Goal: Task Accomplishment & Management: Use online tool/utility

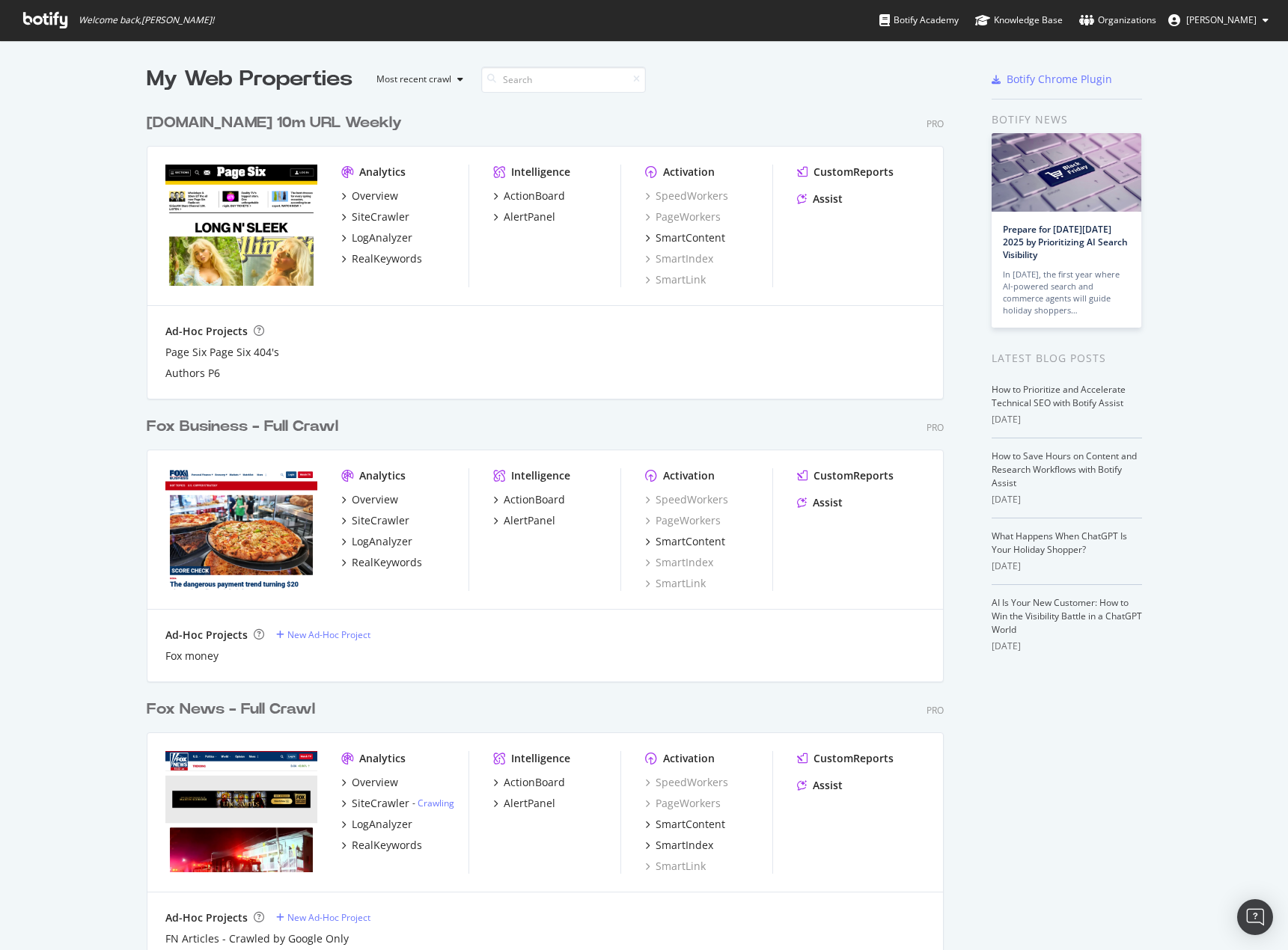
scroll to position [150, 0]
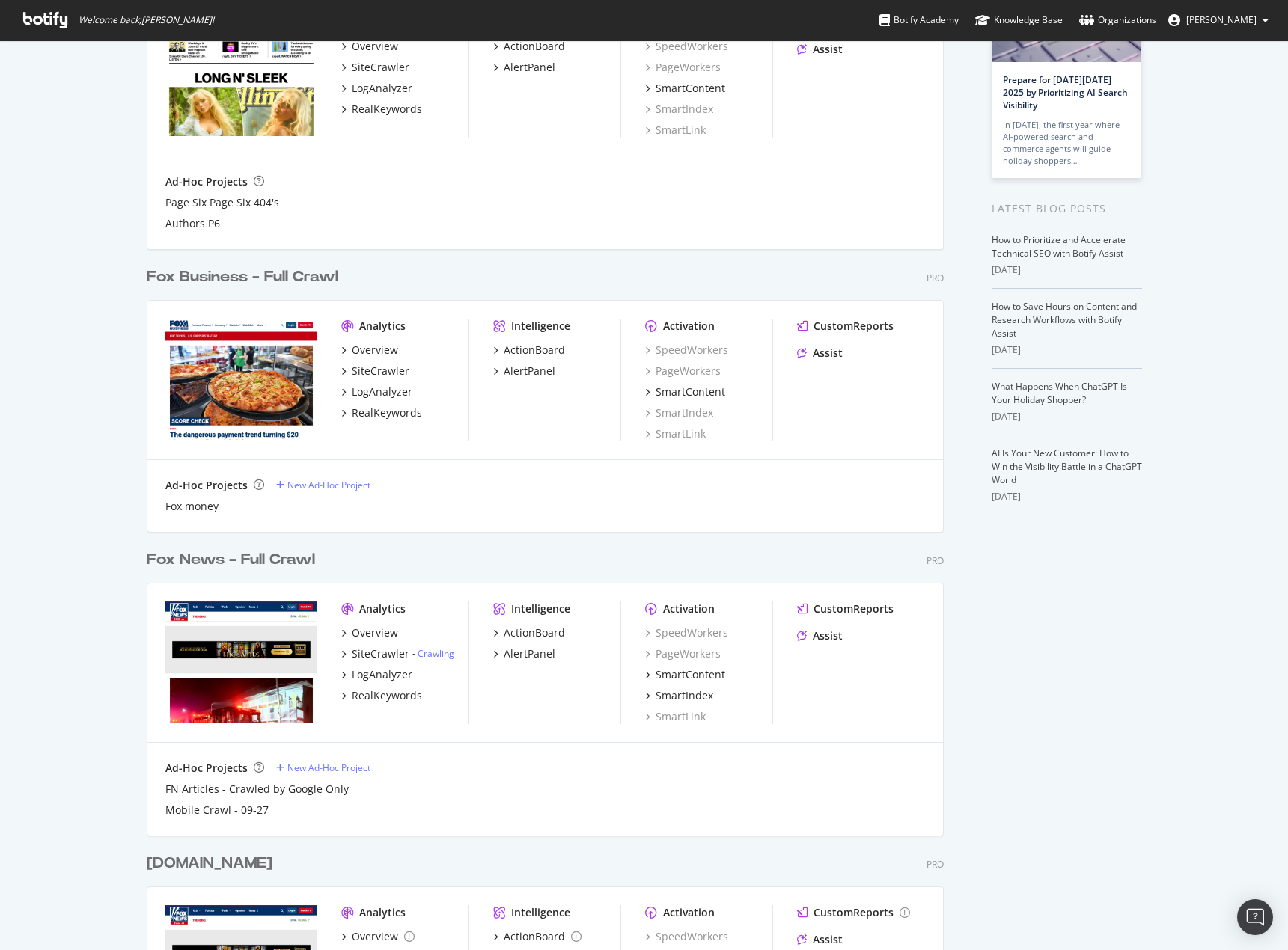
click at [248, 564] on div "Fox News - Full Crawl" at bounding box center [230, 559] width 168 height 22
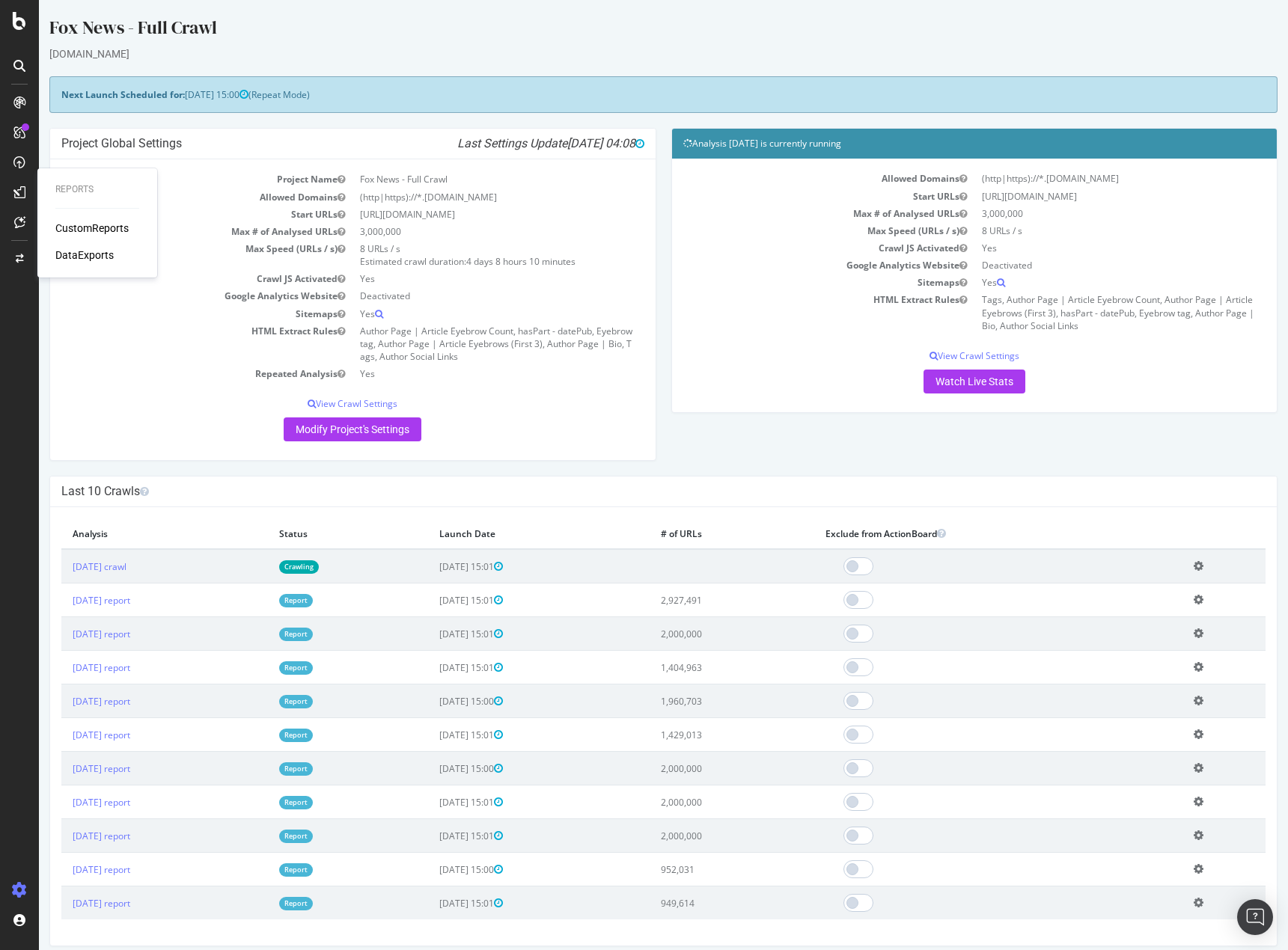
click at [63, 220] on div "Reports CustomReports DataExports" at bounding box center [97, 224] width 107 height 104
click at [69, 226] on div "CustomReports" at bounding box center [92, 228] width 73 height 15
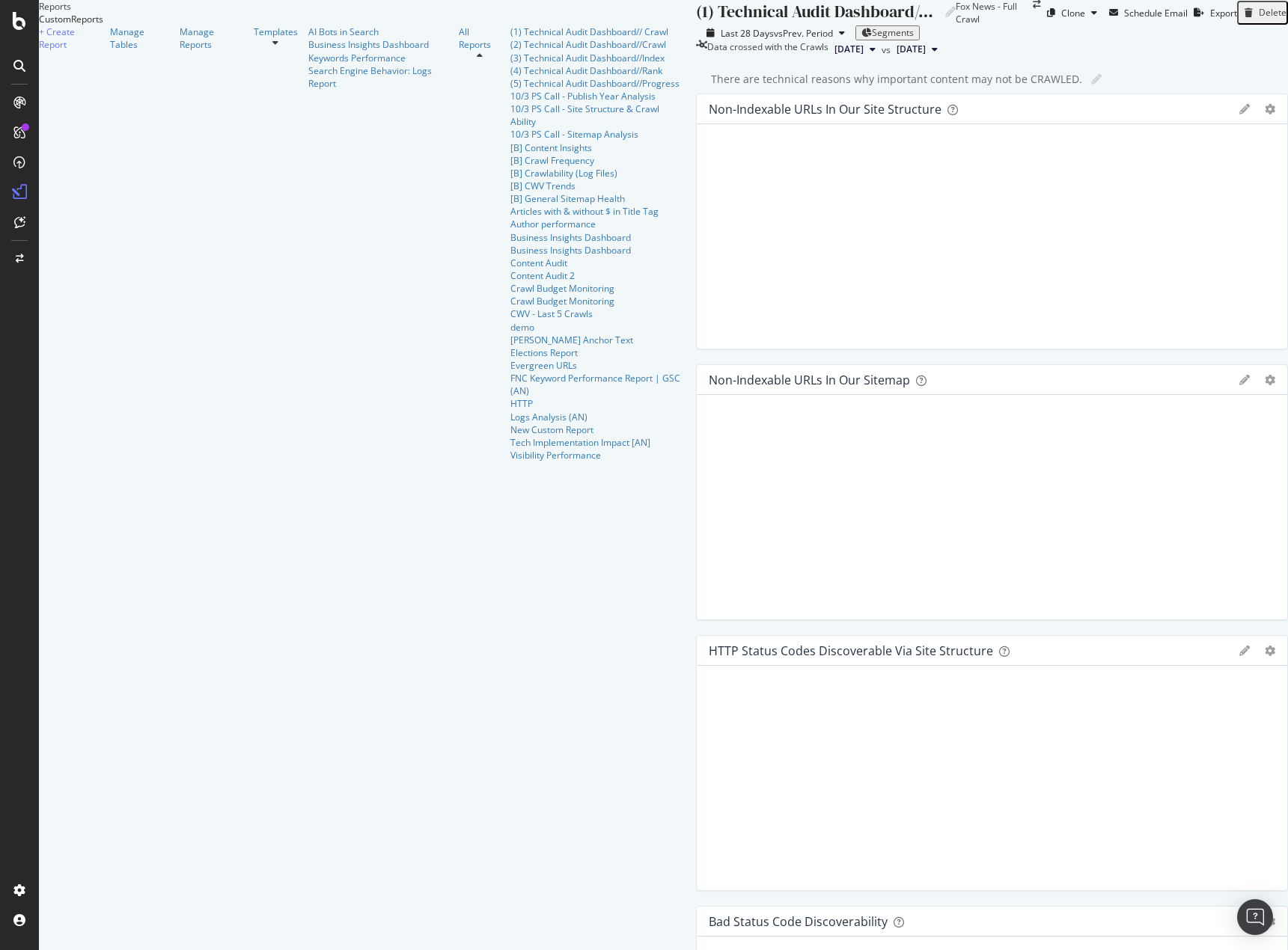
scroll to position [402, 0]
click at [511, 449] on div "Tech Implementation Impact [AN]" at bounding box center [598, 442] width 175 height 12
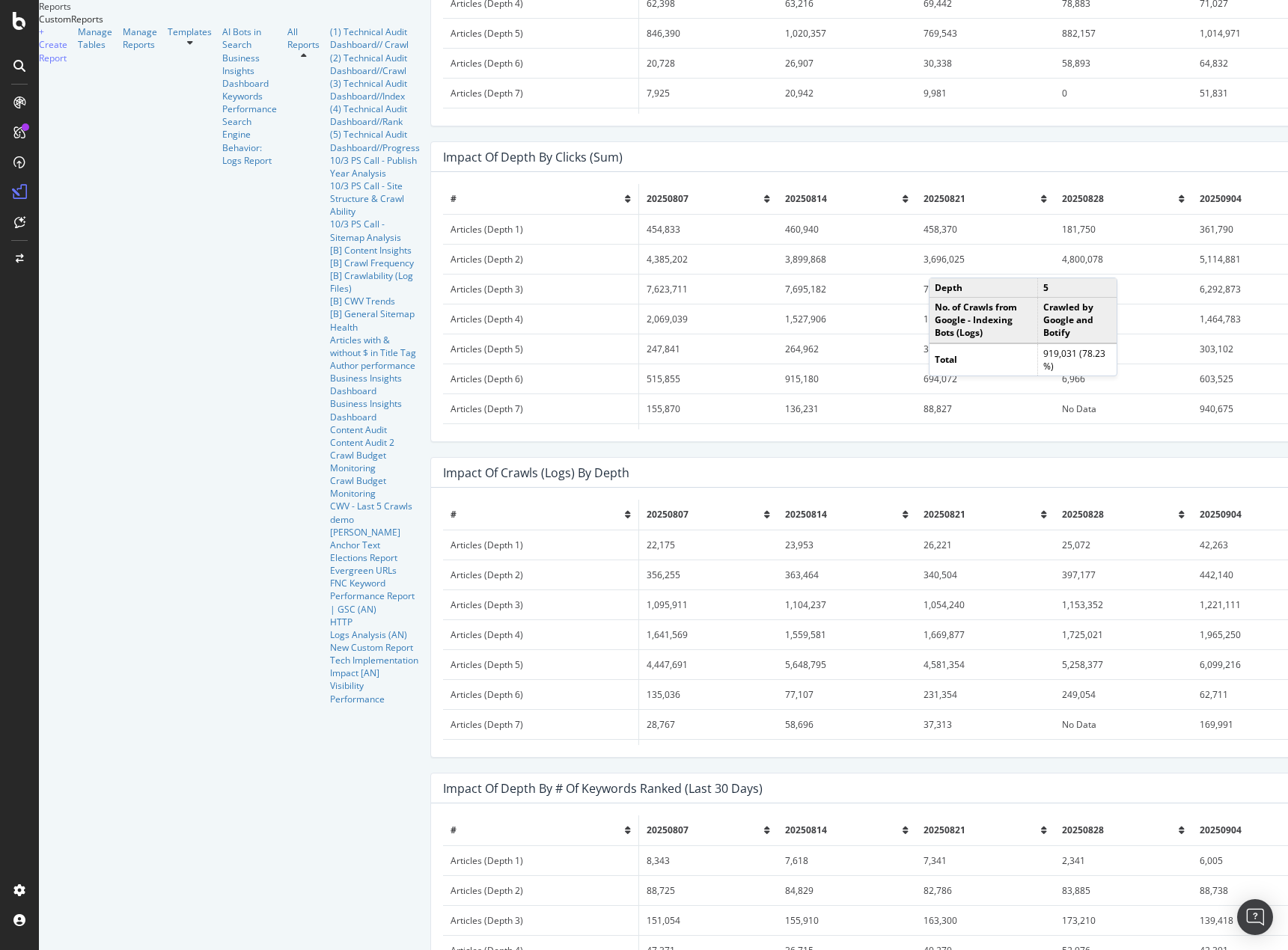
scroll to position [2768, 0]
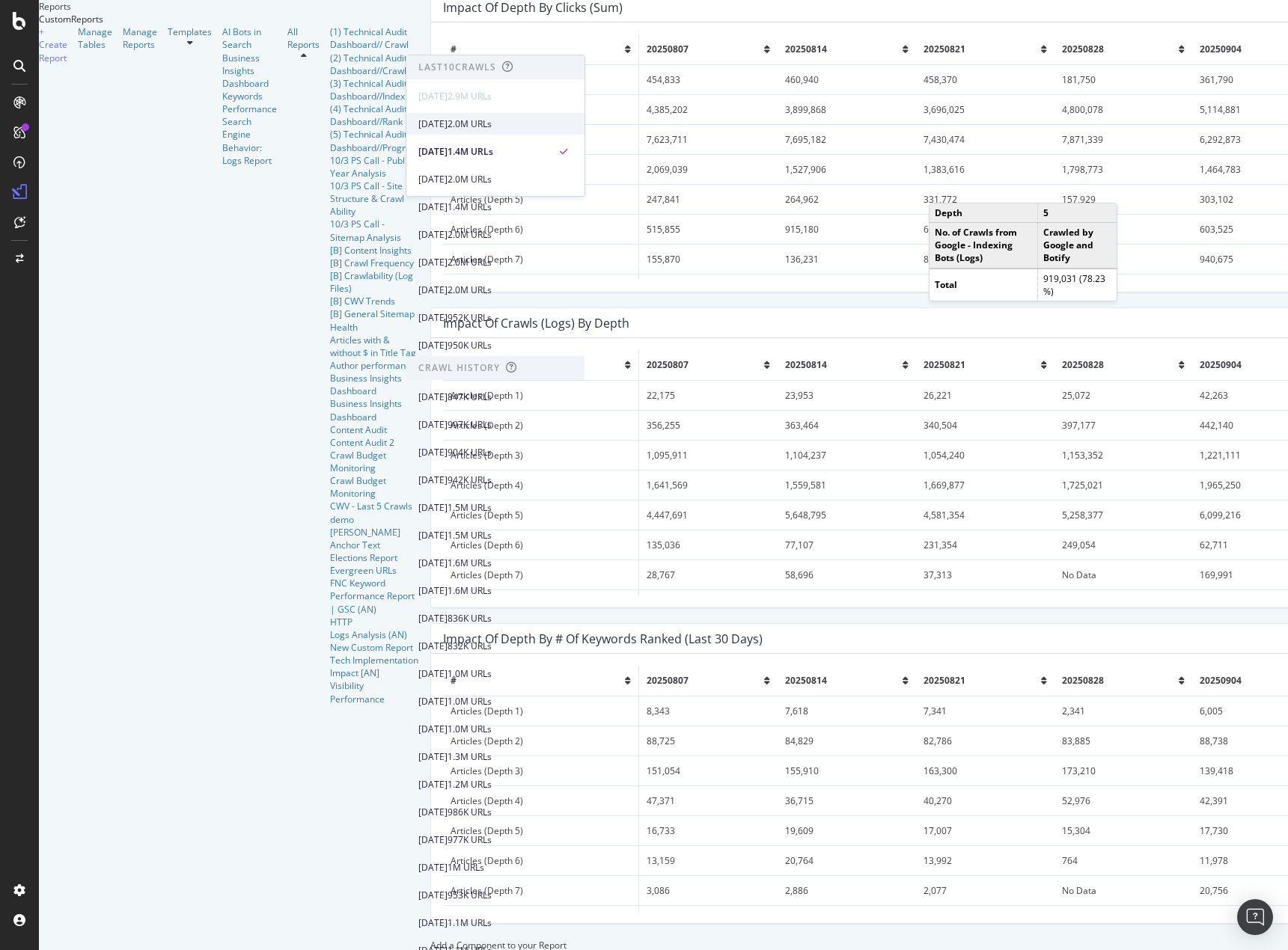
click at [481, 132] on div "[DATE] 2.0M URLs" at bounding box center [495, 124] width 179 height 22
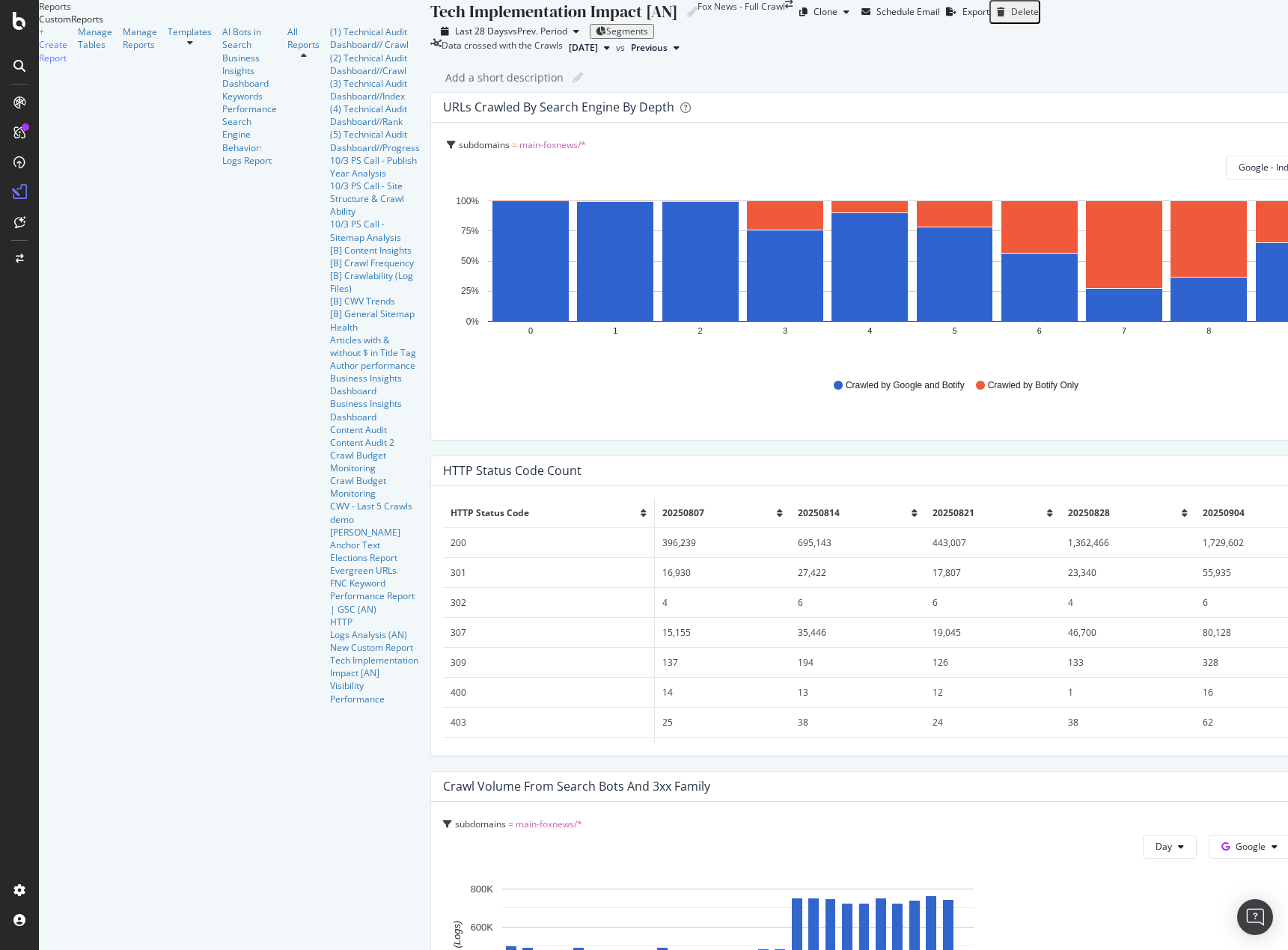
drag, startPoint x: 354, startPoint y: 72, endPoint x: 351, endPoint y: 82, distance: 10.4
click at [562, 57] on button "[DATE]" at bounding box center [588, 48] width 53 height 18
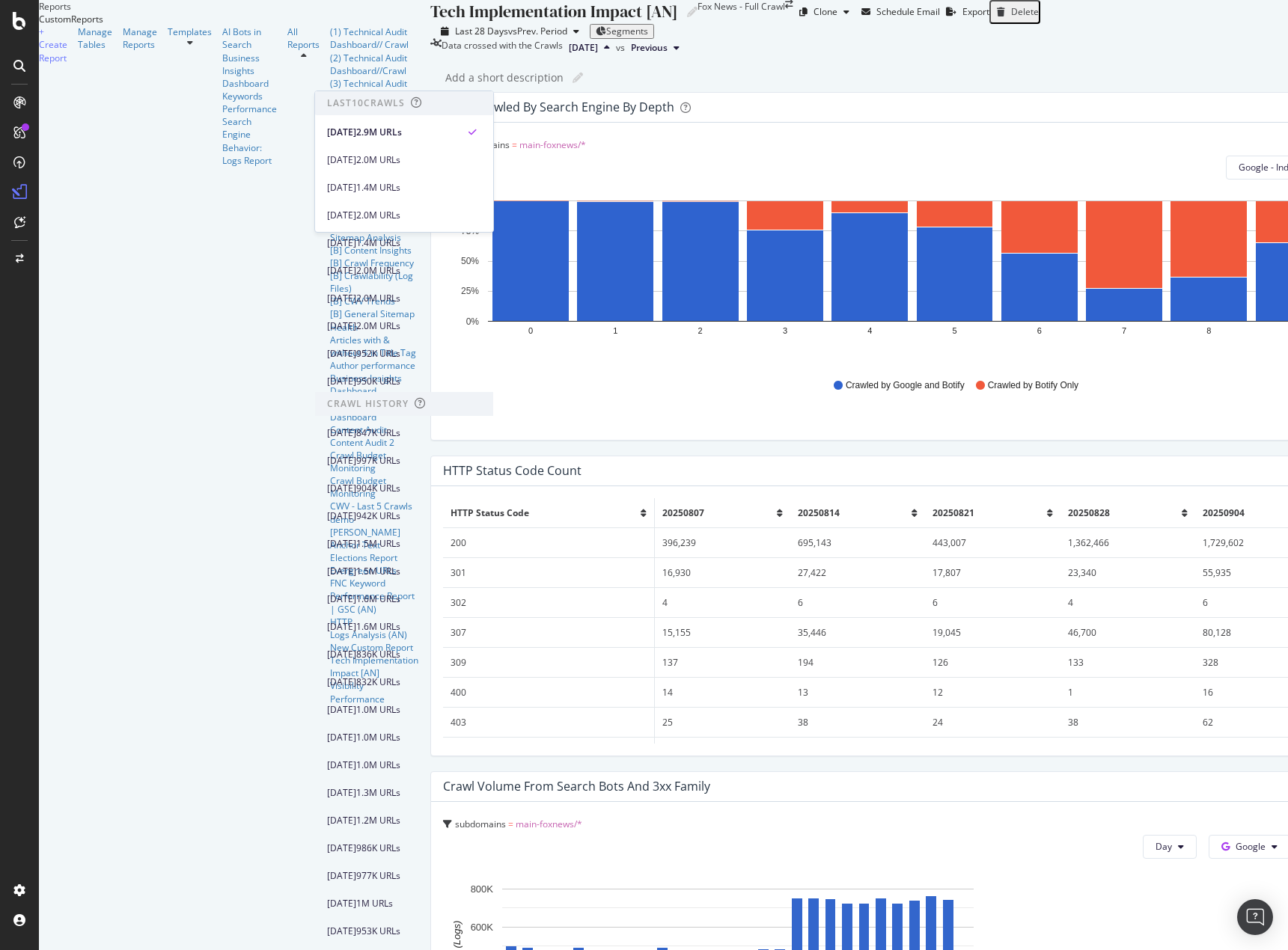
click at [552, 132] on div "Tech Implementation Impact [AN] Tech Implementation Impact [AN] Fox News - Full…" at bounding box center [961, 475] width 1062 height 950
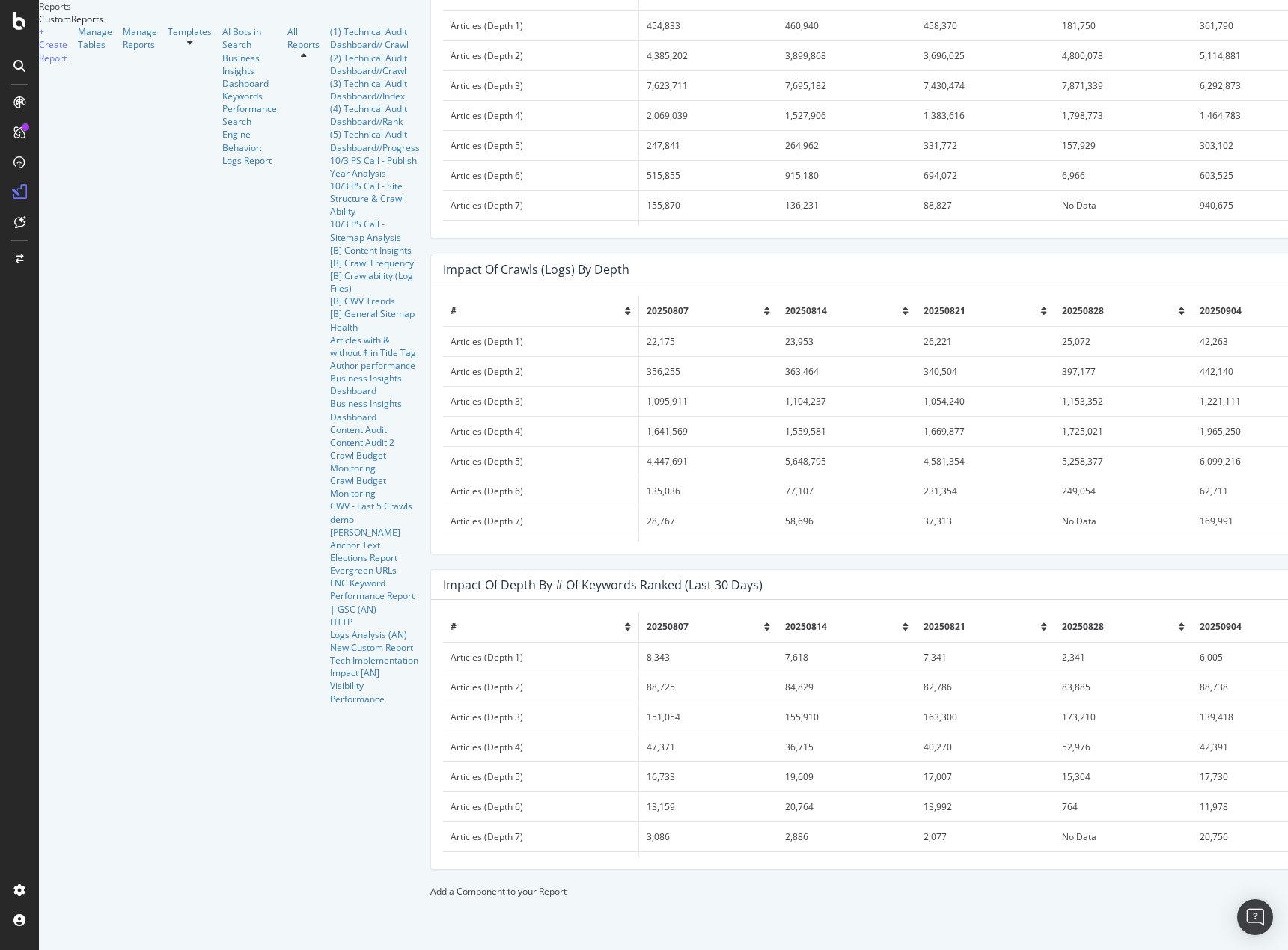
scroll to position [3072, 0]
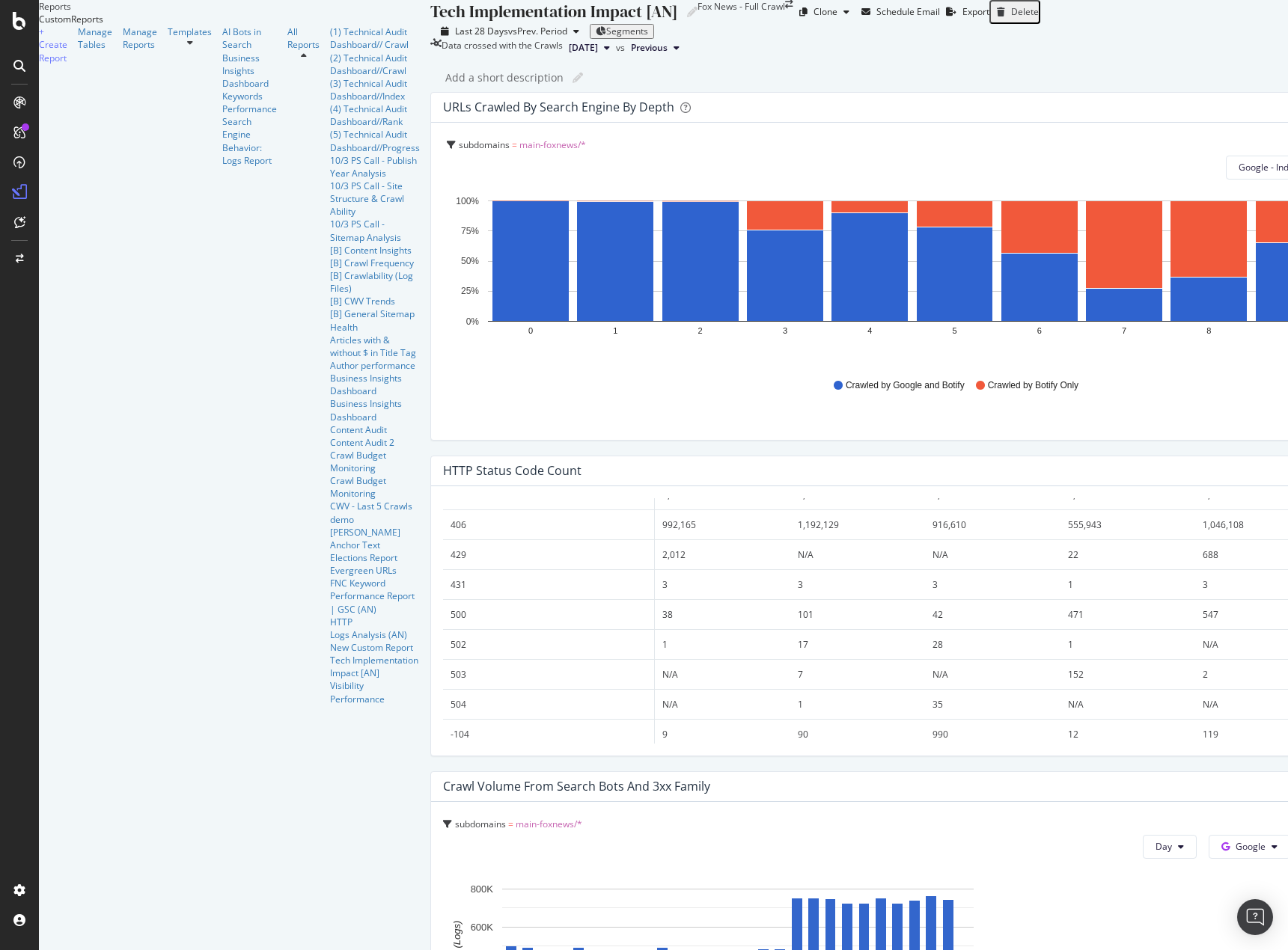
scroll to position [299, 0]
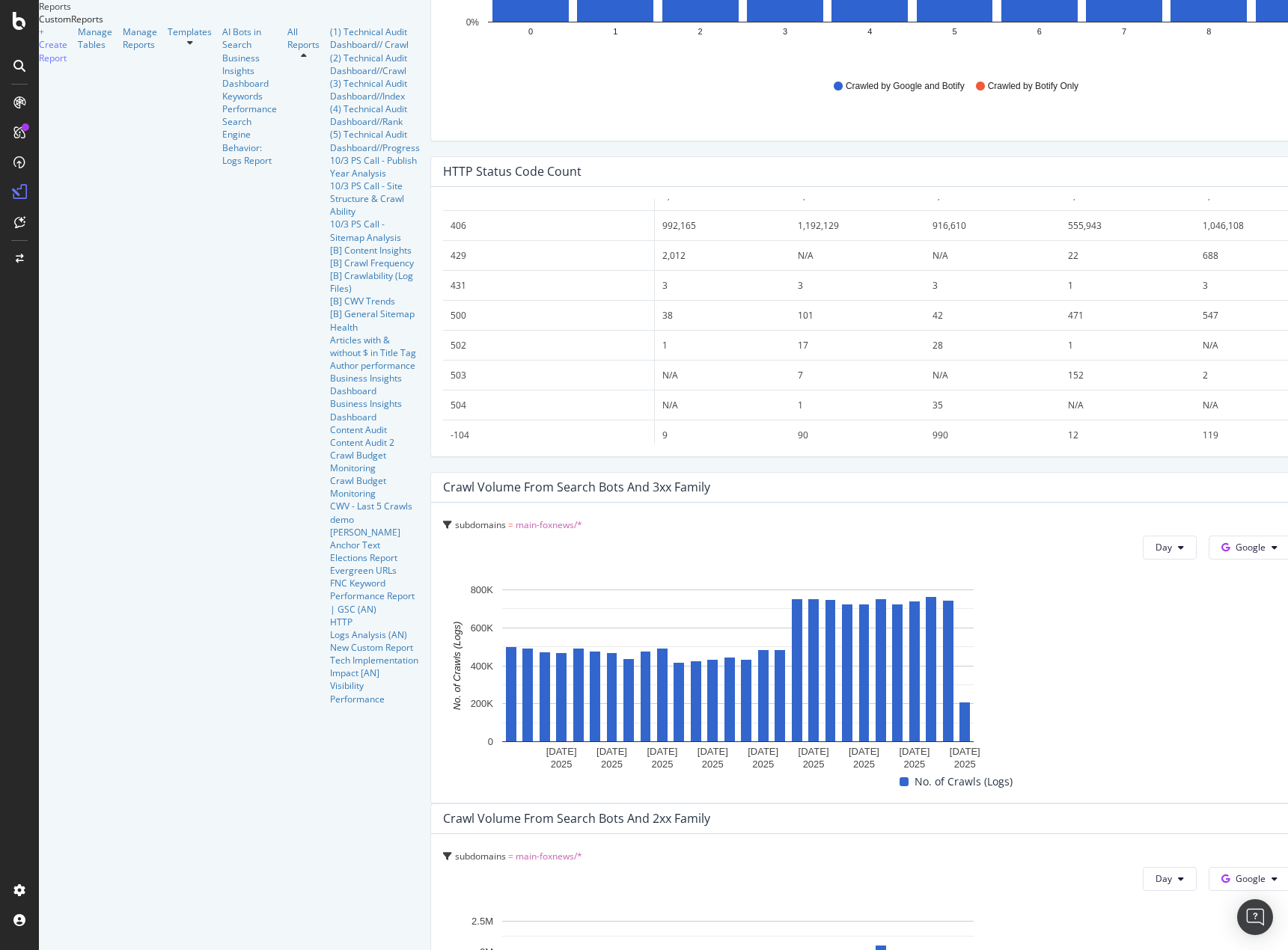
drag, startPoint x: 791, startPoint y: 662, endPoint x: 1259, endPoint y: 647, distance: 468.2
click at [1259, 647] on div "Tech Implementation Impact [AN] Tech Implementation Impact [AN] Fox News - Full…" at bounding box center [961, 475] width 1062 height 950
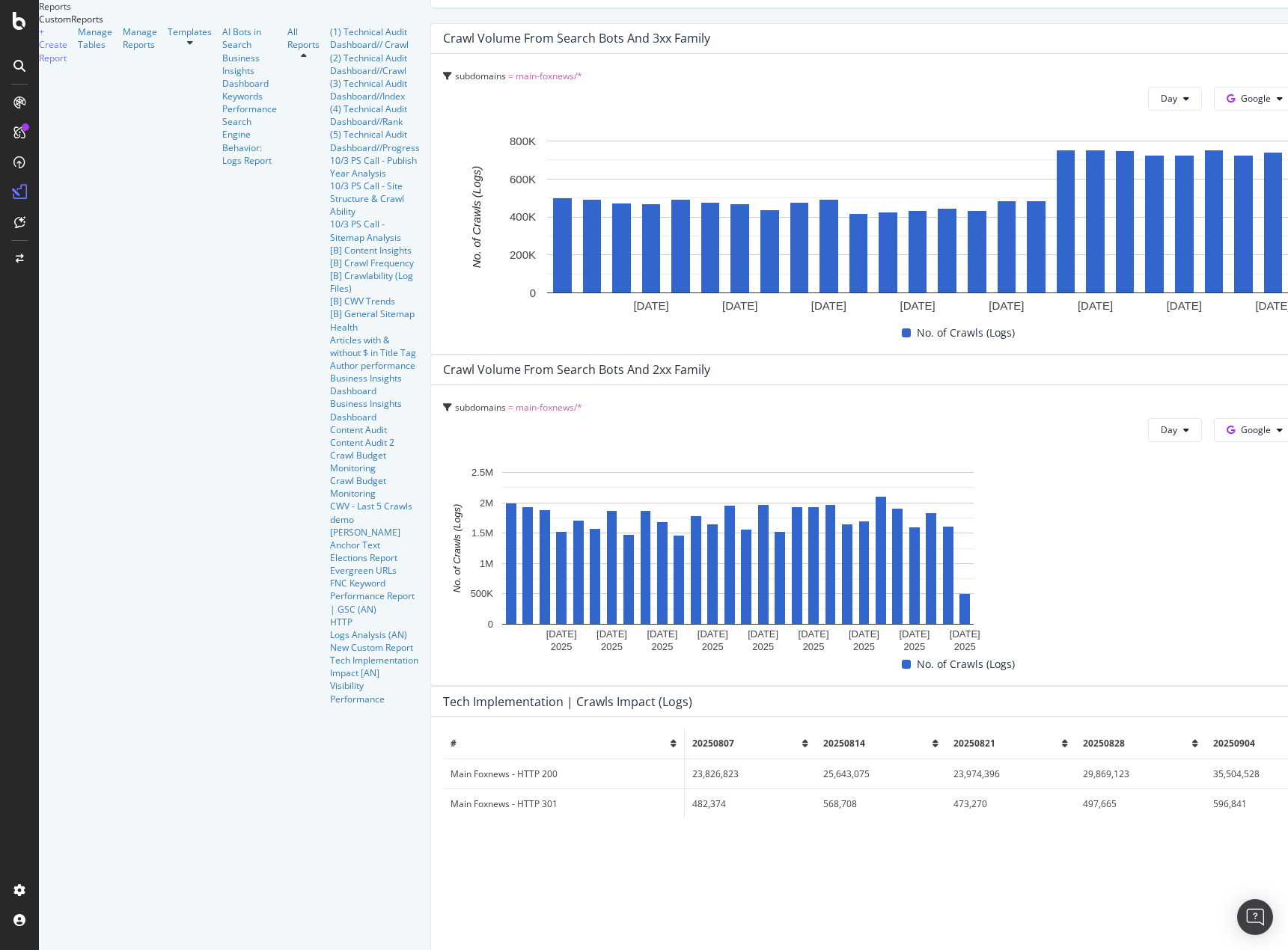
scroll to position [823, 0]
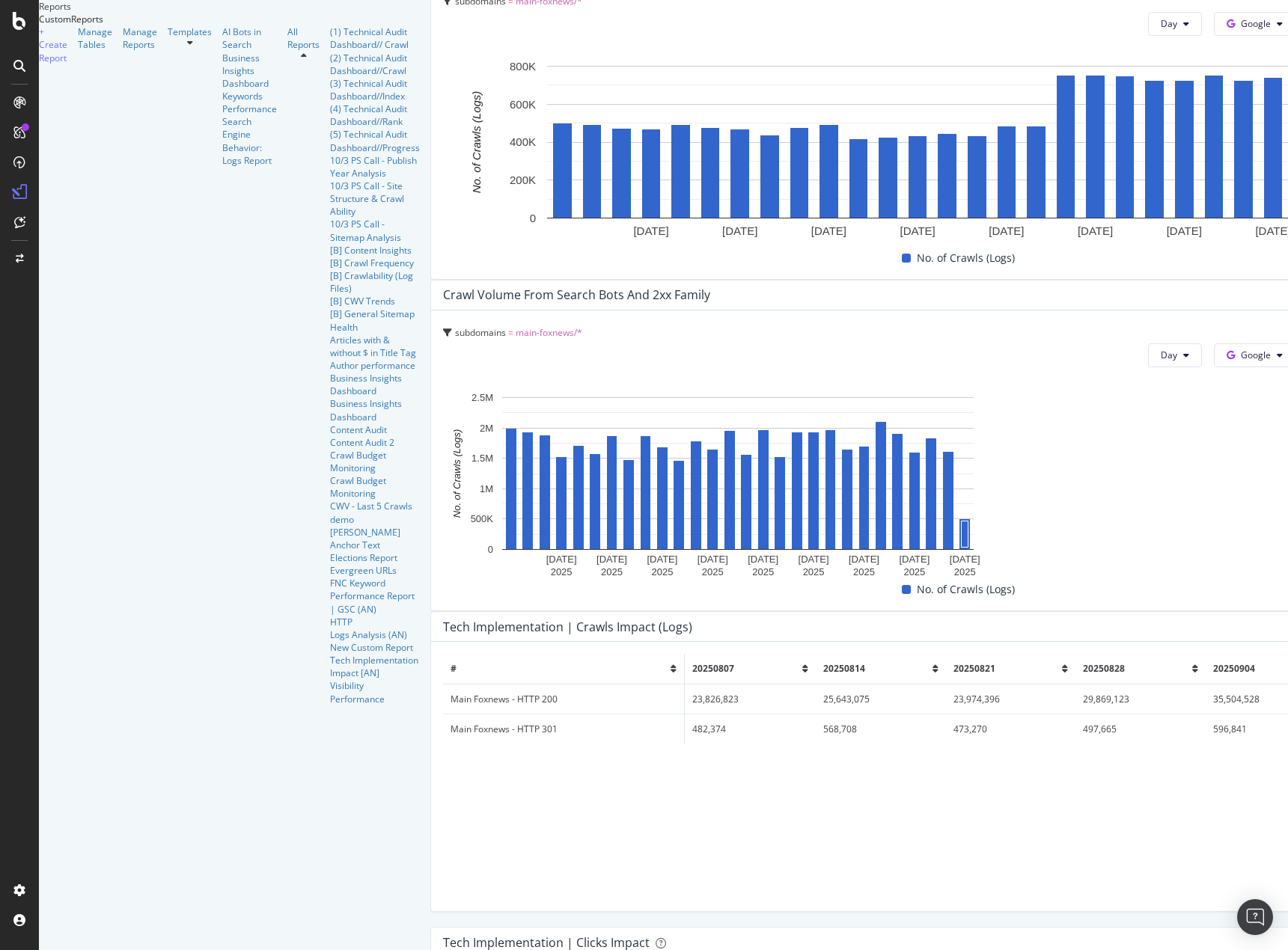
drag, startPoint x: 800, startPoint y: 534, endPoint x: 1241, endPoint y: 513, distance: 441.5
click at [1241, 611] on div at bounding box center [964, 611] width 1068 height 0
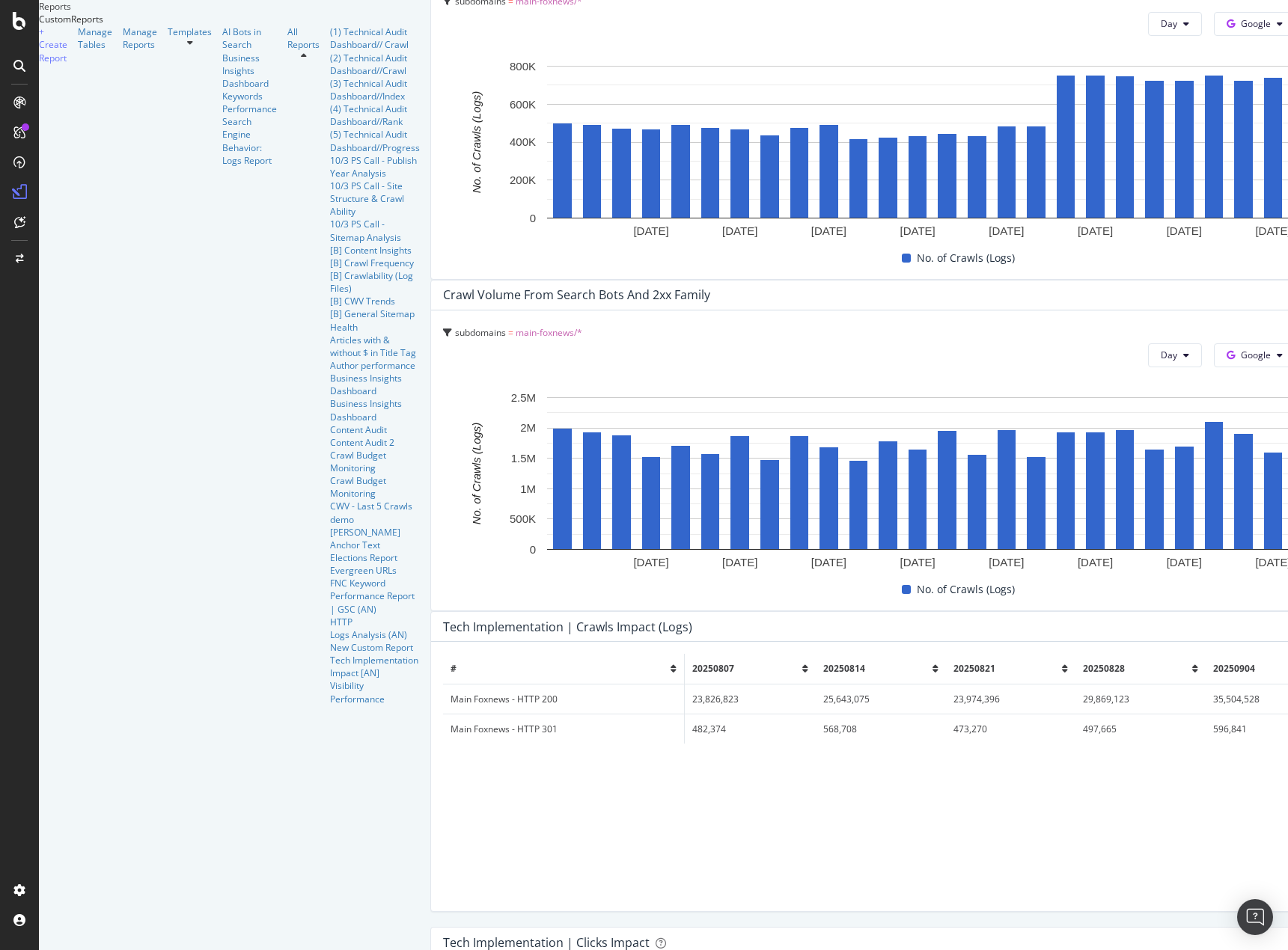
drag, startPoint x: 803, startPoint y: 786, endPoint x: 1233, endPoint y: 775, distance: 430.1
click at [1233, 775] on div "Tech Implementation | Crawls Impact (Logs) Export as CSV Delete Add to Custom R…" at bounding box center [964, 761] width 1068 height 300
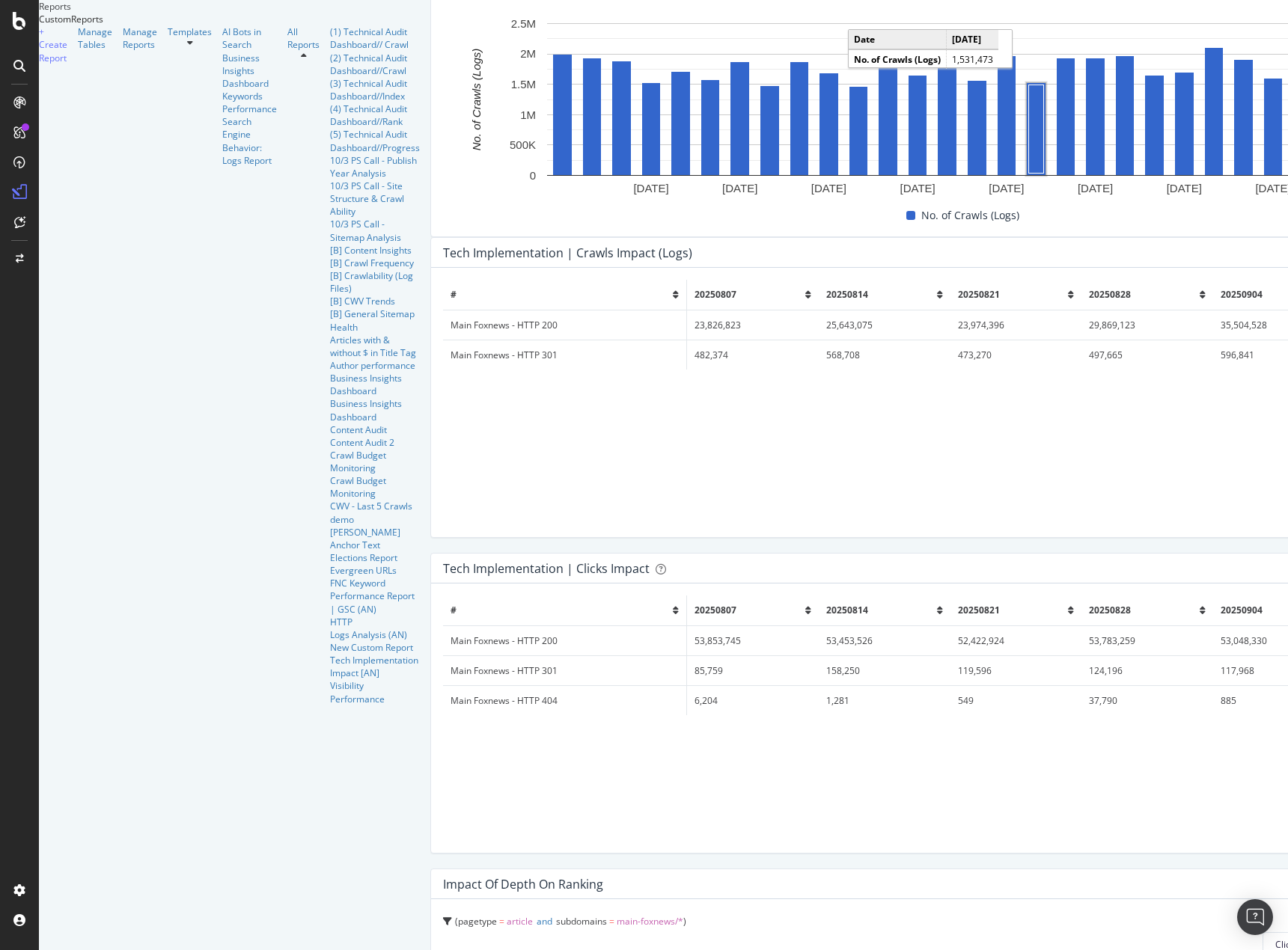
scroll to position [1346, 0]
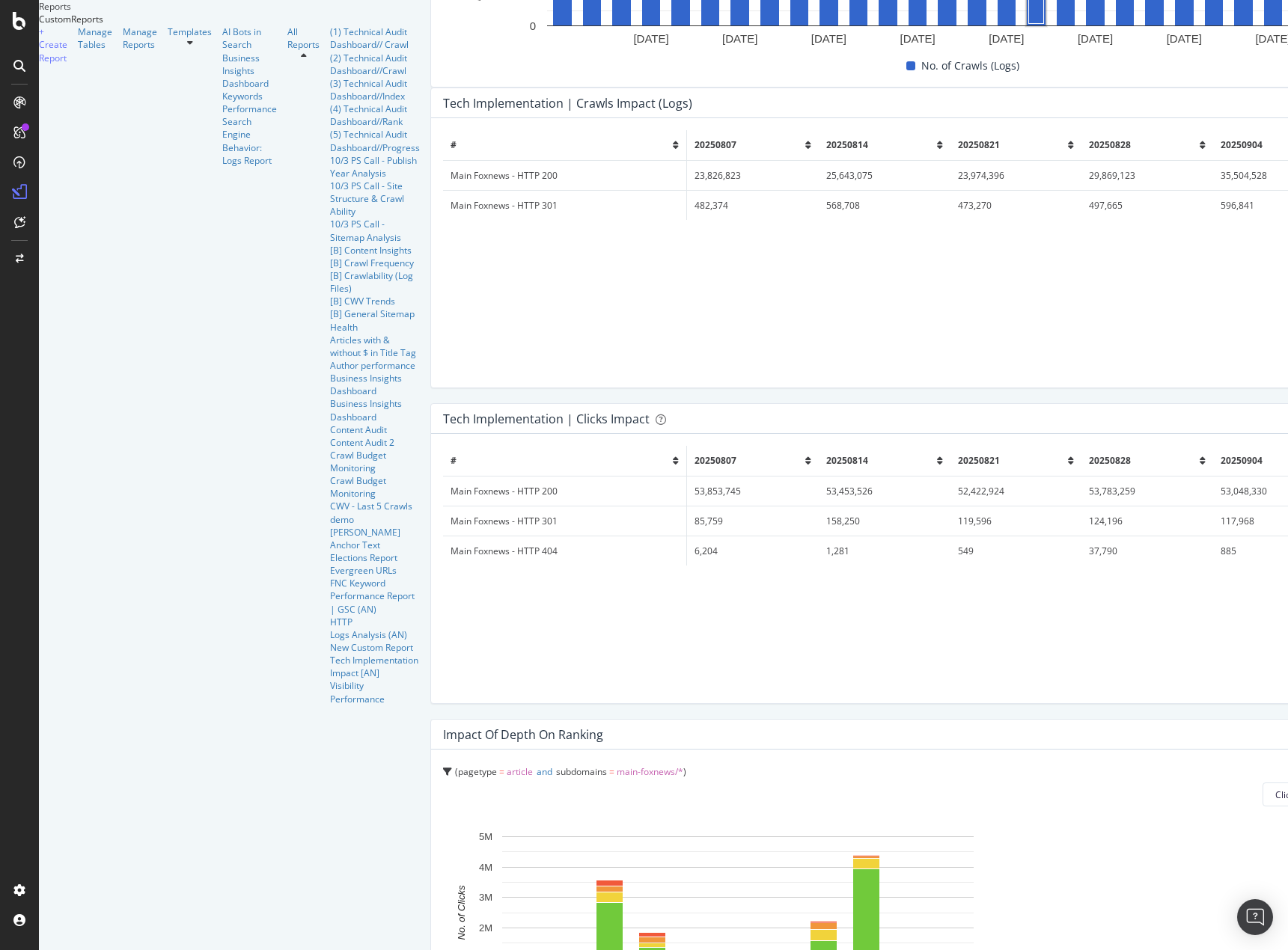
drag, startPoint x: 804, startPoint y: 596, endPoint x: 1272, endPoint y: 603, distance: 468.1
click at [1272, 603] on div "Tech Implementation Impact [AN] Tech Implementation Impact [AN] Fox News - Full…" at bounding box center [967, 475] width 1076 height 950
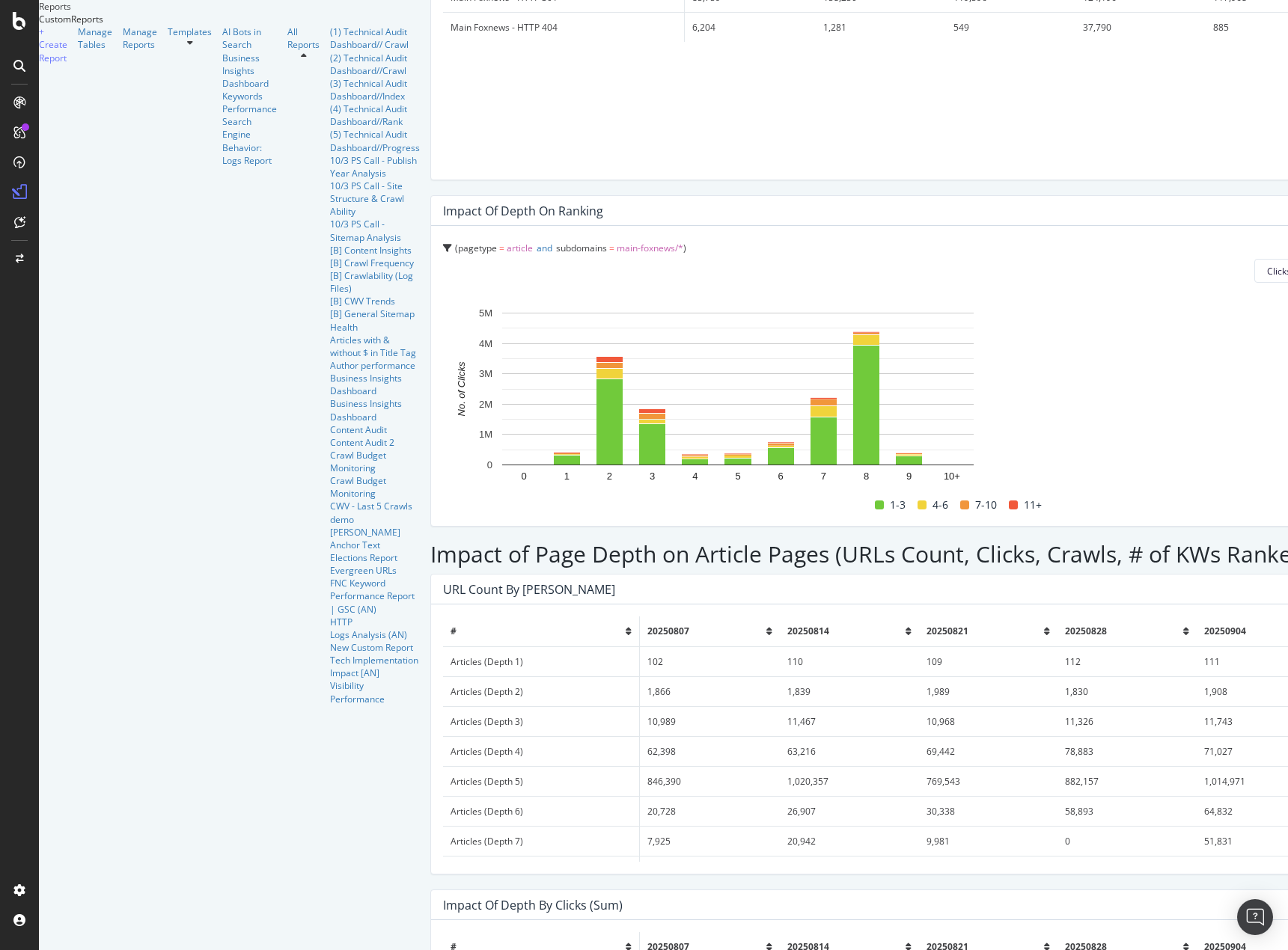
drag, startPoint x: 804, startPoint y: 518, endPoint x: 1267, endPoint y: 567, distance: 465.6
click at [1267, 567] on div "Tech Implementation Impact [AN] Tech Implementation Impact [AN] Fox News - Full…" at bounding box center [964, 475] width 1068 height 950
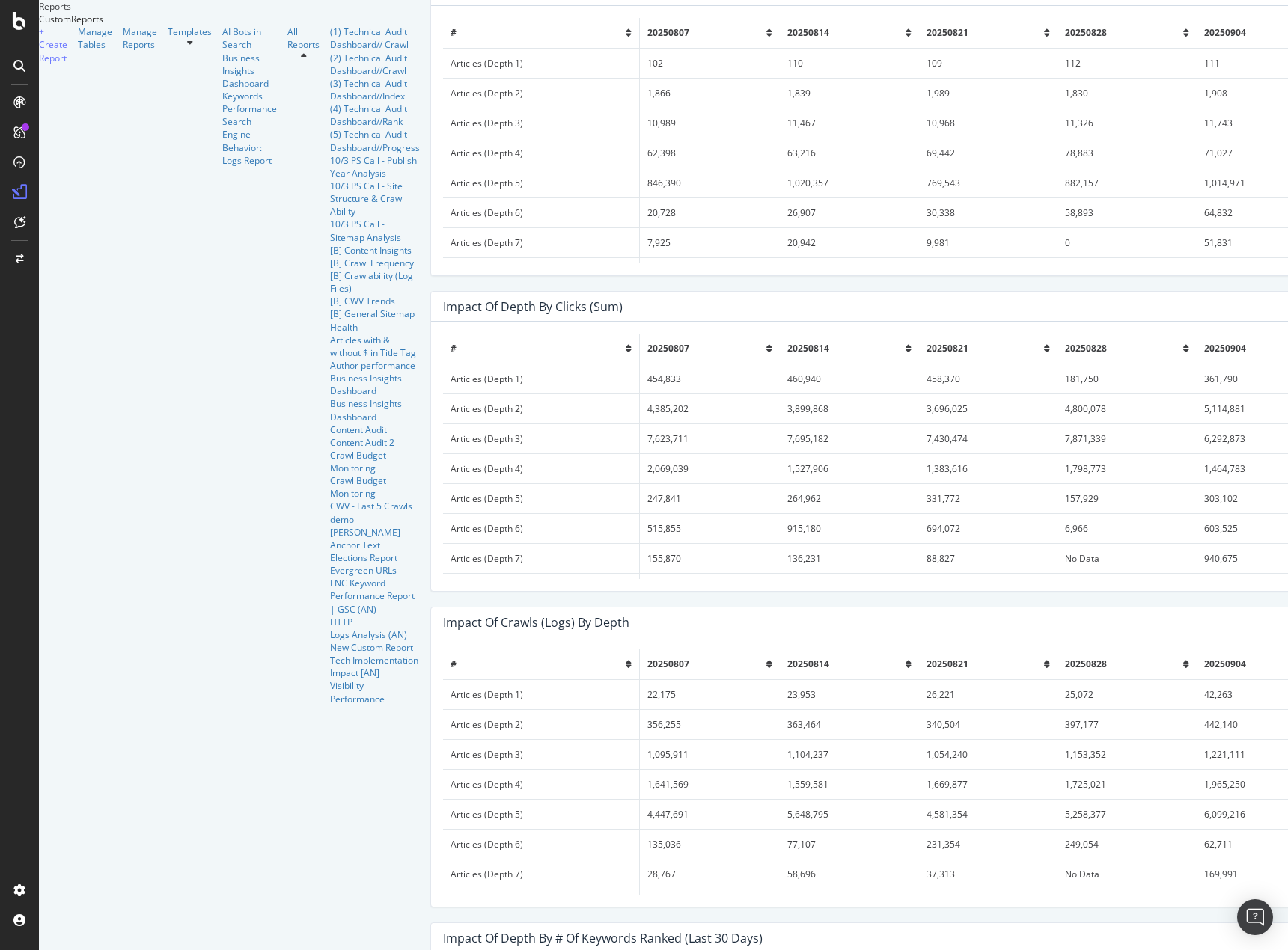
scroll to position [3446, 0]
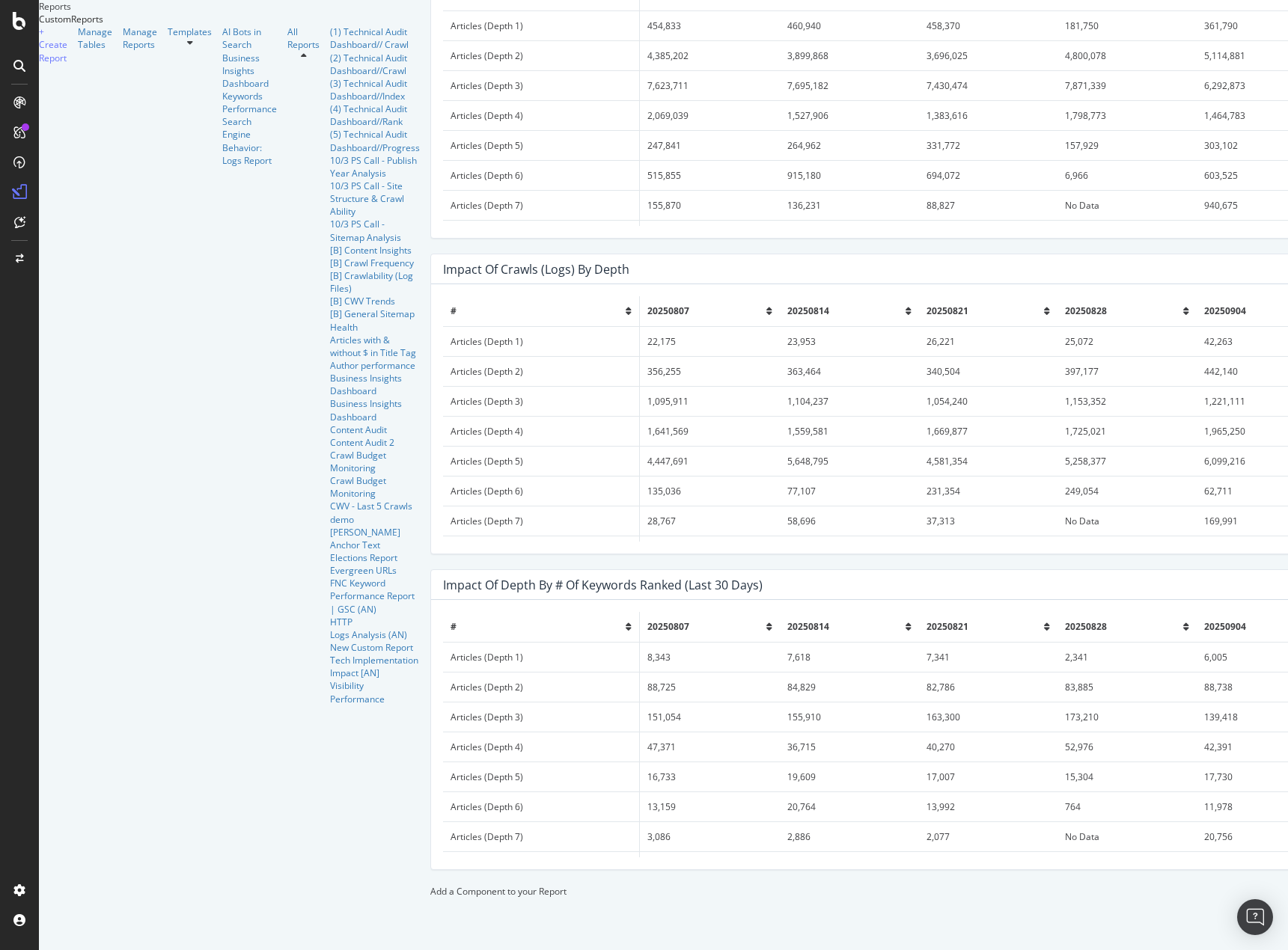
click at [508, 885] on div "Add a Component to your Report" at bounding box center [964, 891] width 1068 height 12
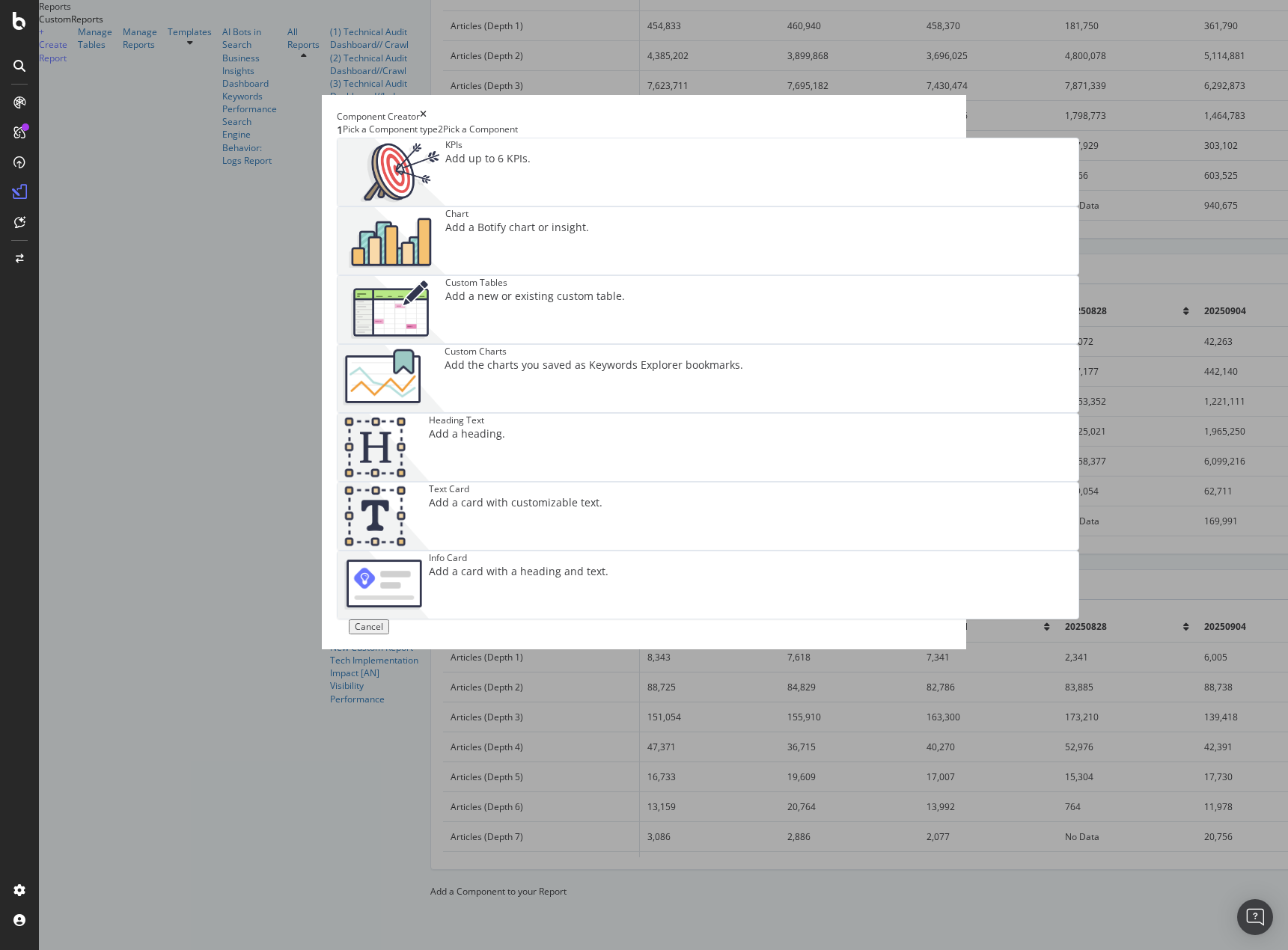
click at [589, 274] on div "Chart Add a Botify chart or insight." at bounding box center [517, 241] width 144 height 67
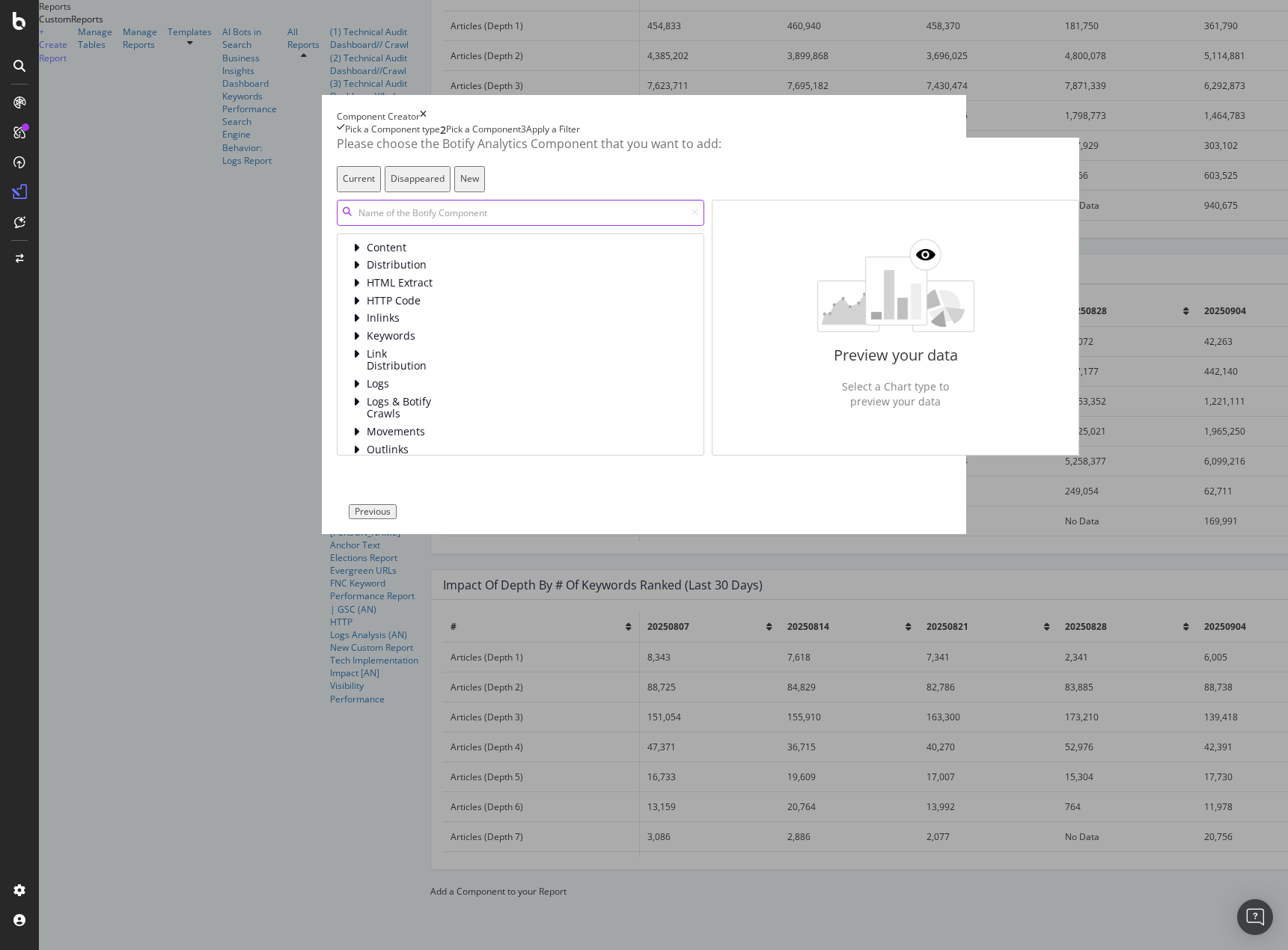
click at [490, 226] on input "modal" at bounding box center [520, 212] width 368 height 26
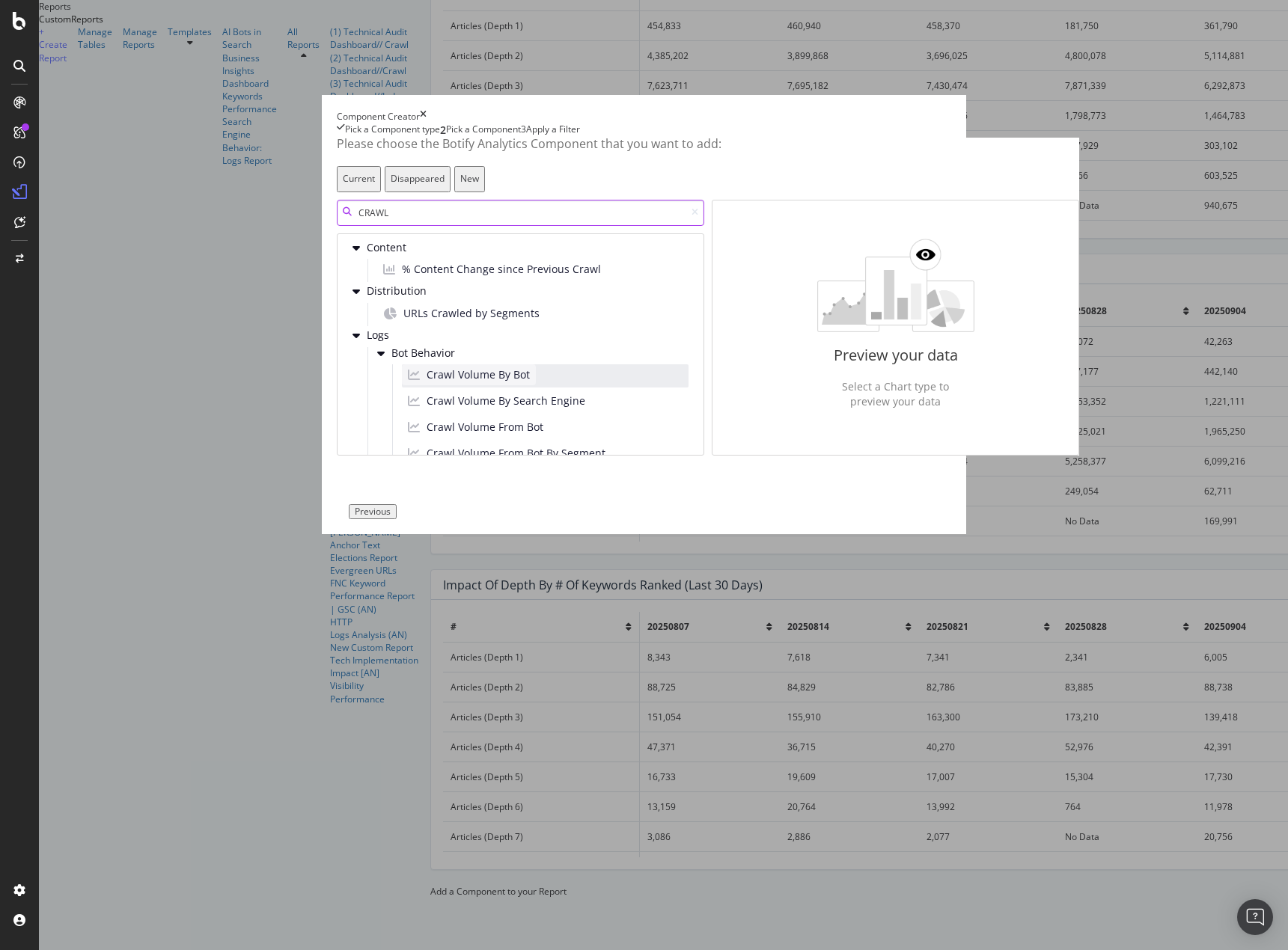
scroll to position [75, 0]
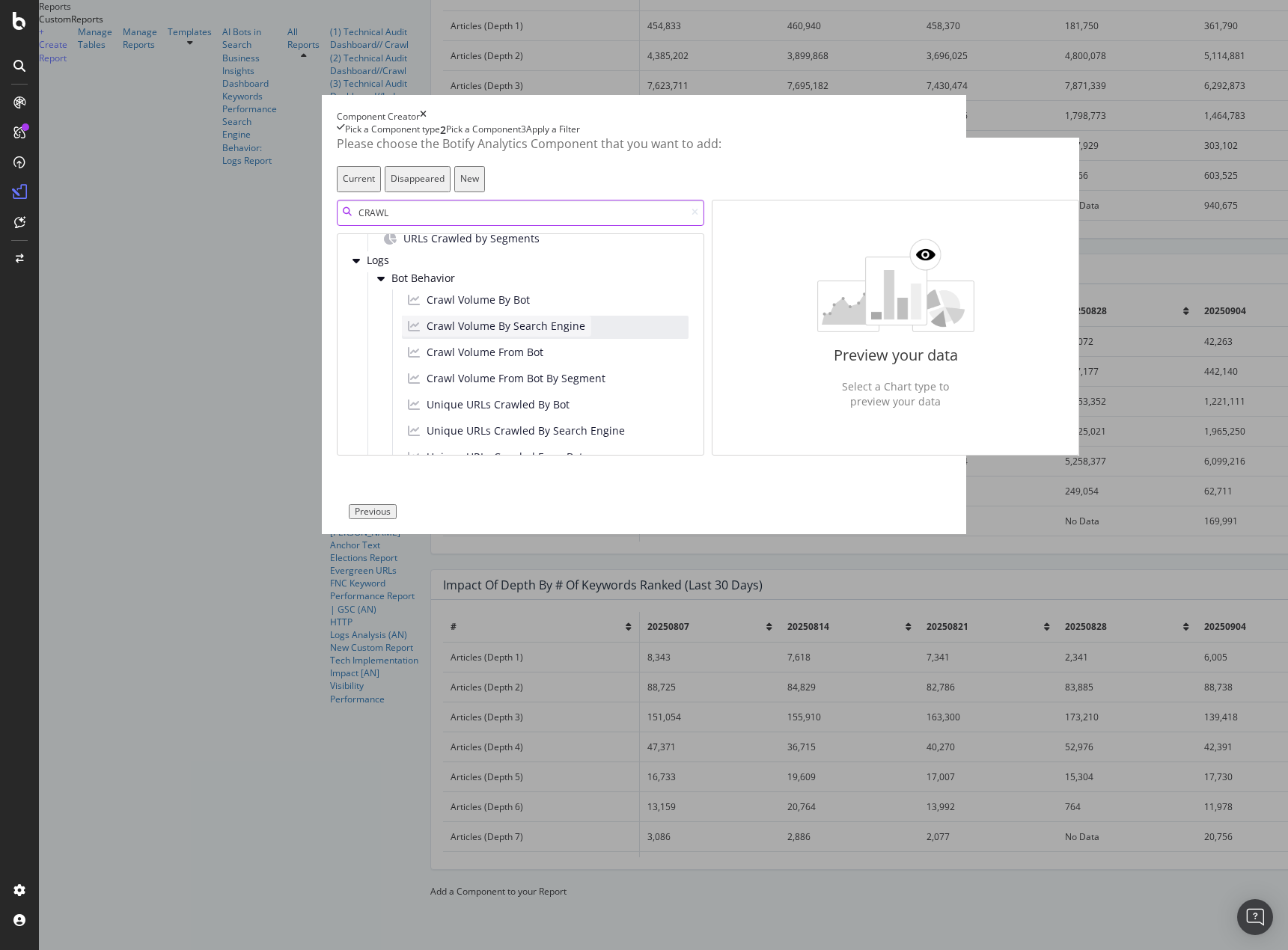
type input "CRAWL"
click at [474, 334] on span "Crawl Volume By Search Engine" at bounding box center [505, 326] width 158 height 15
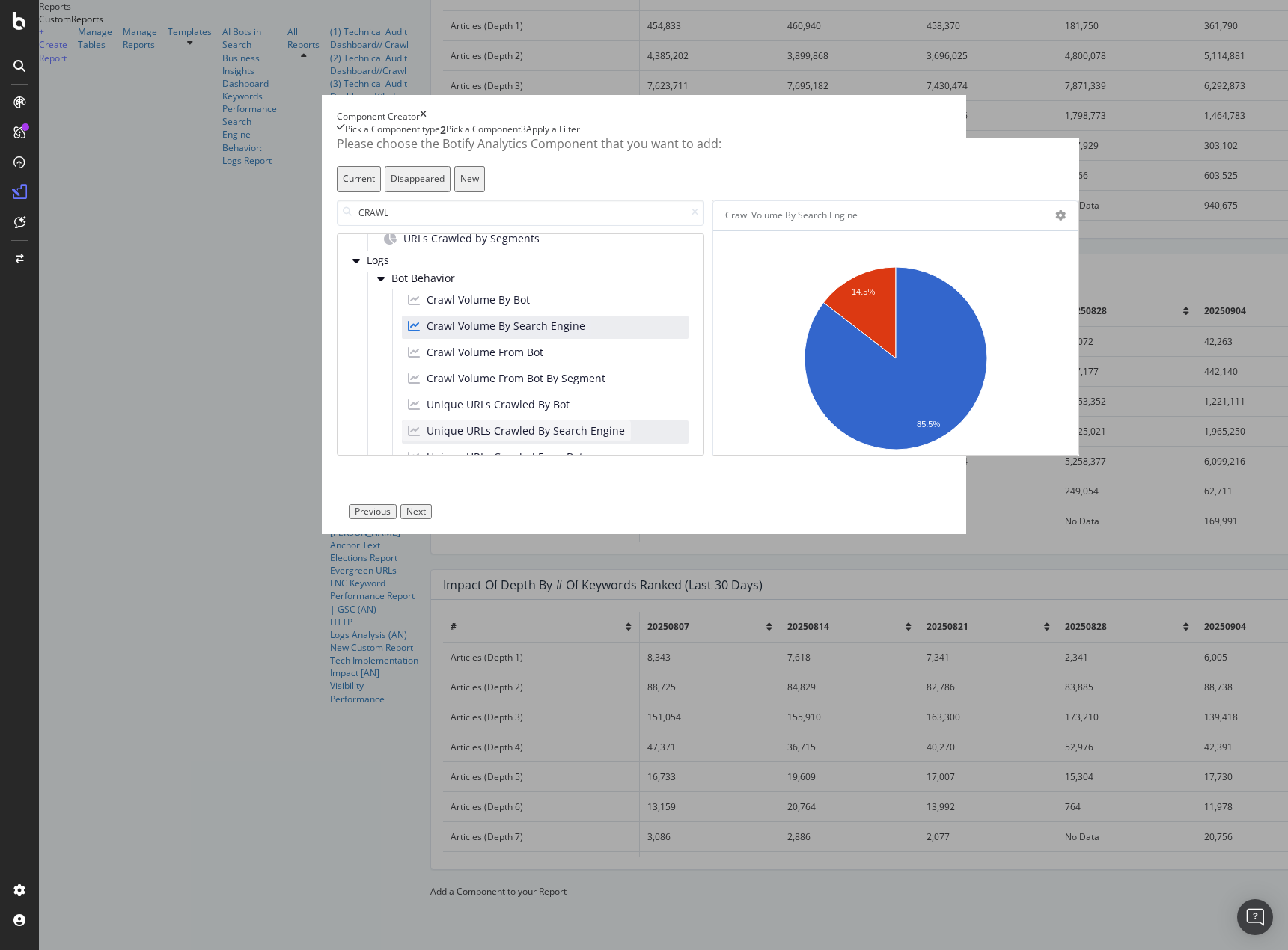
click at [521, 439] on span "Unique URLs Crawled By Search Engine" at bounding box center [525, 431] width 199 height 15
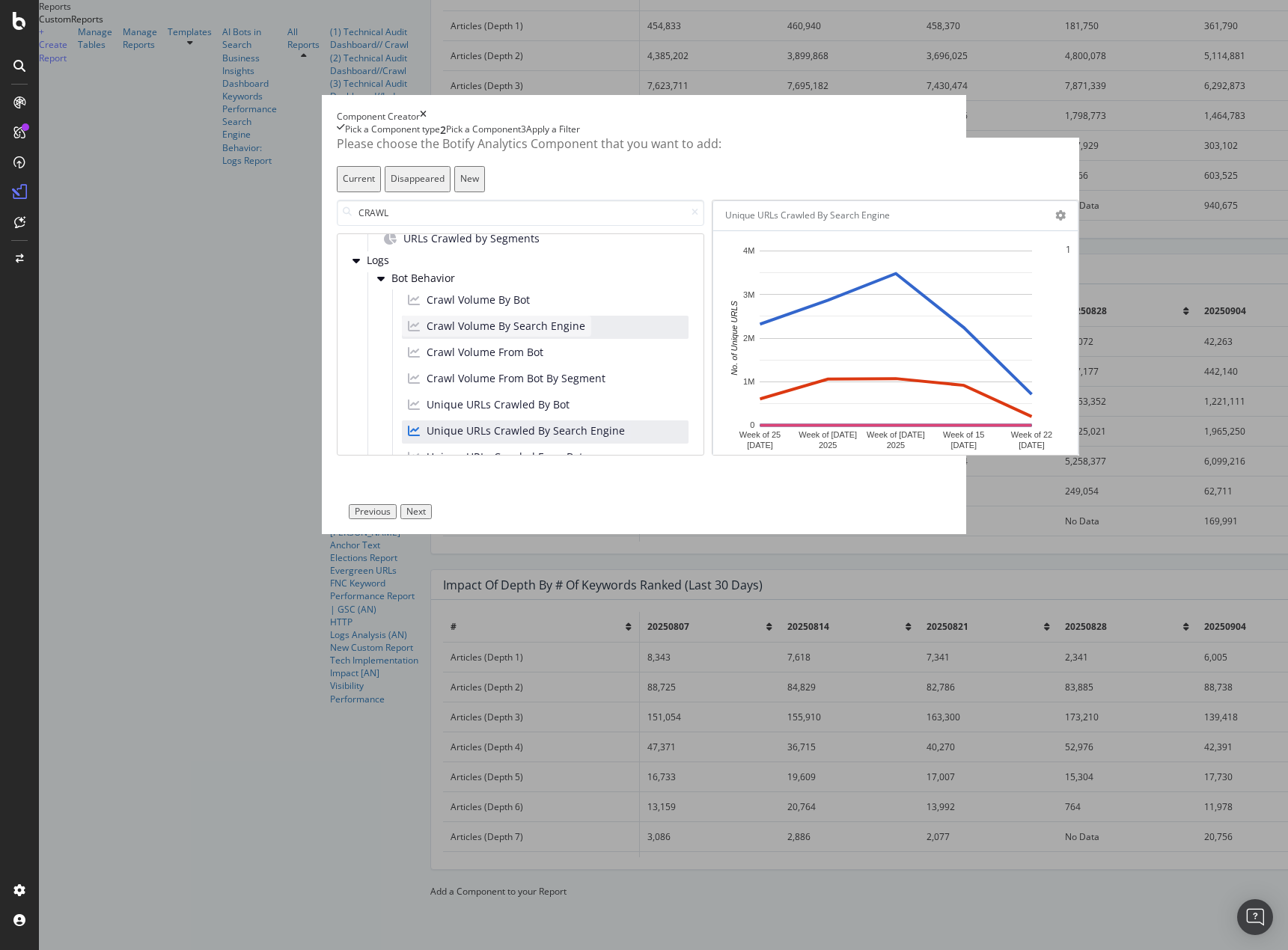
click at [532, 334] on span "Crawl Volume By Search Engine" at bounding box center [505, 326] width 158 height 15
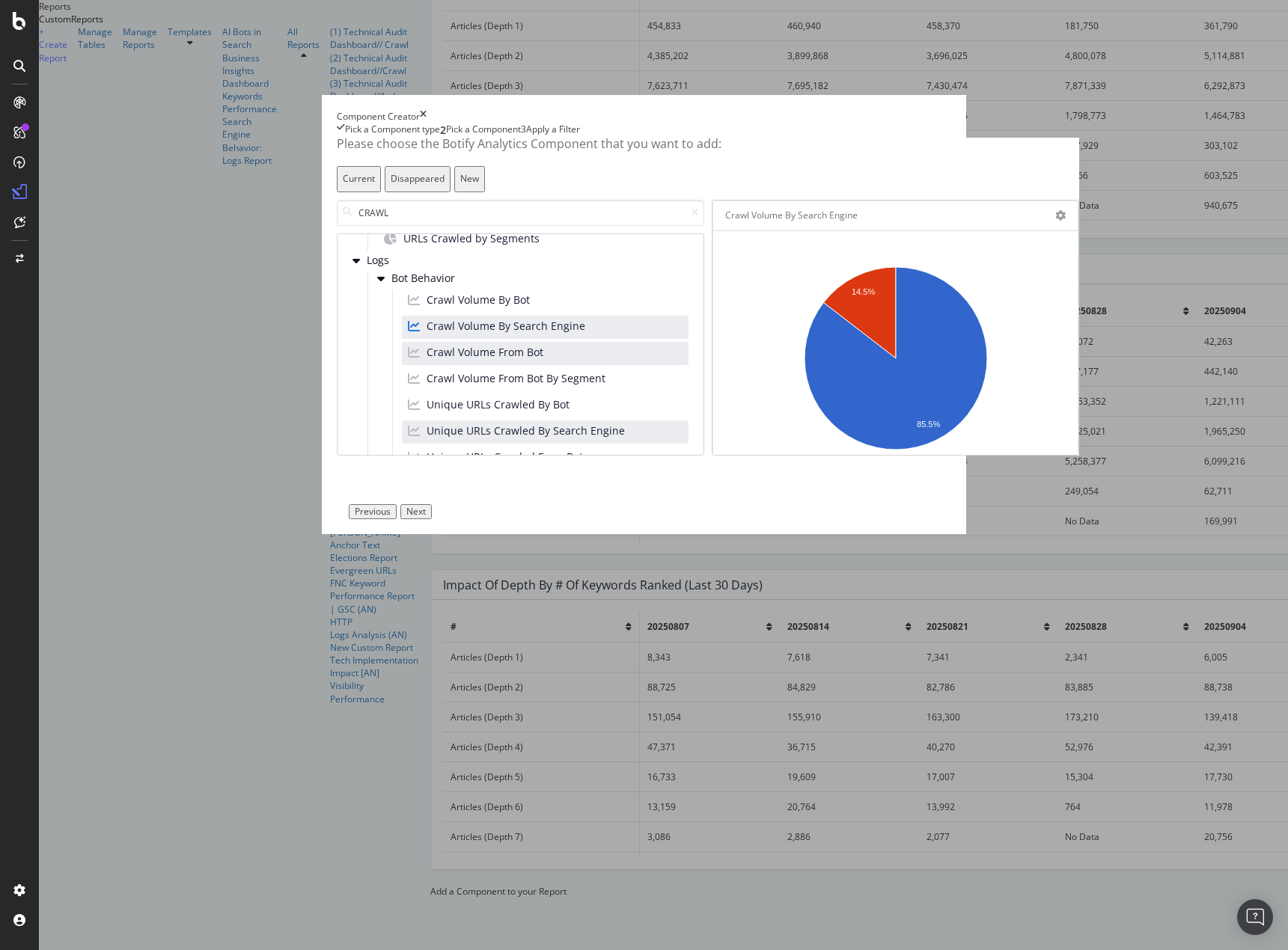
click at [513, 365] on div "Crawl Volume From Bot" at bounding box center [545, 353] width 287 height 23
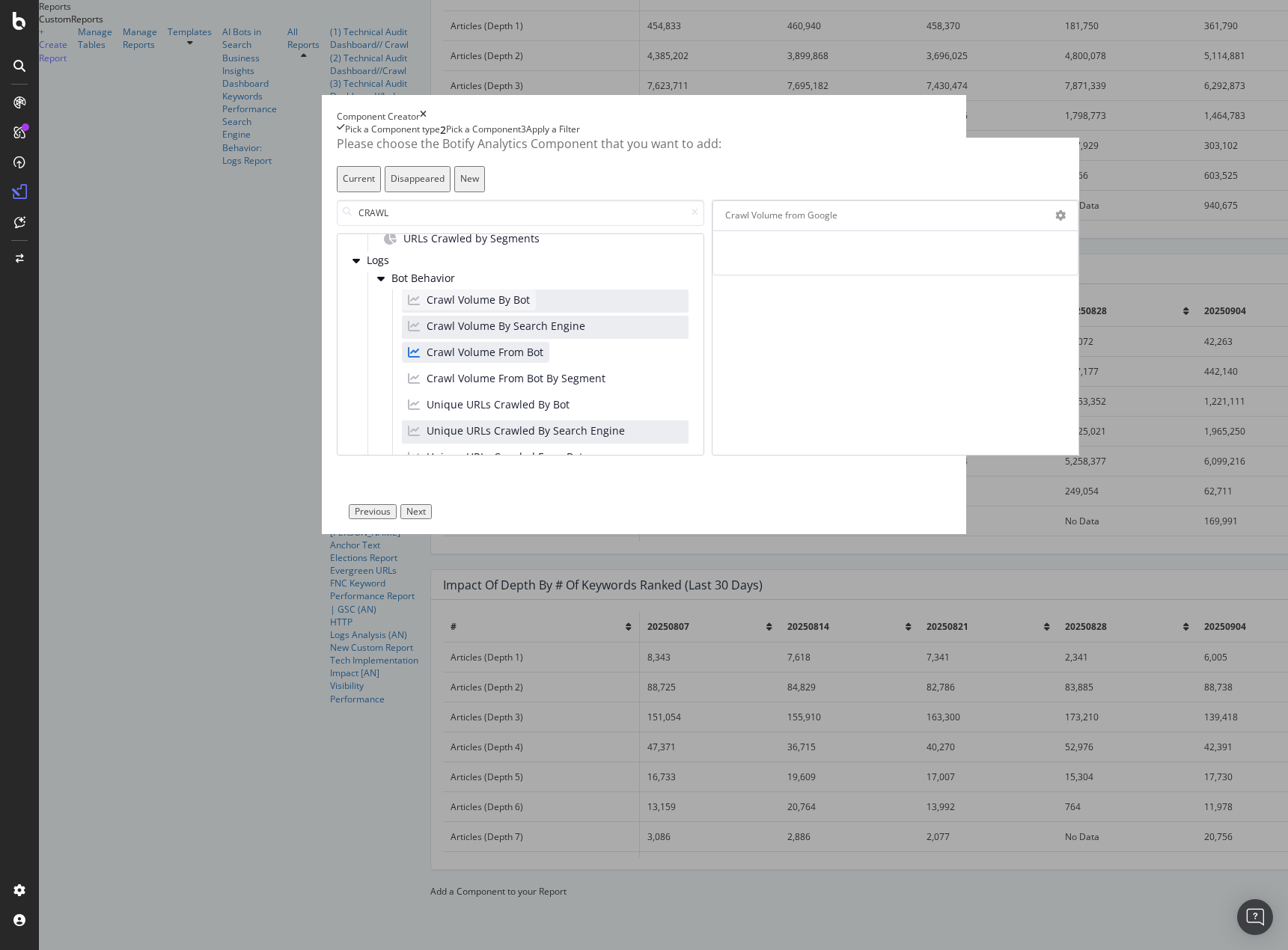
click at [438, 311] on div "Crawl Volume By Bot" at bounding box center [469, 300] width 134 height 21
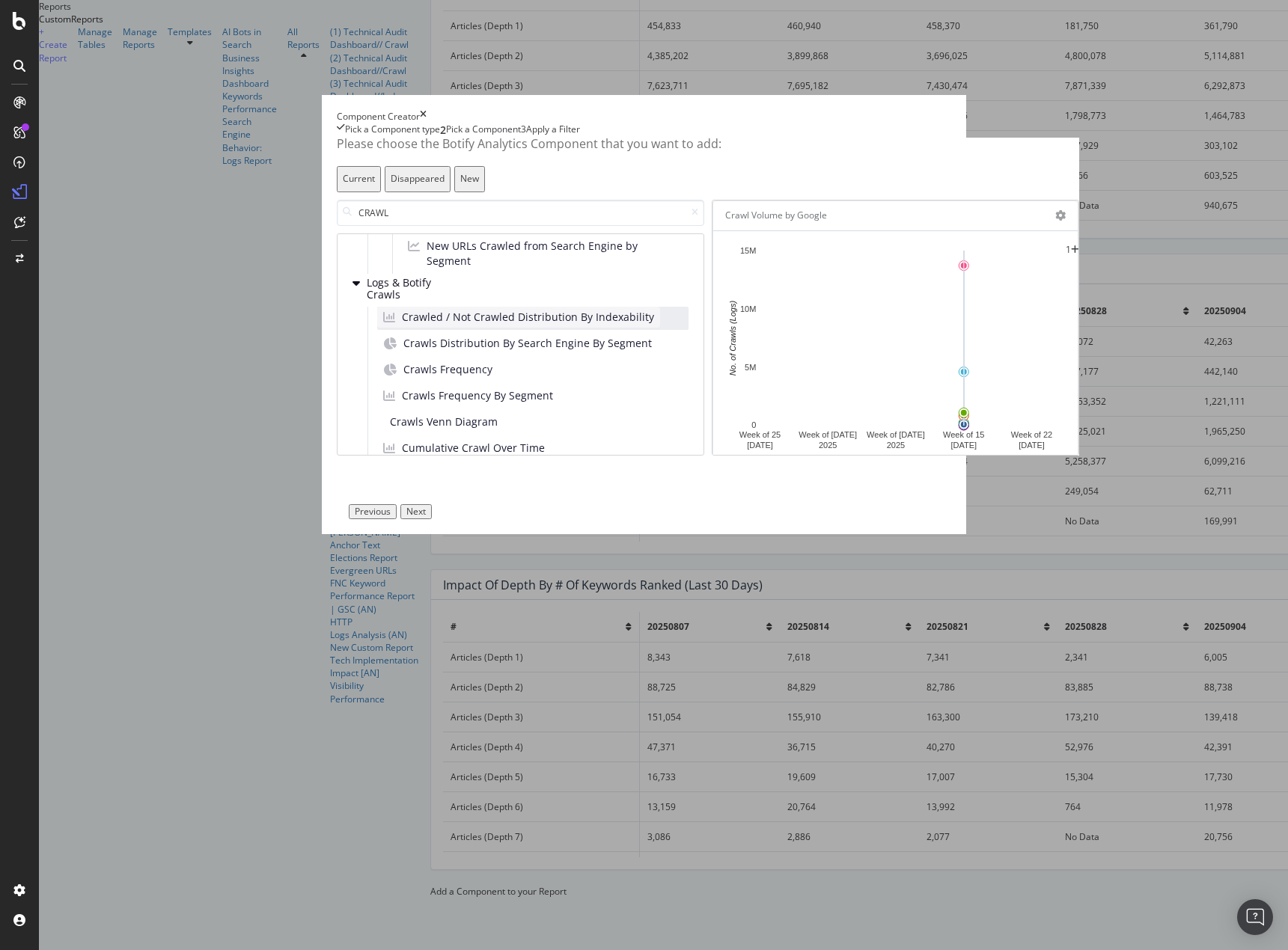
scroll to position [674, 0]
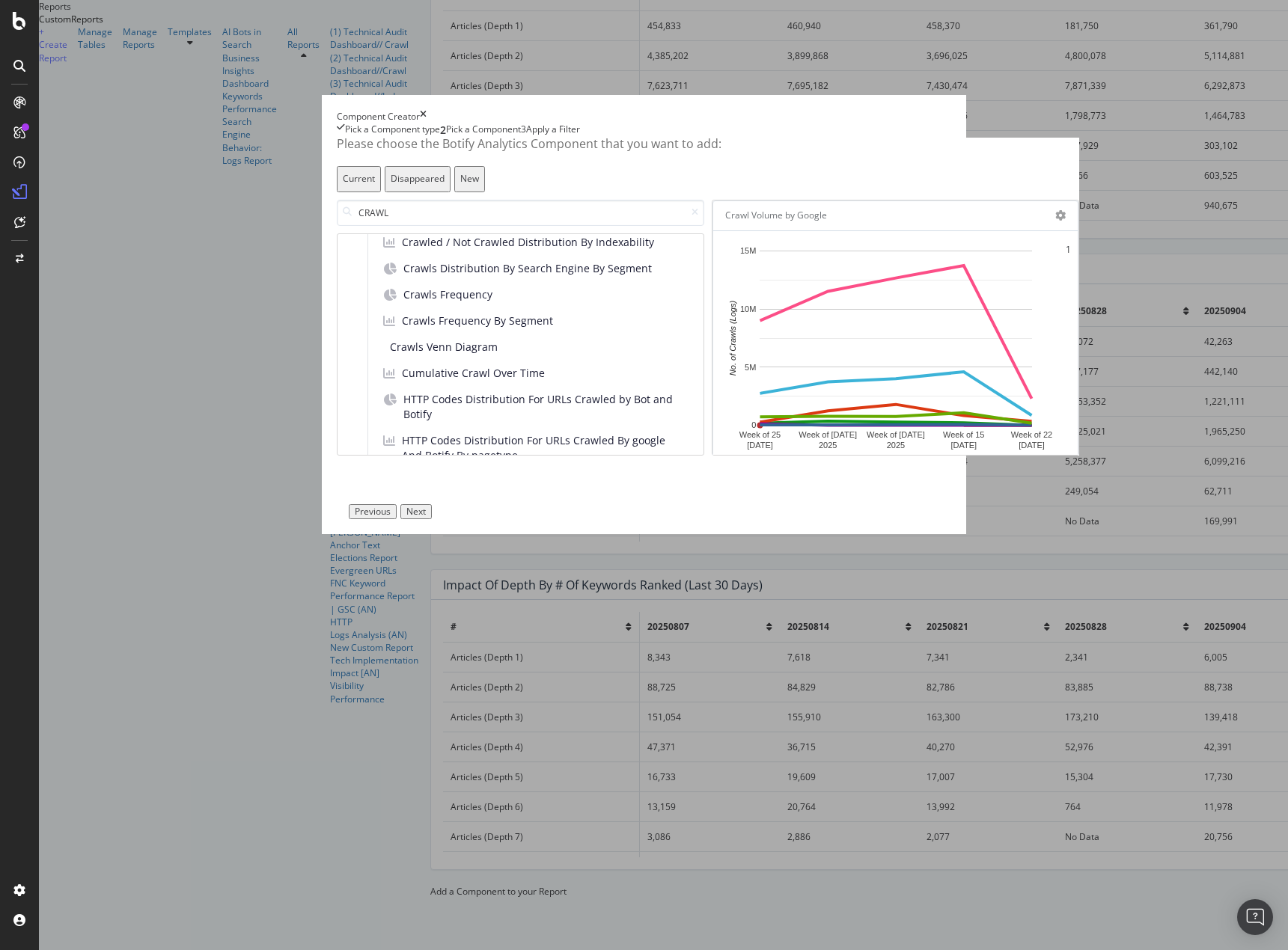
click at [426, 517] on div "Next" at bounding box center [416, 511] width 19 height 11
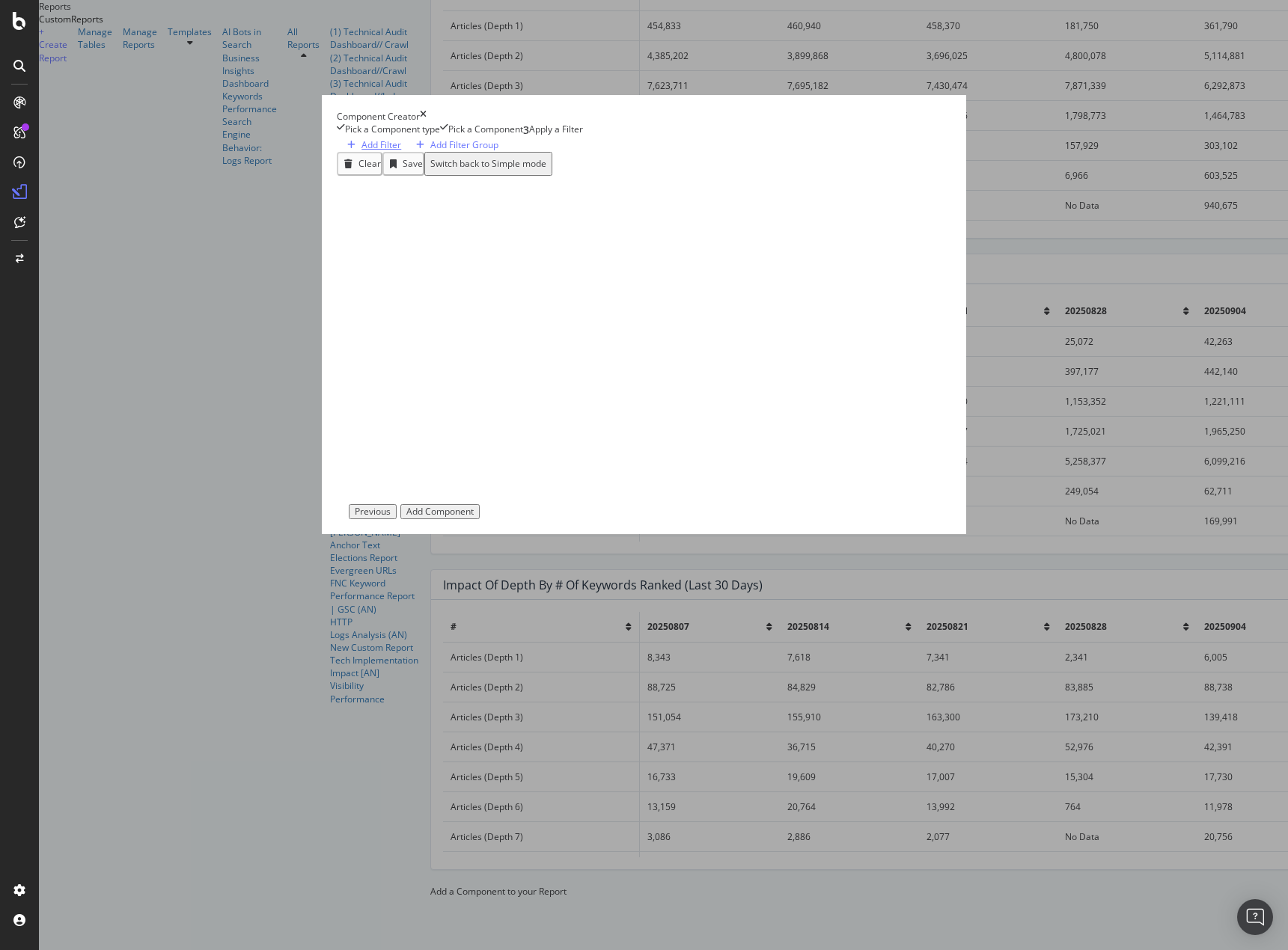
click at [362, 151] on div "Add Filter" at bounding box center [381, 144] width 39 height 12
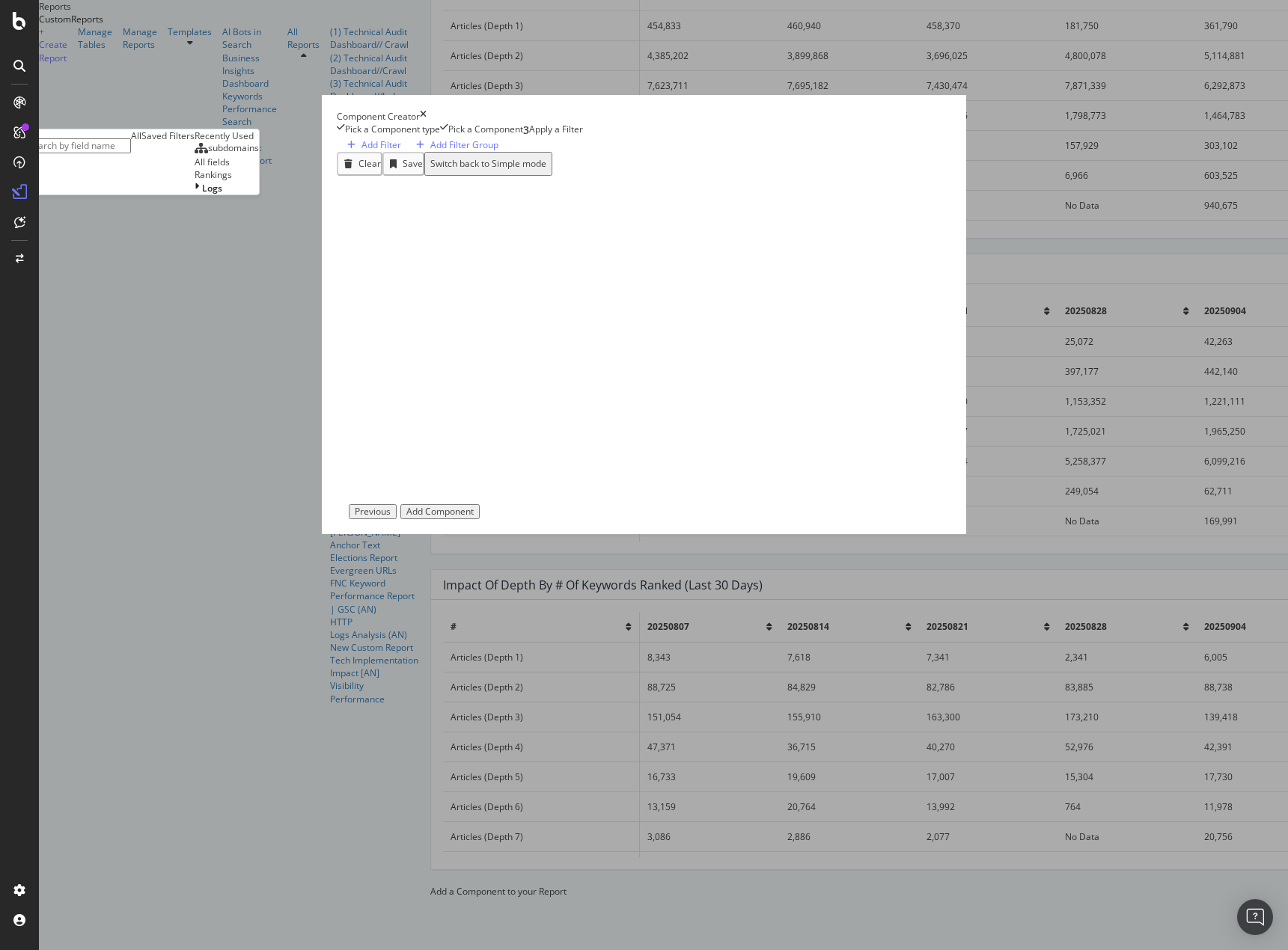
click at [195, 142] on div "Saved Filters" at bounding box center [167, 135] width 53 height 12
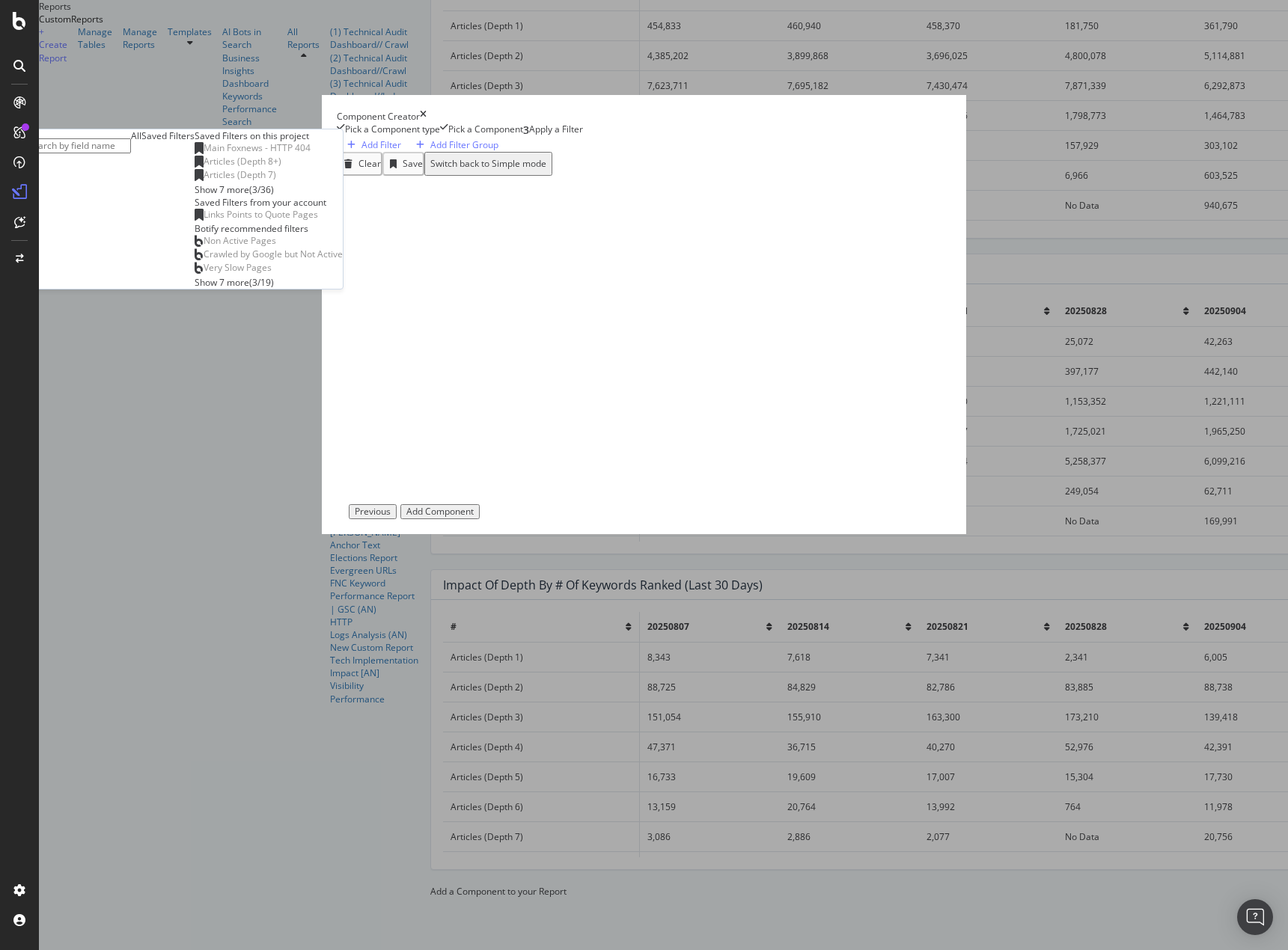
click at [141, 142] on div "All" at bounding box center [135, 135] width 11 height 12
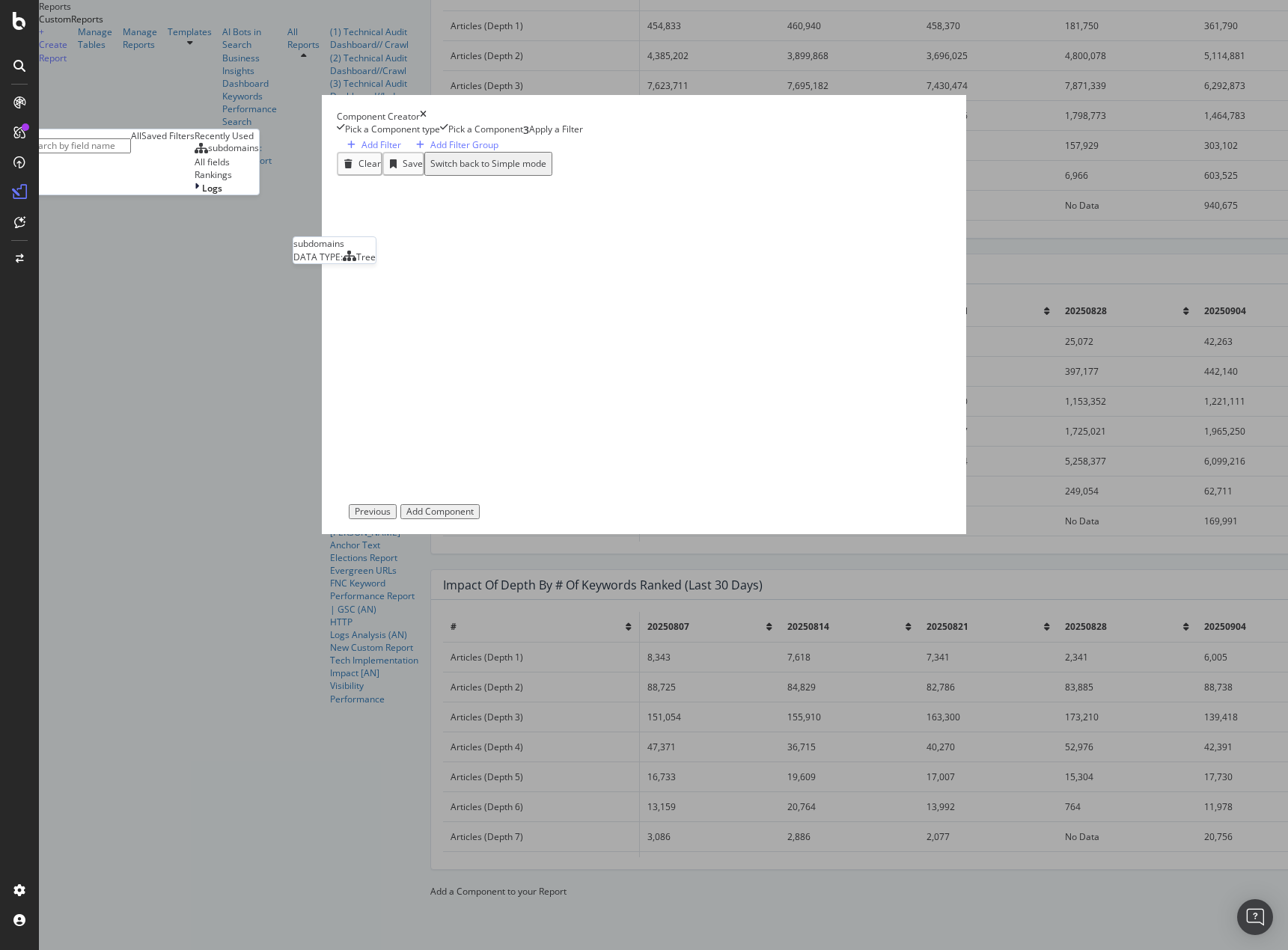
click at [259, 154] on span "subdomains" at bounding box center [233, 147] width 51 height 12
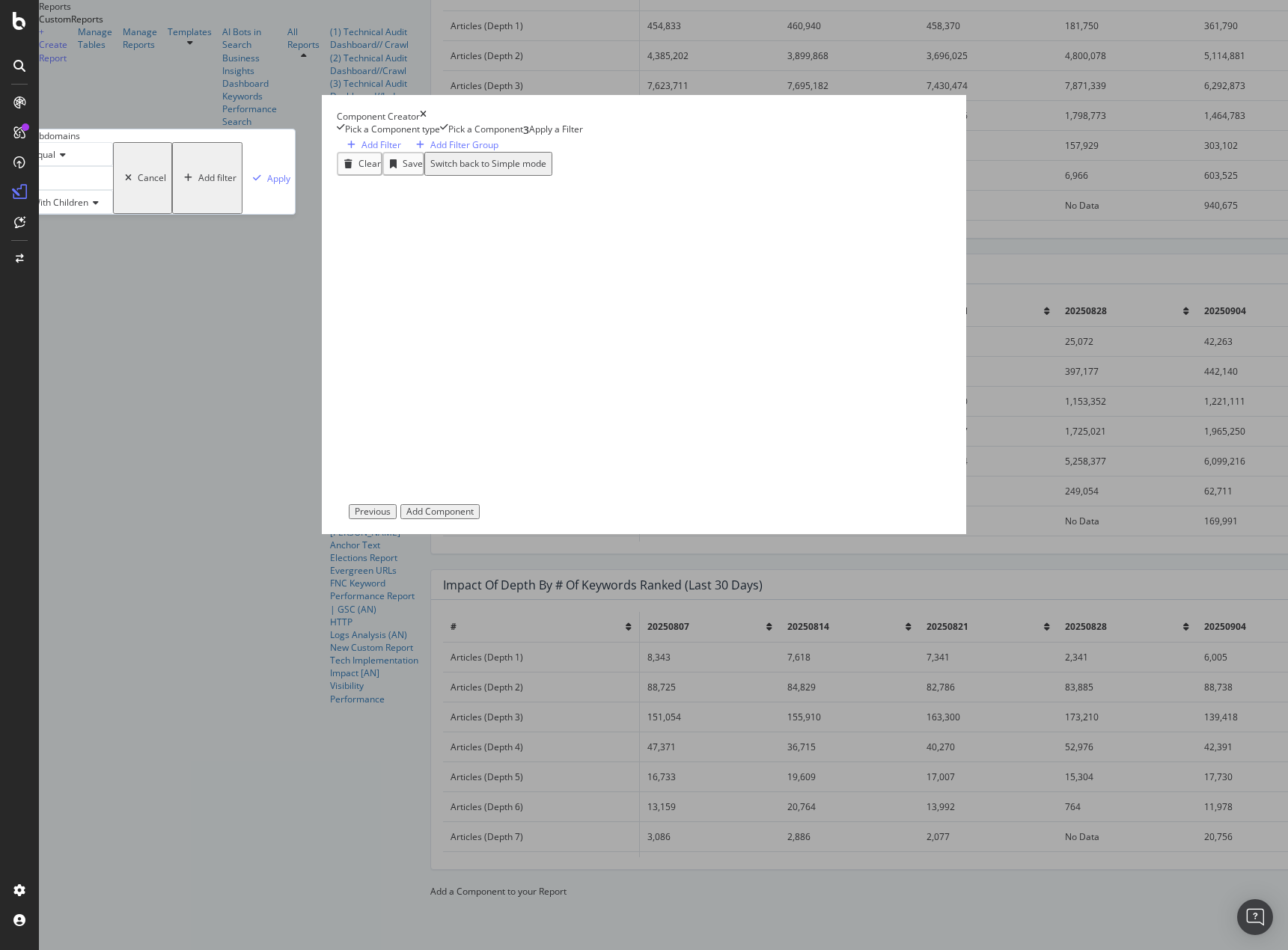
click at [113, 190] on div "modal" at bounding box center [69, 178] width 88 height 24
click at [70, 217] on span "main-foxnews" at bounding box center [53, 204] width 35 height 26
click at [292, 185] on div "Apply" at bounding box center [280, 178] width 23 height 12
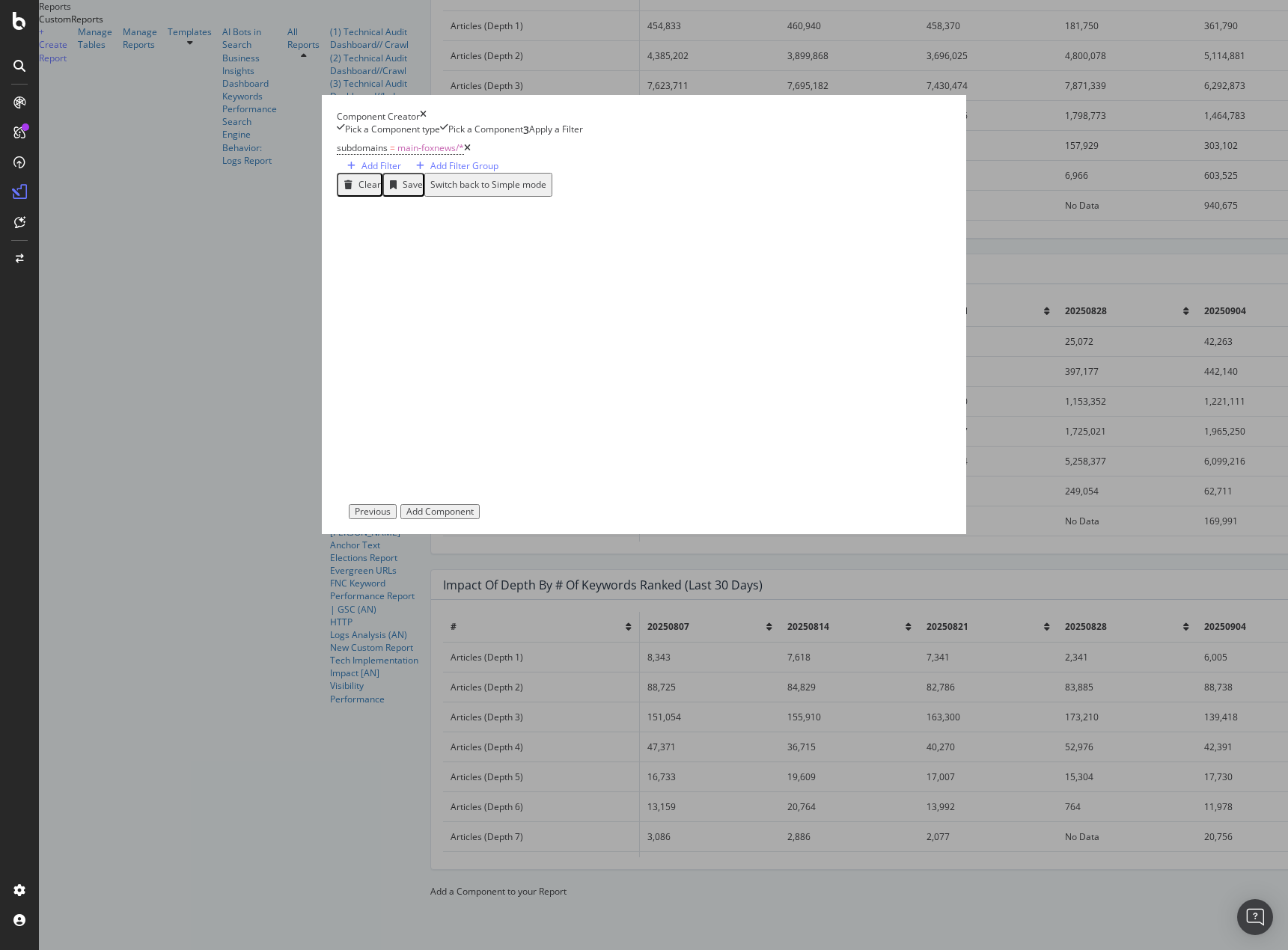
click at [474, 517] on div "Add Component" at bounding box center [440, 511] width 67 height 11
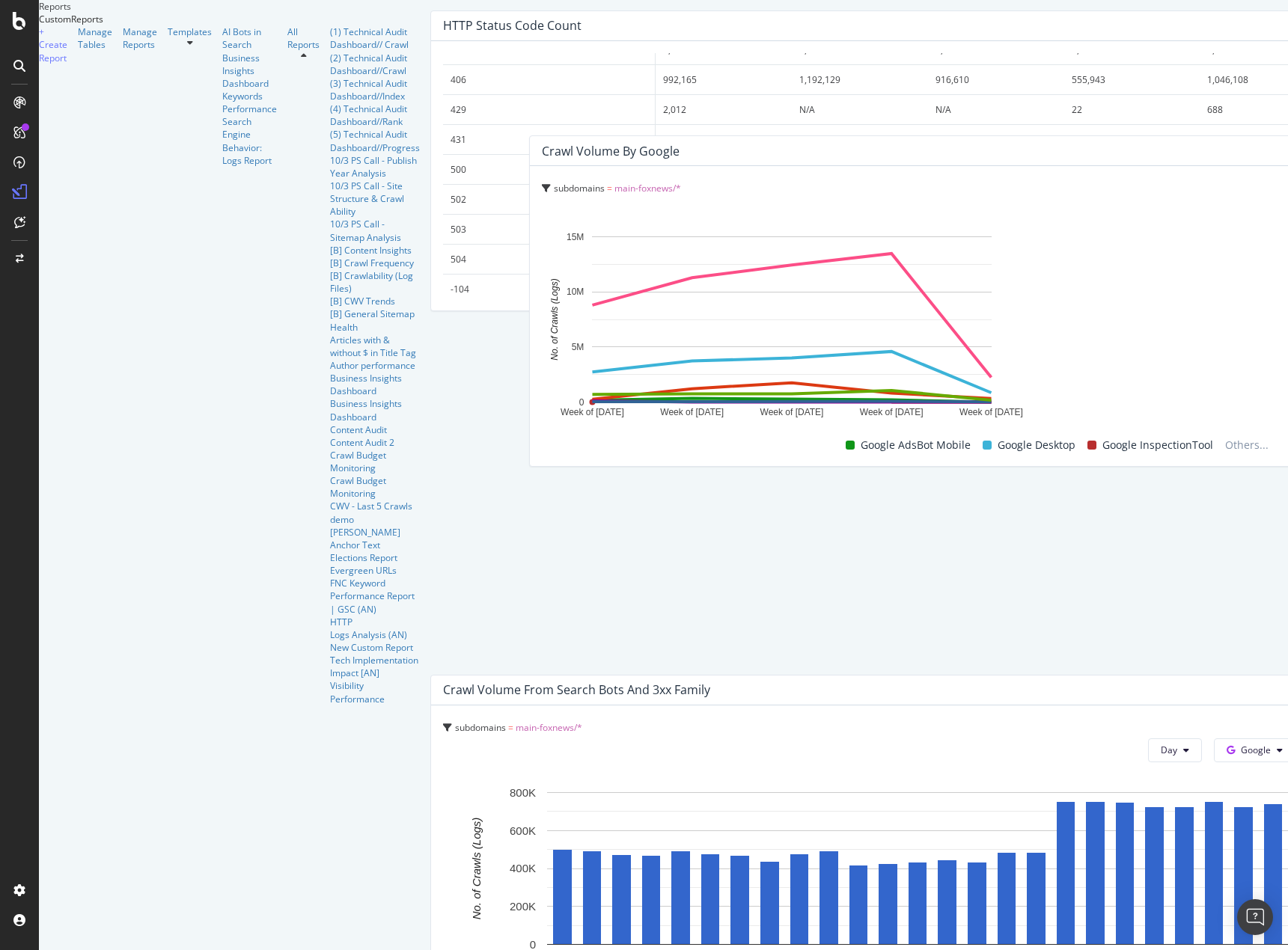
scroll to position [0, 0]
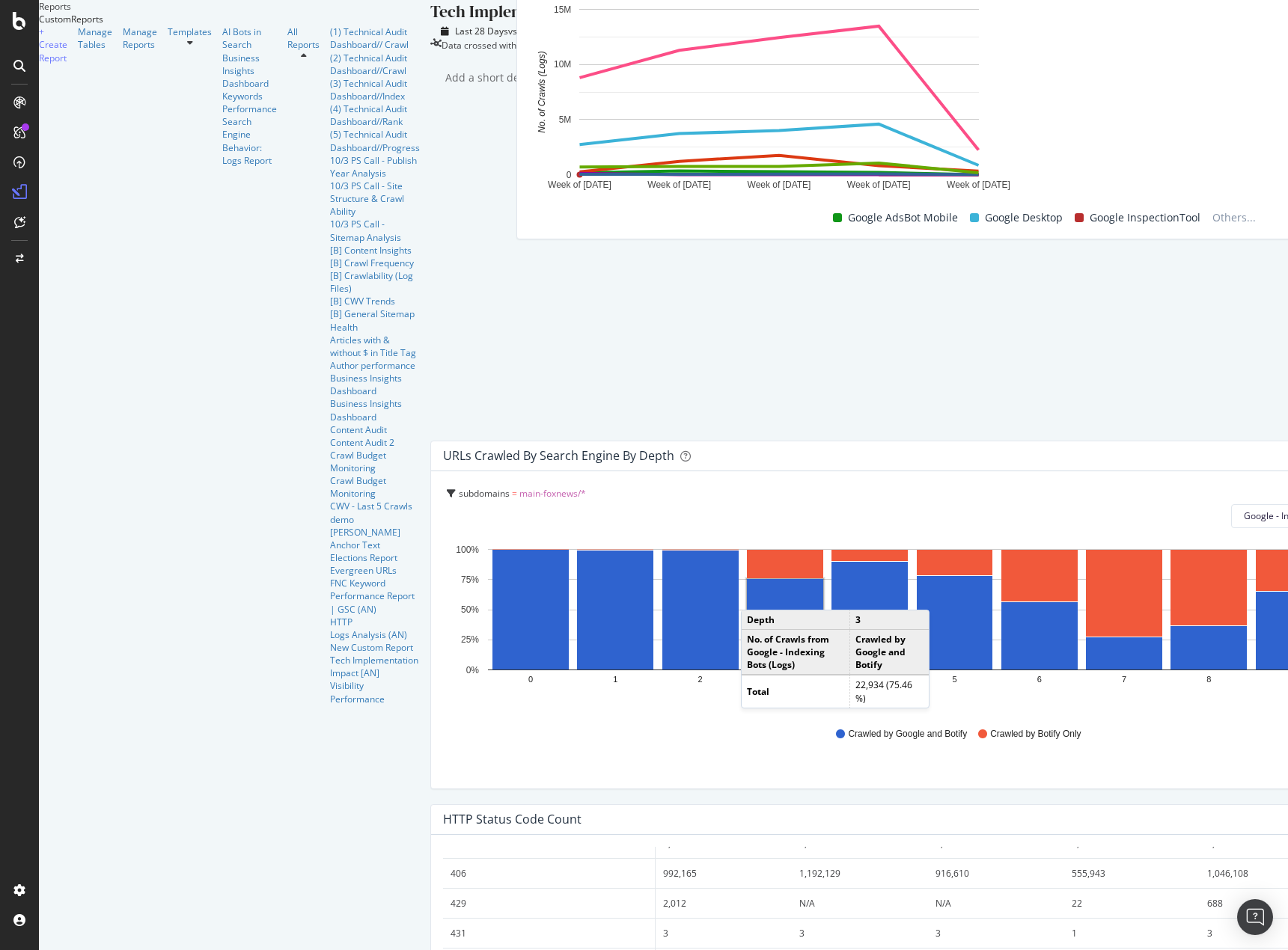
drag, startPoint x: 417, startPoint y: 589, endPoint x: 503, endPoint y: 236, distance: 363.3
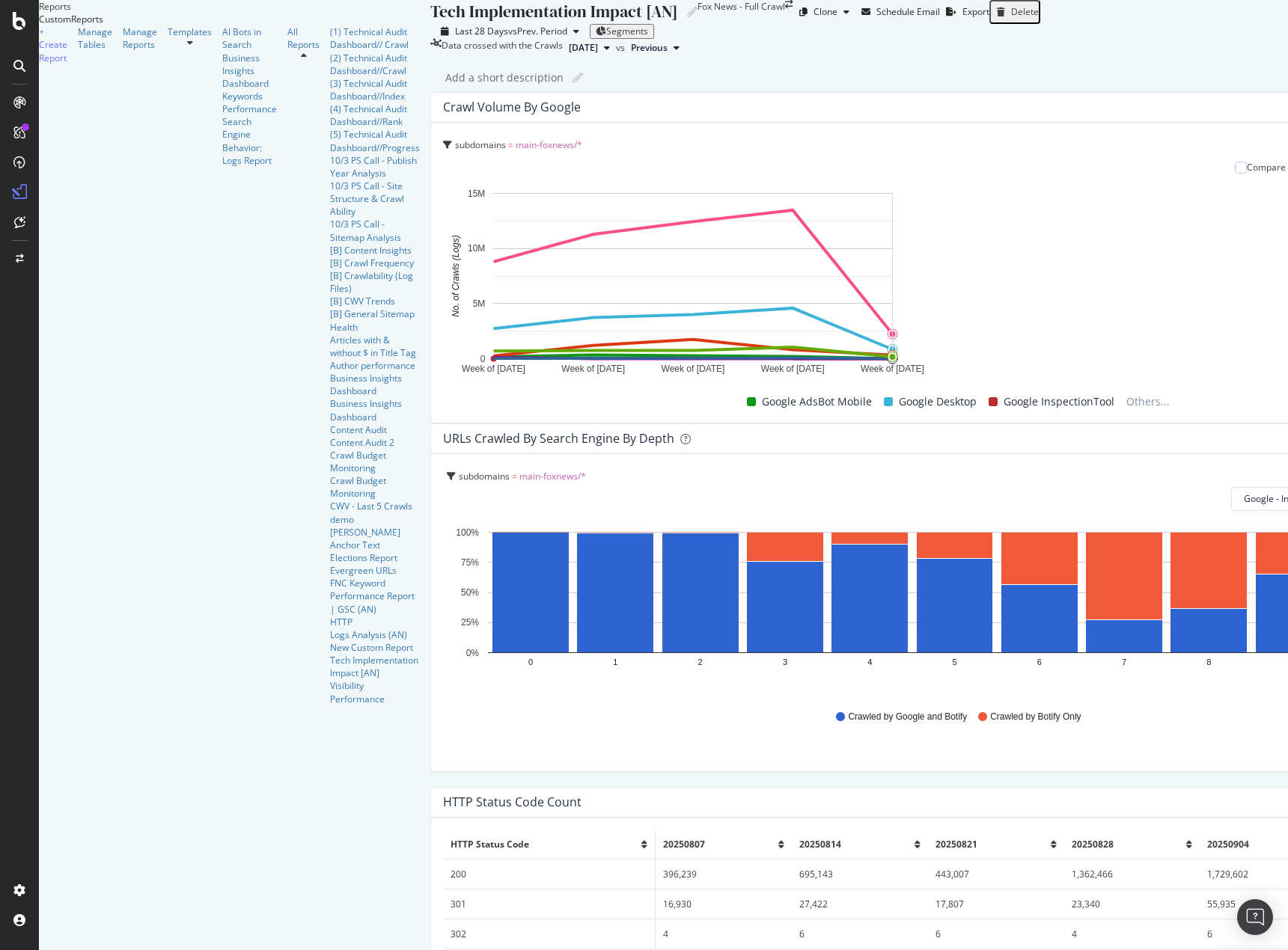
drag, startPoint x: 709, startPoint y: 305, endPoint x: 1277, endPoint y: 303, distance: 568.0
click at [1277, 303] on div "Tech Implementation Impact [AN] Tech Implementation Impact [AN] Fox News - Full…" at bounding box center [964, 475] width 1068 height 950
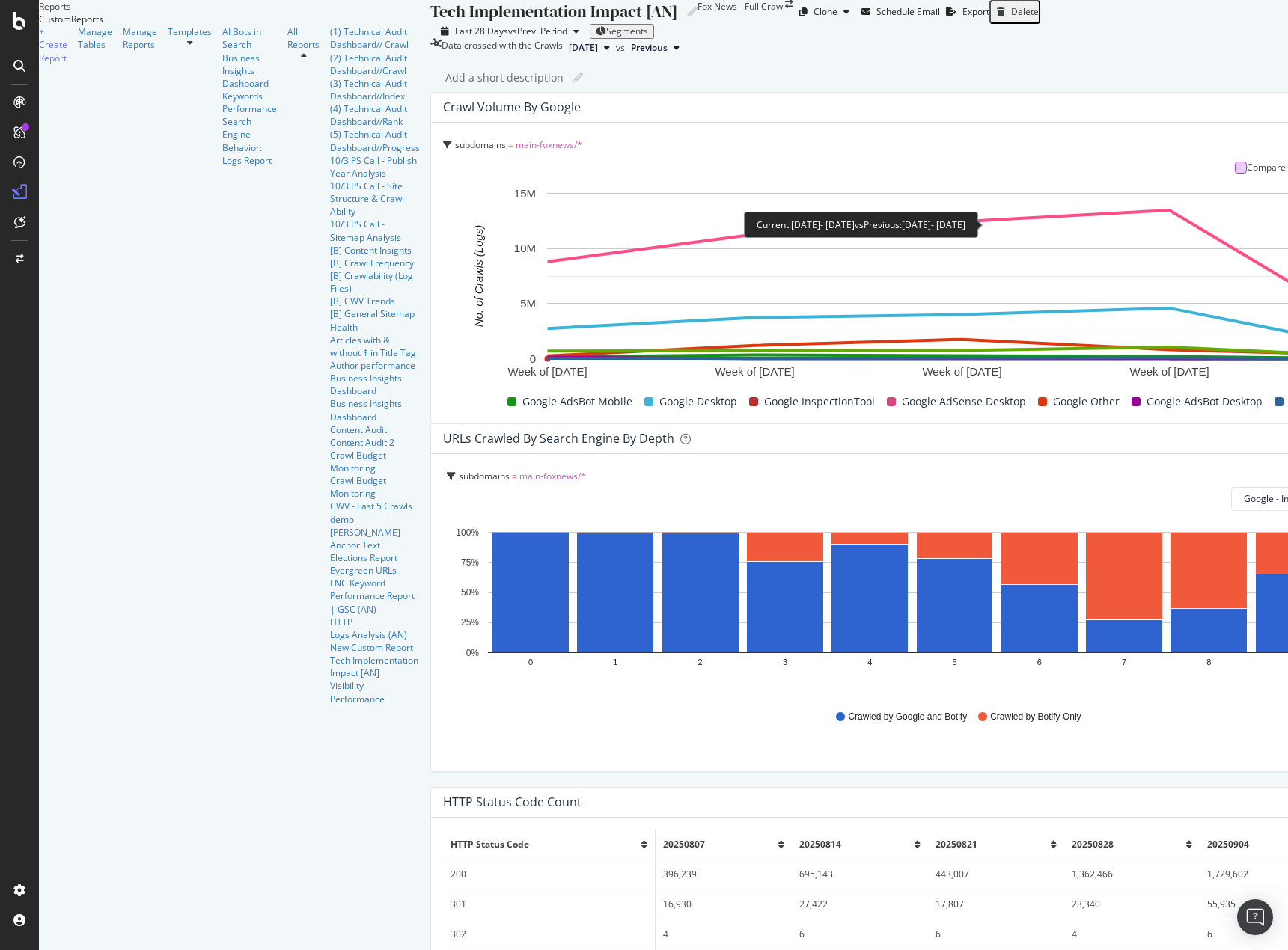
click at [1234, 174] on div at bounding box center [1240, 167] width 12 height 12
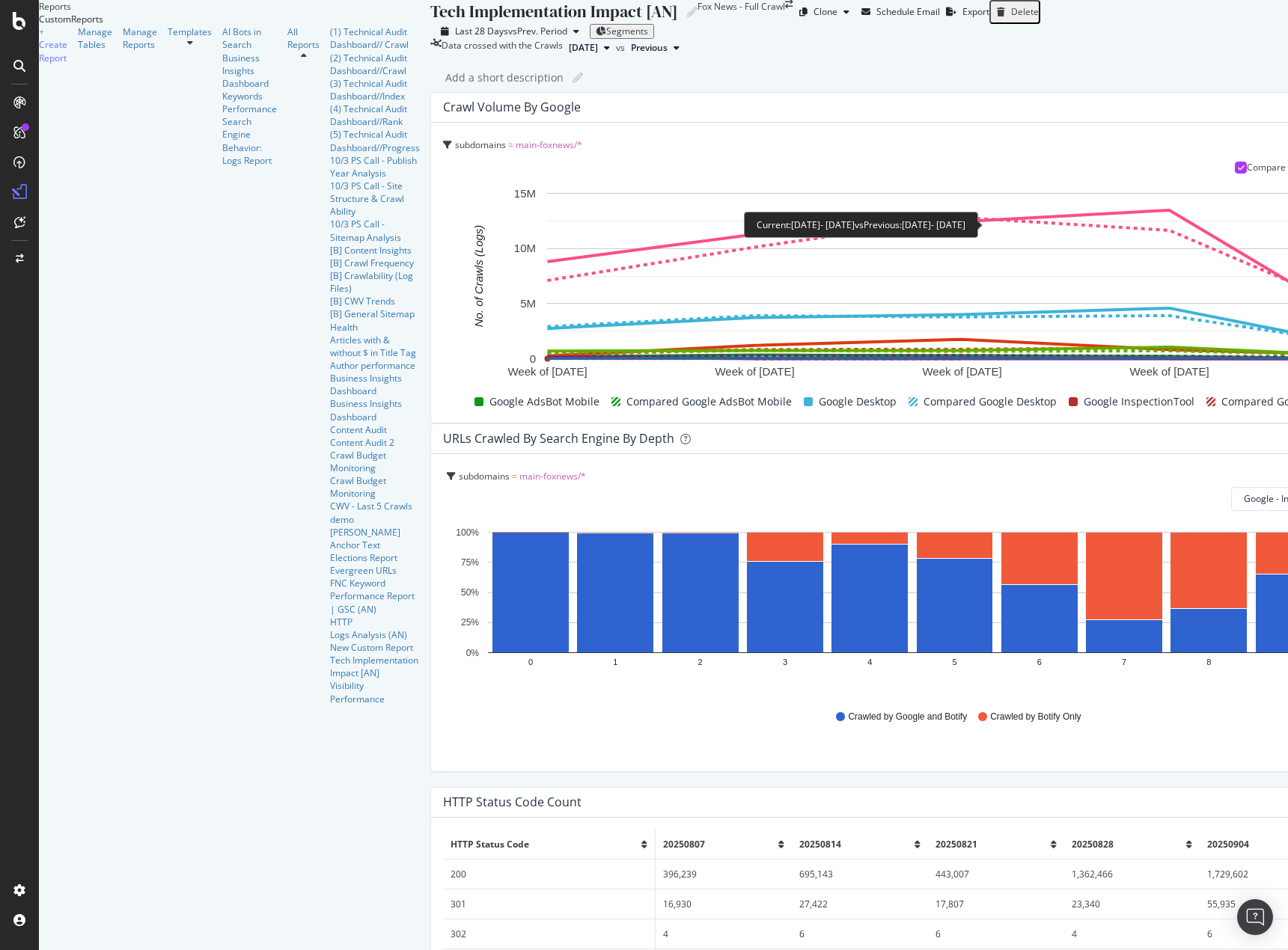
click at [1238, 172] on icon at bounding box center [1241, 168] width 7 height 8
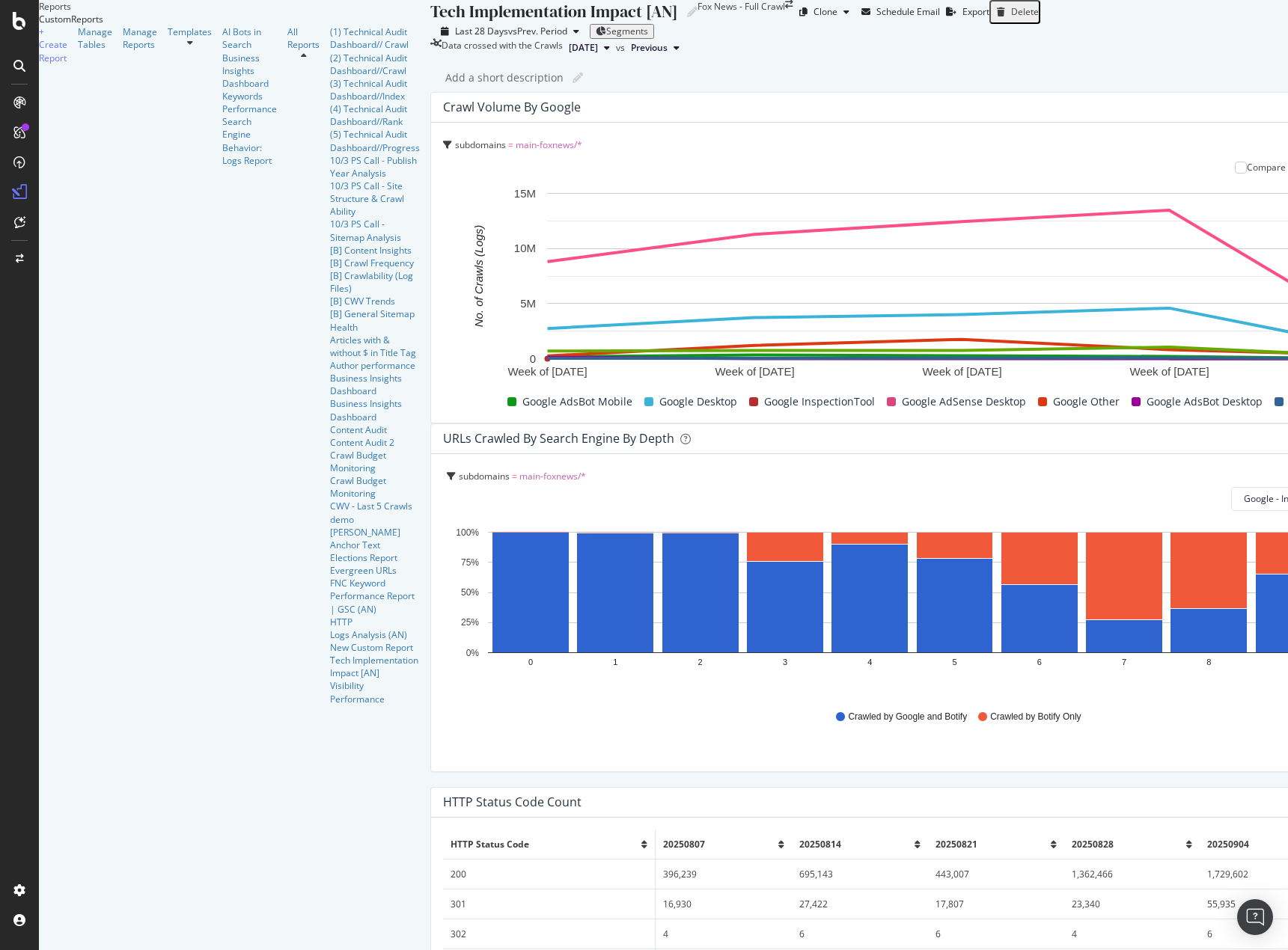
click at [1108, 308] on span "Month" at bounding box center [1112, 311] width 27 height 13
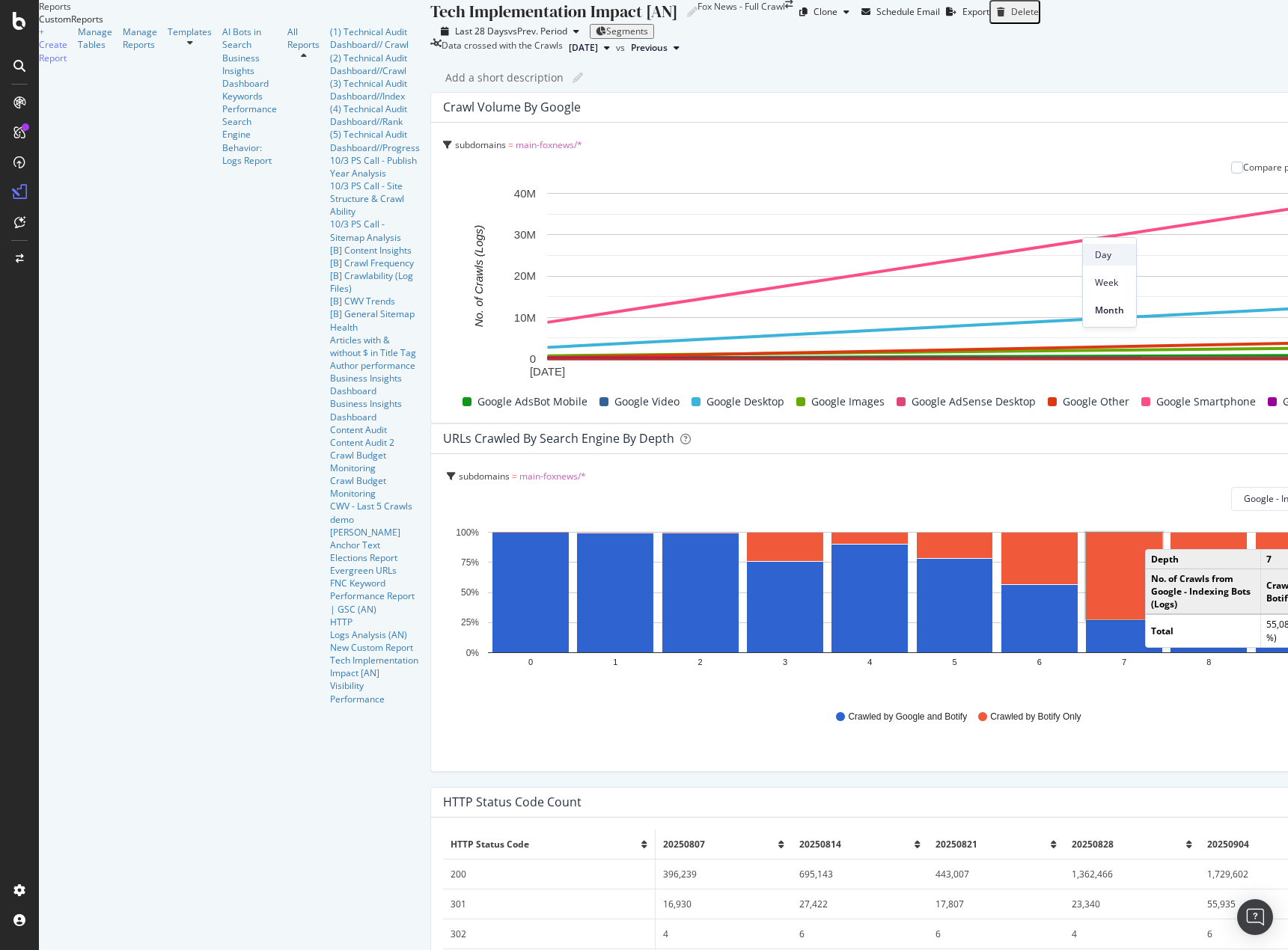
click at [1118, 263] on div "Day" at bounding box center [1109, 254] width 53 height 22
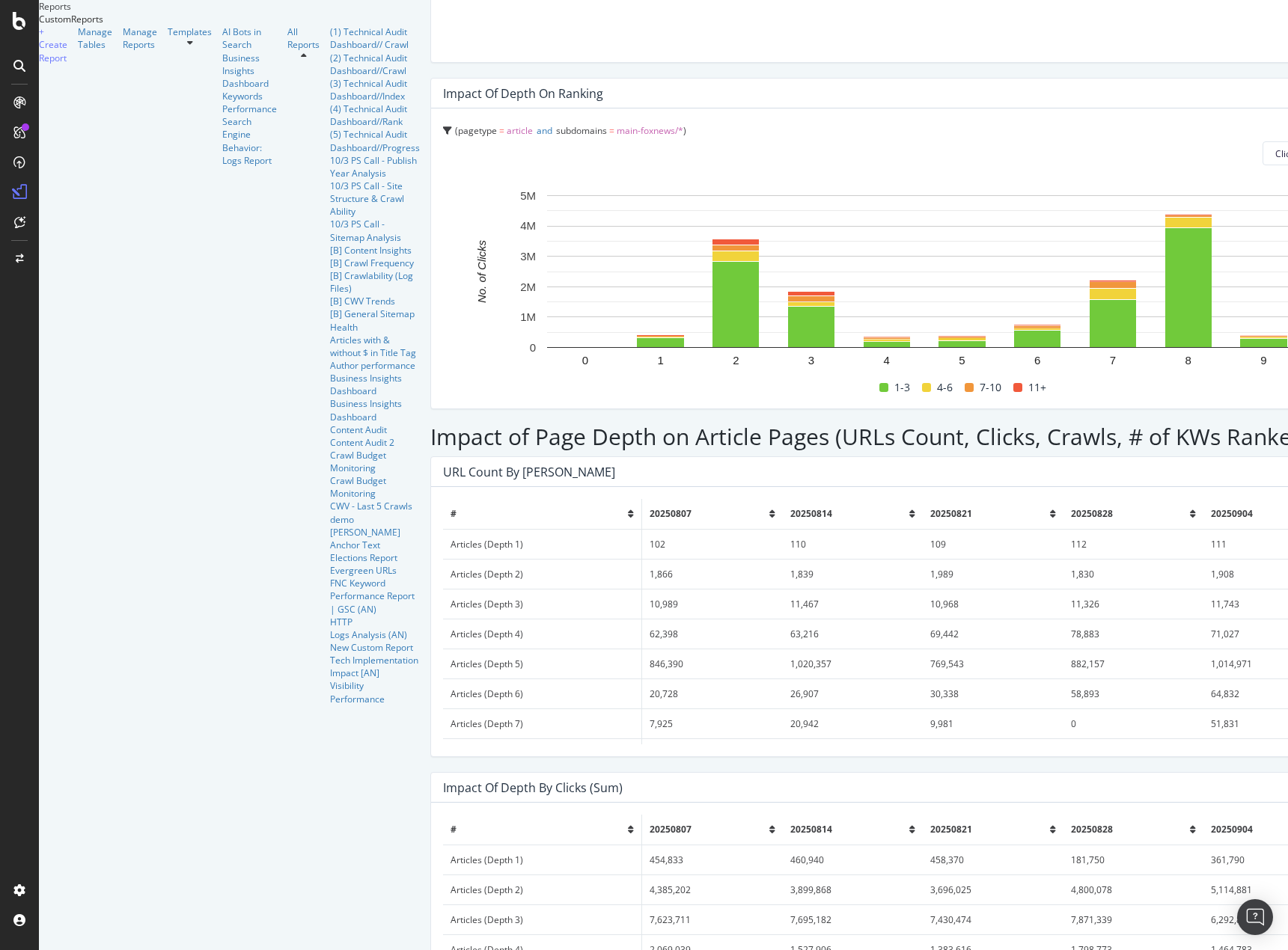
scroll to position [3794, 0]
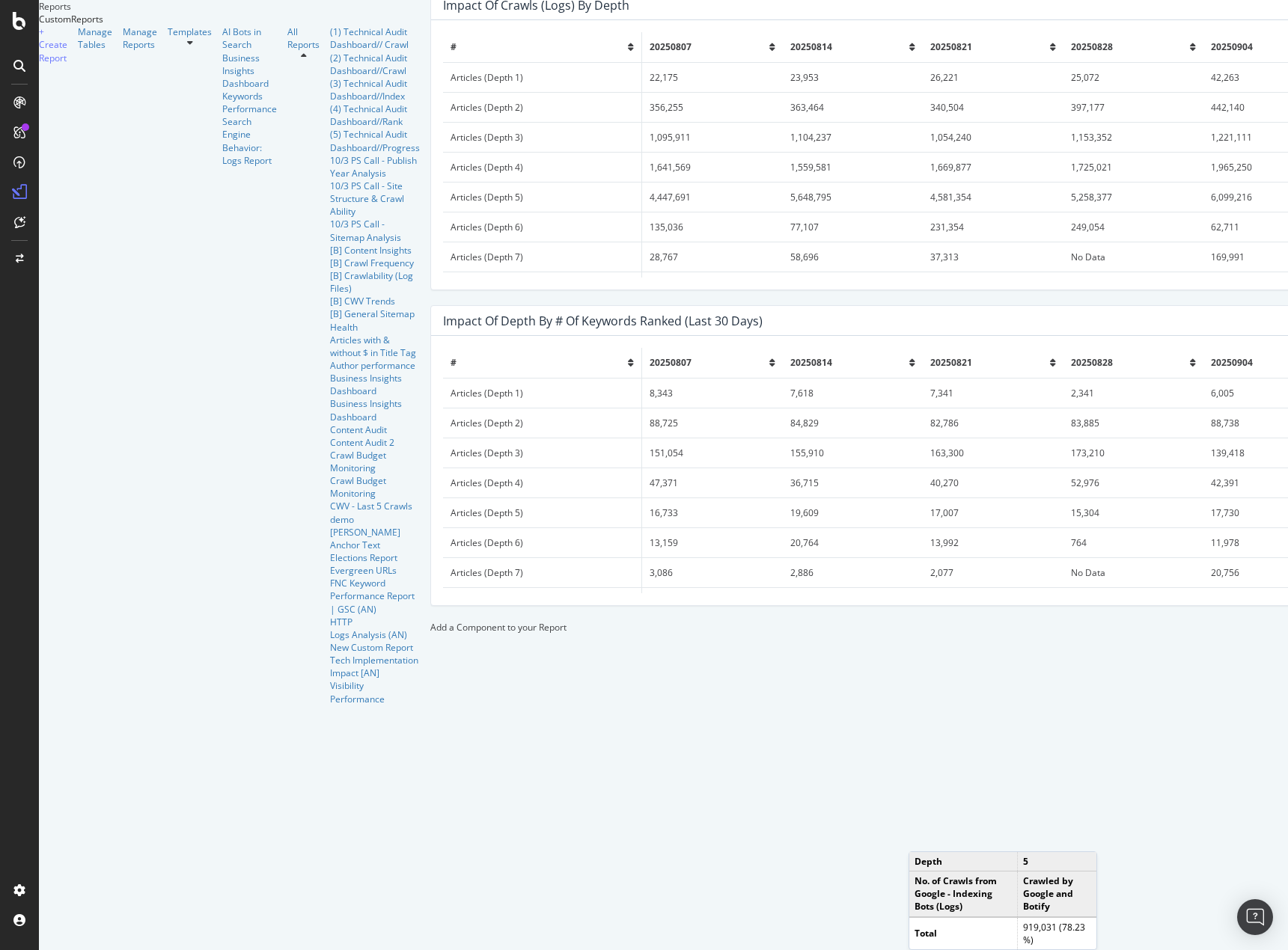
click at [430, 633] on div at bounding box center [430, 627] width 0 height 12
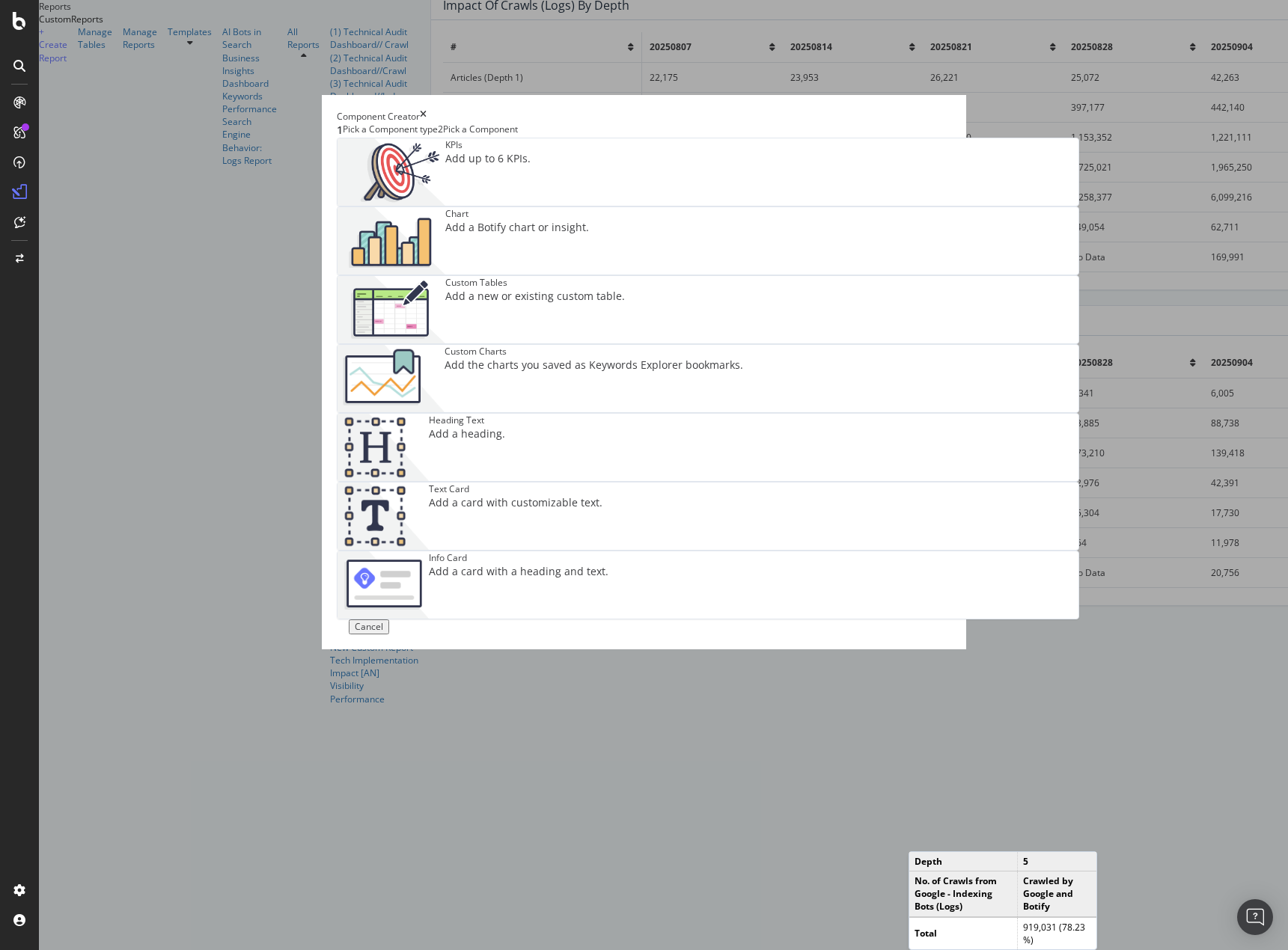
click at [589, 274] on div "Chart Add a Botify chart or insight." at bounding box center [517, 241] width 144 height 67
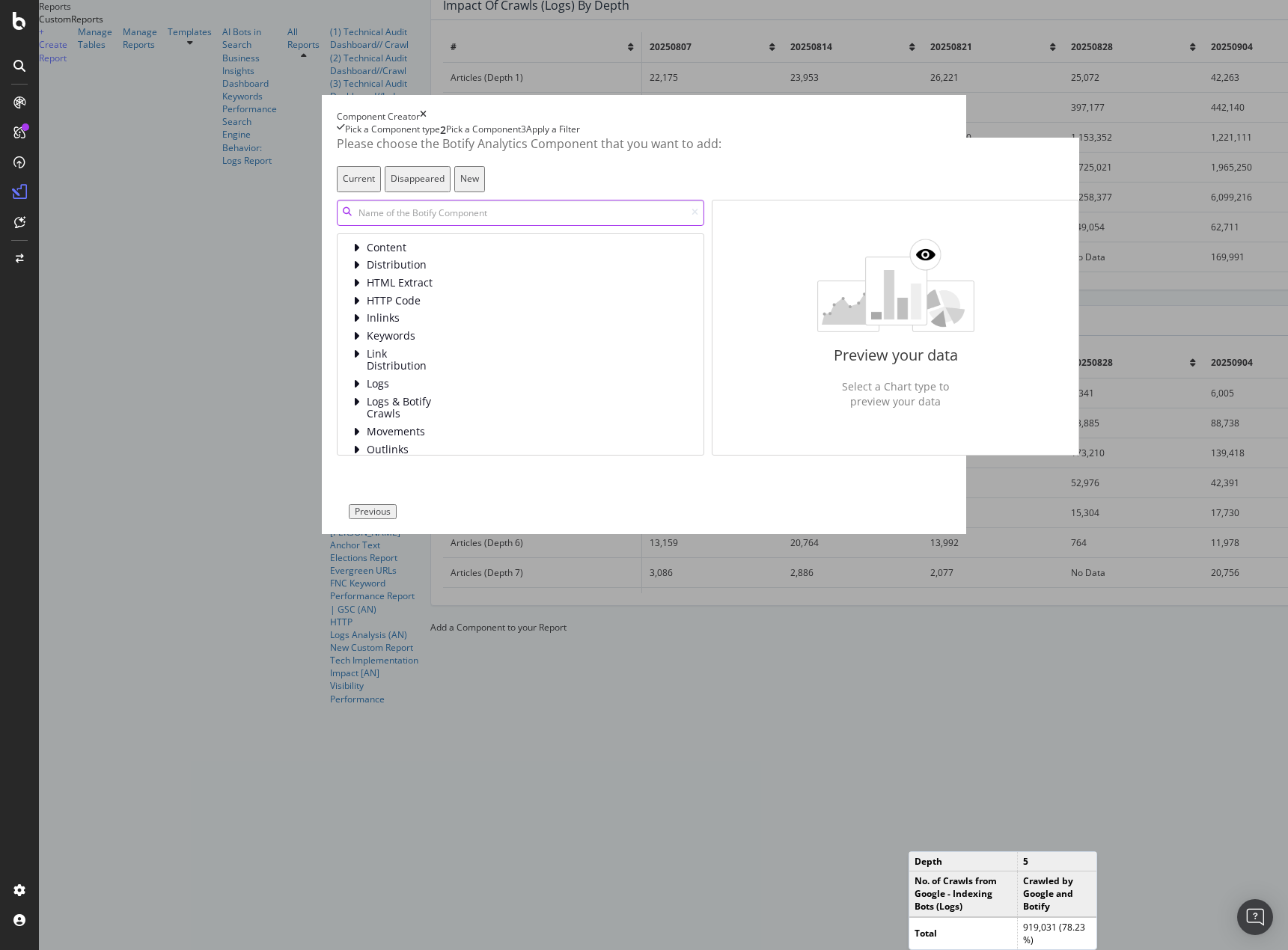
click at [364, 226] on input "modal" at bounding box center [520, 212] width 368 height 26
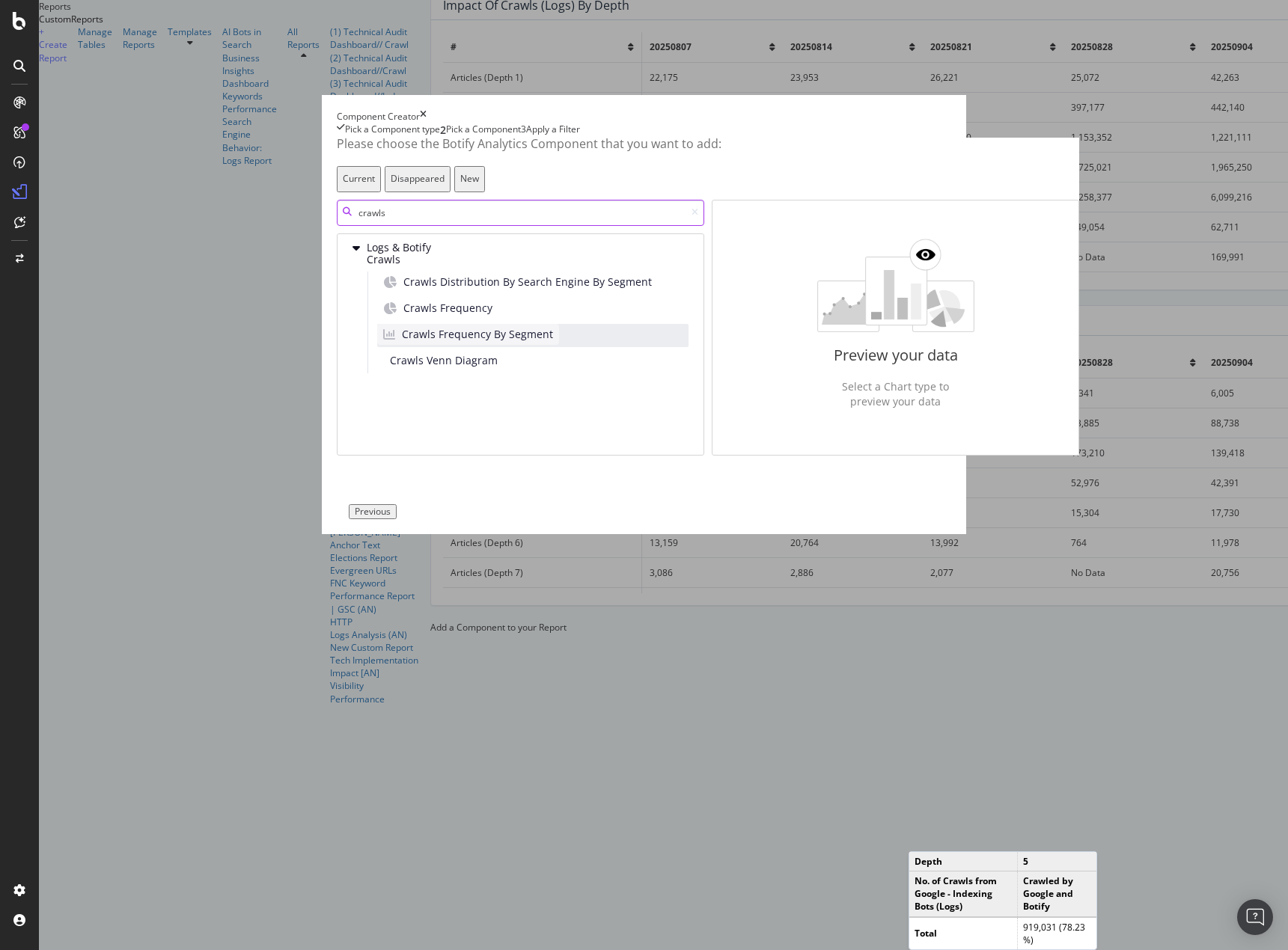
type input "crawls"
click at [432, 342] on span "Crawls Frequency By Segment" at bounding box center [477, 335] width 151 height 15
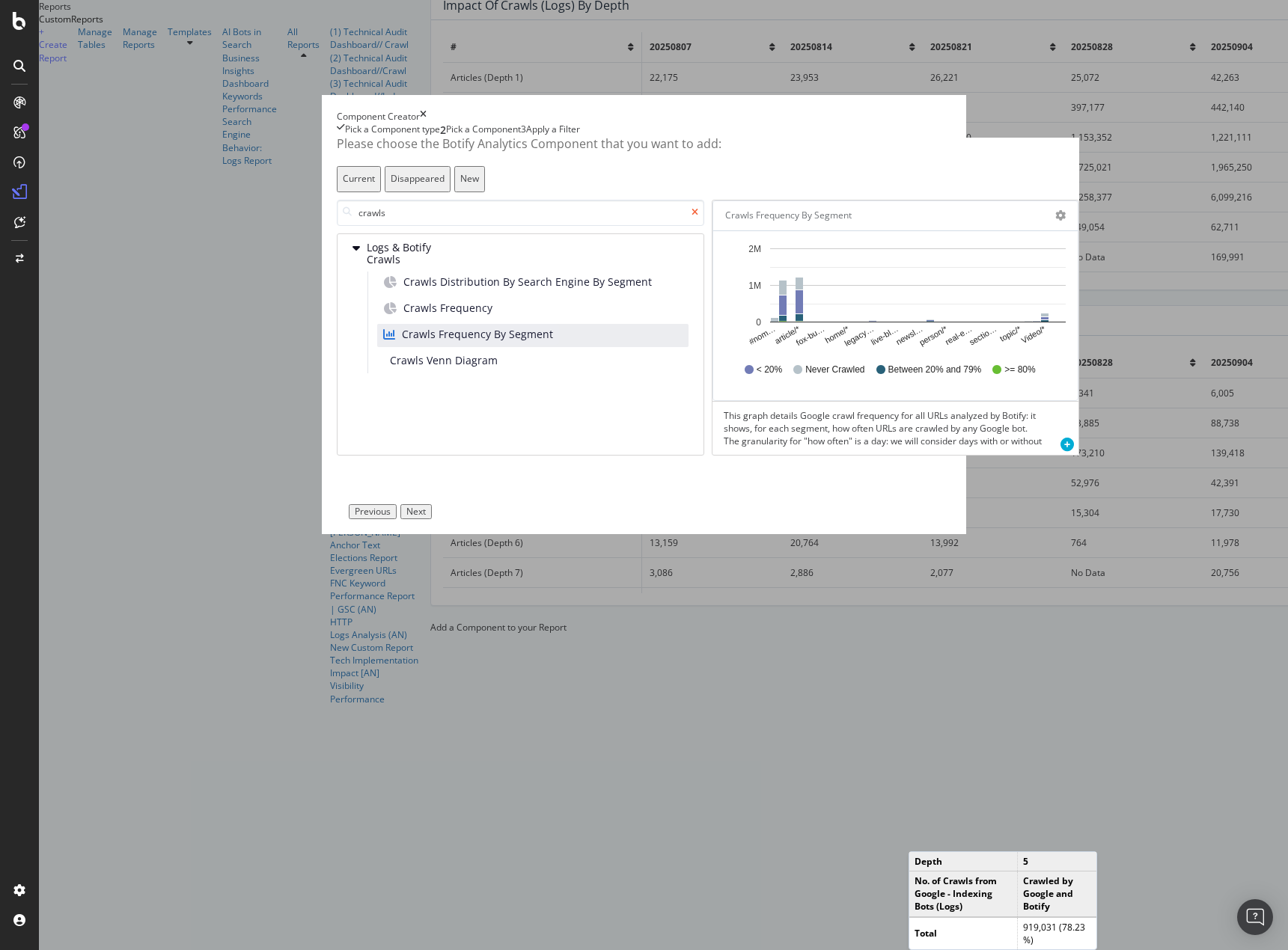
click at [691, 217] on icon "modal" at bounding box center [694, 212] width 7 height 9
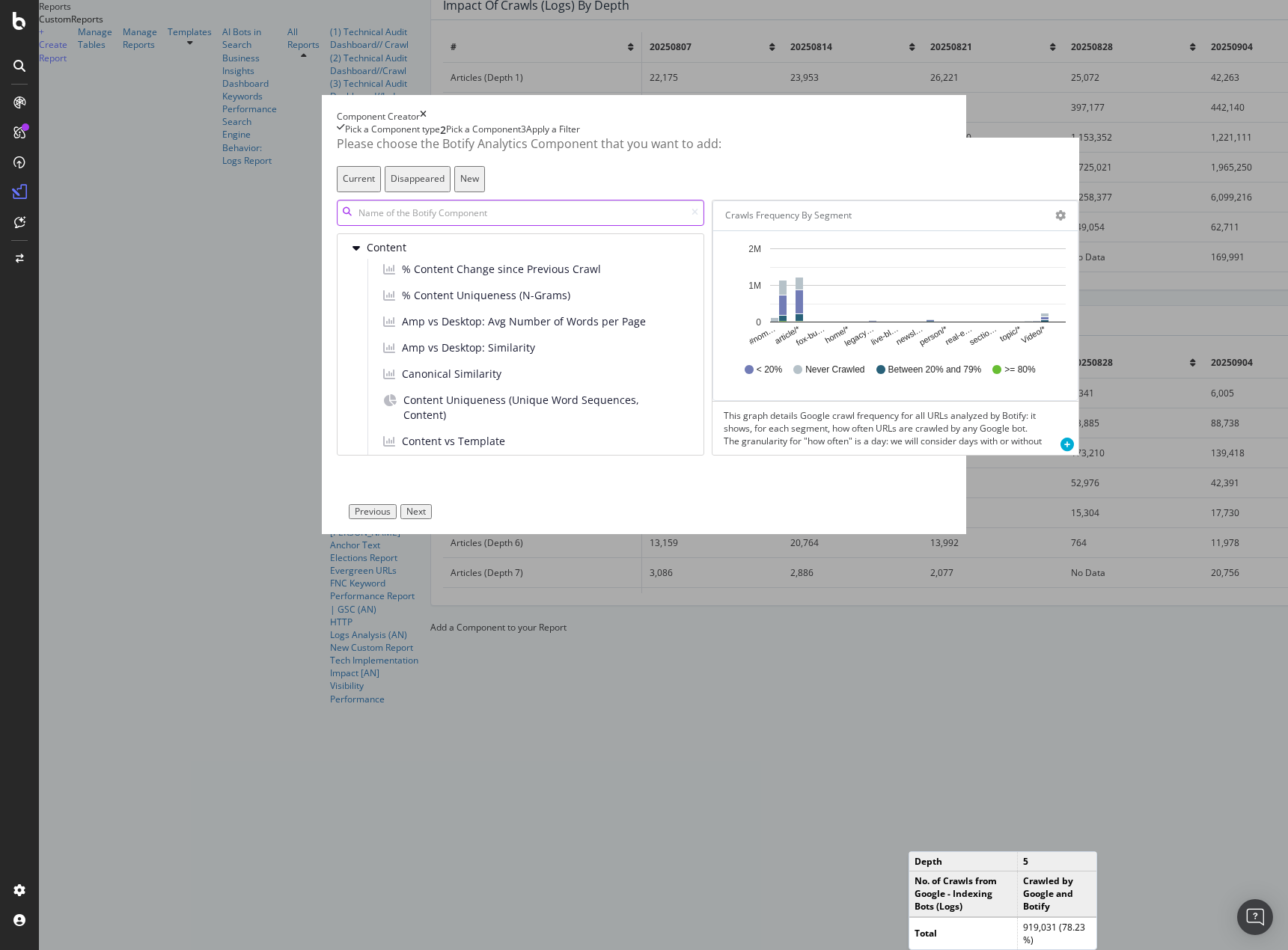
click at [582, 226] on input "modal" at bounding box center [520, 212] width 368 height 26
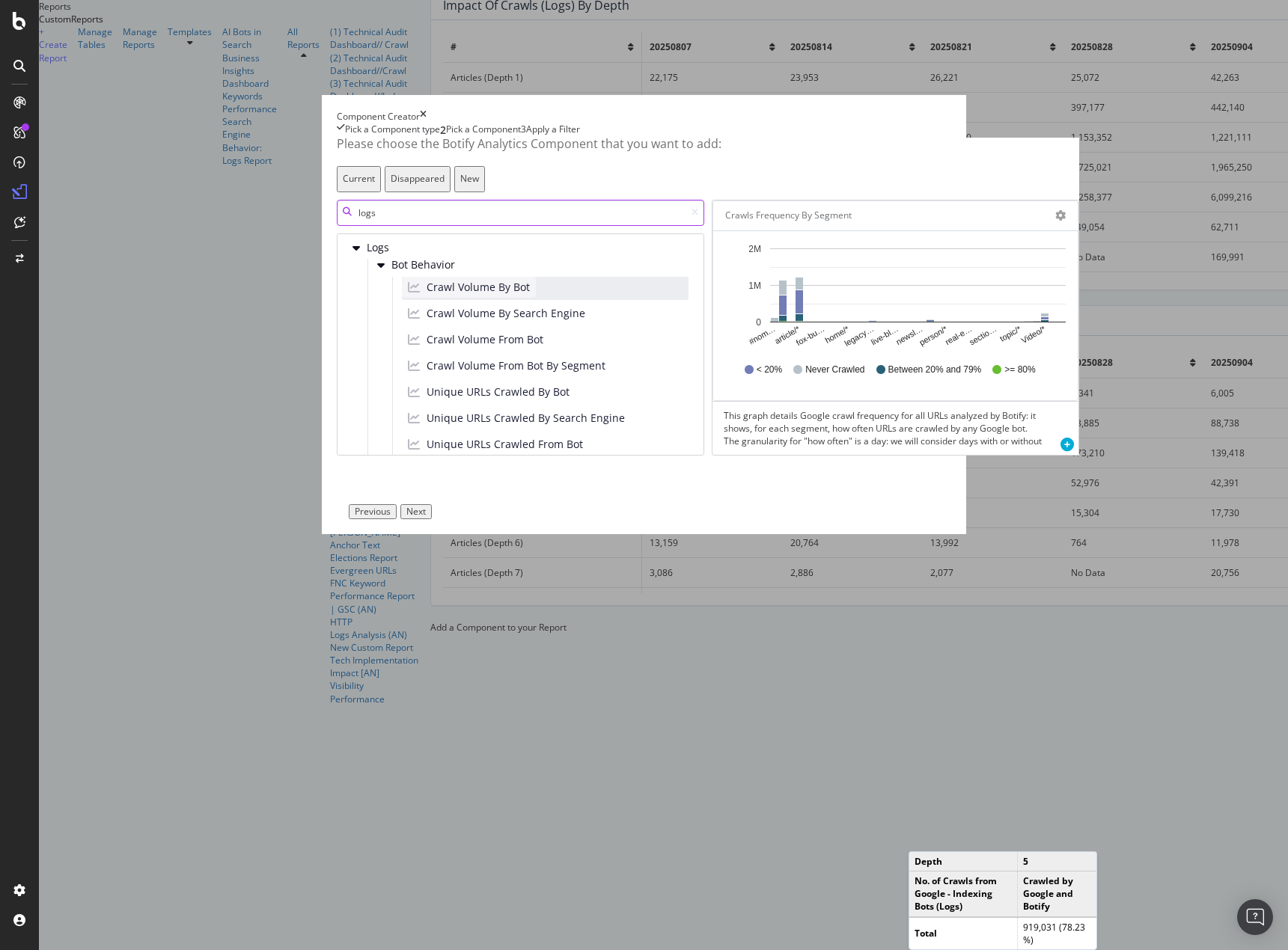
type input "logs"
click at [429, 295] on span "Crawl Volume By Bot" at bounding box center [478, 288] width 104 height 15
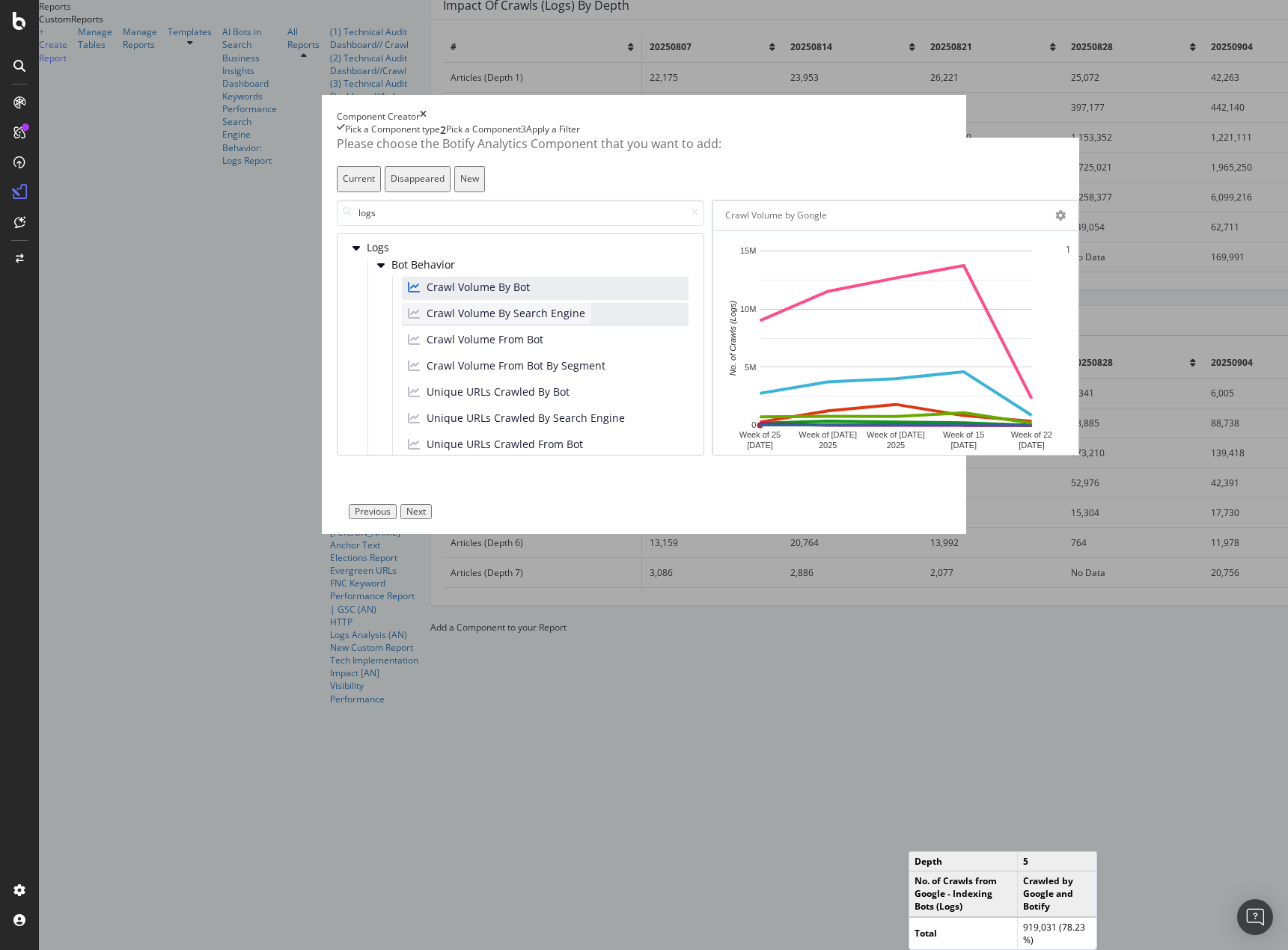
click at [465, 321] on span "Crawl Volume By Search Engine" at bounding box center [505, 314] width 158 height 15
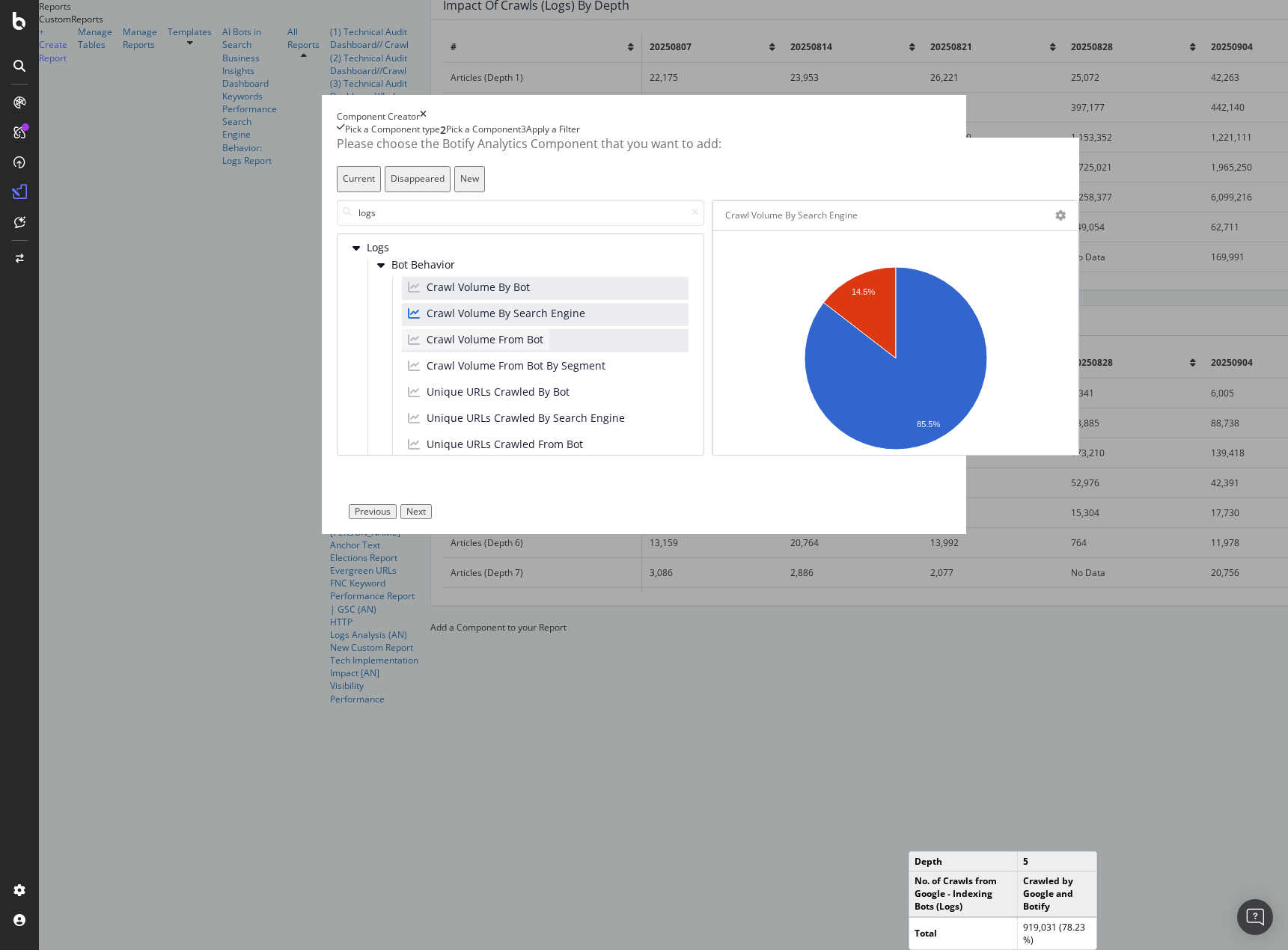
click at [450, 347] on span "Crawl Volume From Bot" at bounding box center [485, 340] width 117 height 15
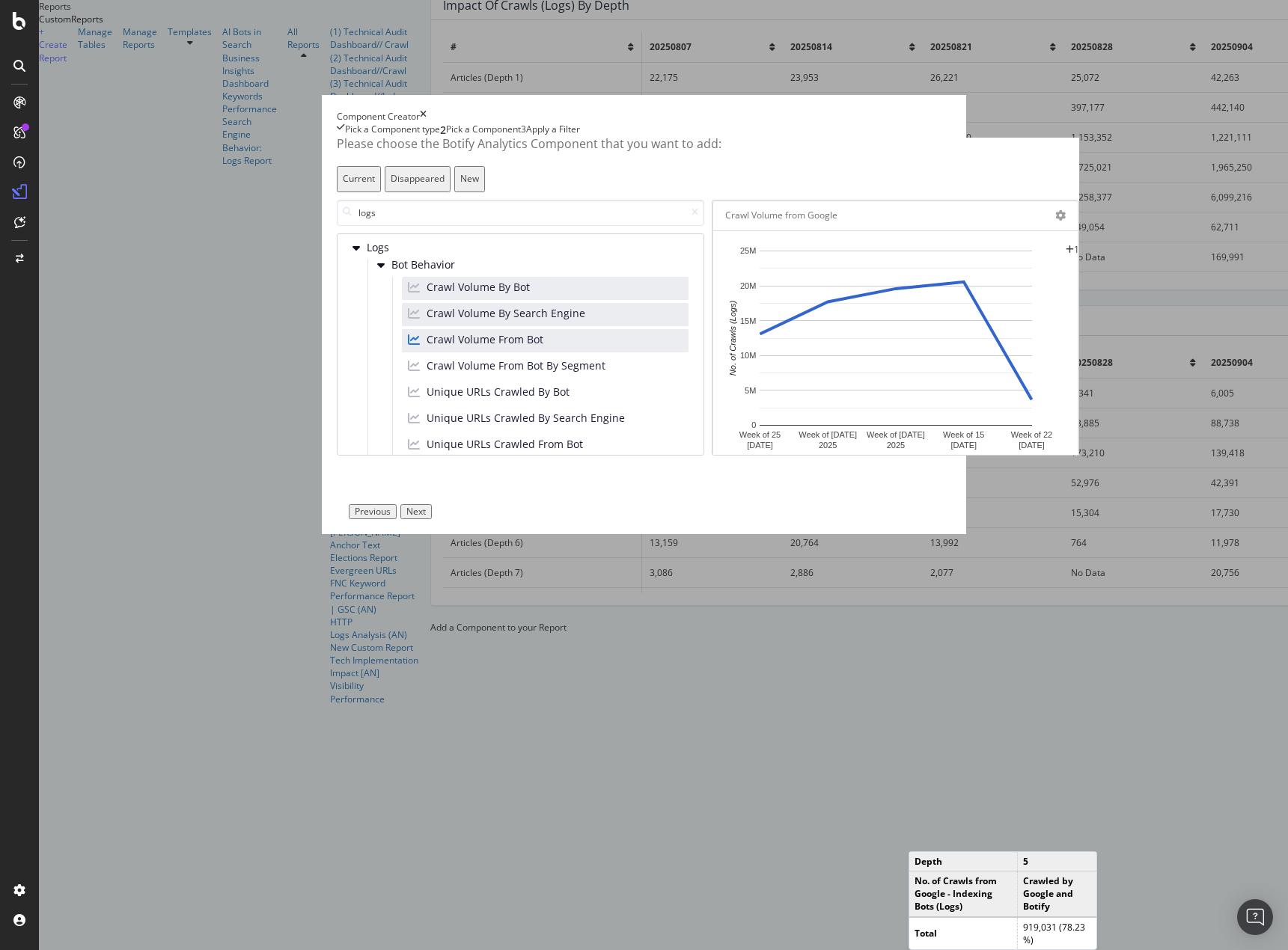
click at [426, 517] on div "Next" at bounding box center [416, 511] width 19 height 11
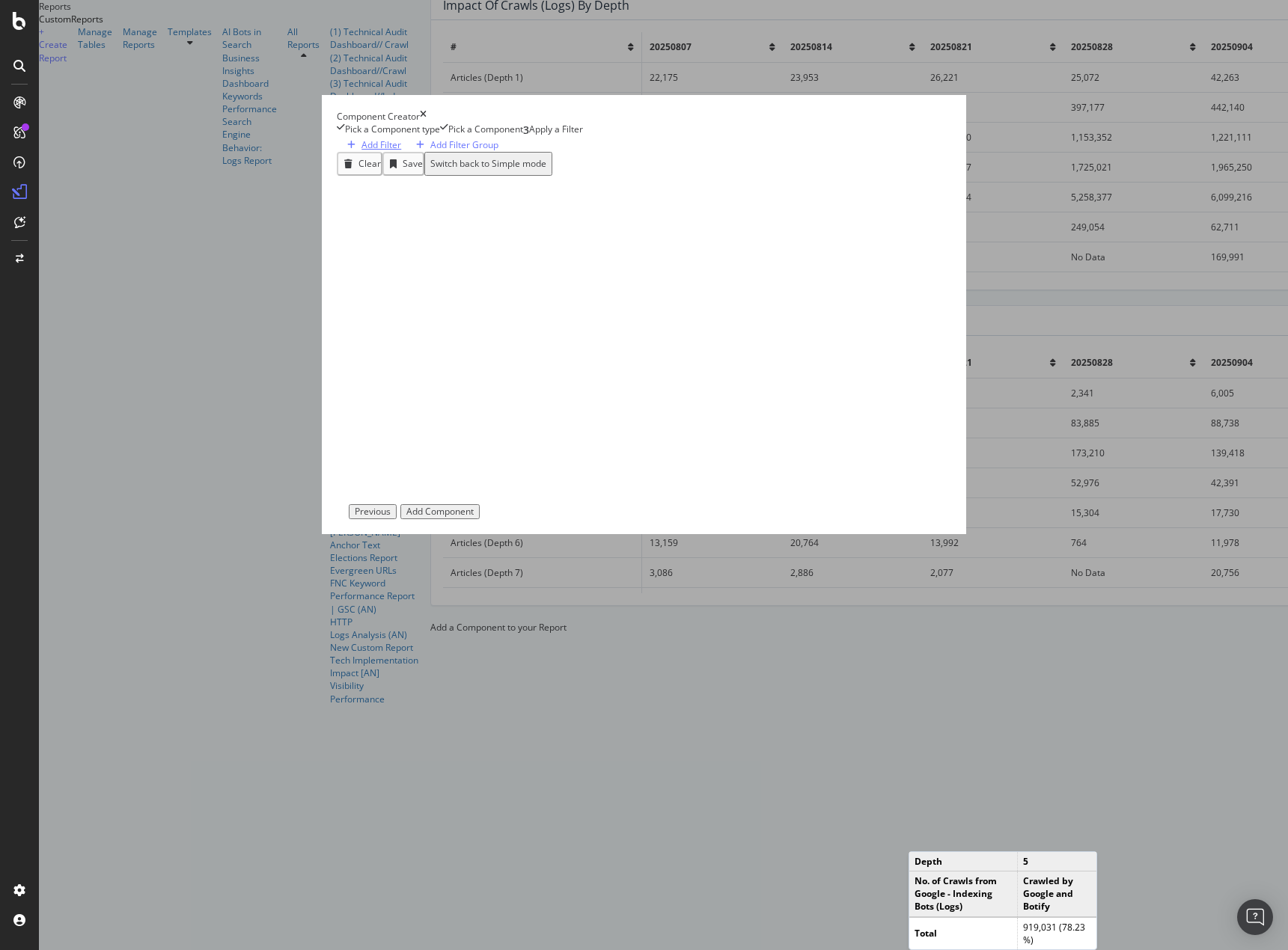
click at [362, 151] on div "Add Filter" at bounding box center [381, 144] width 39 height 12
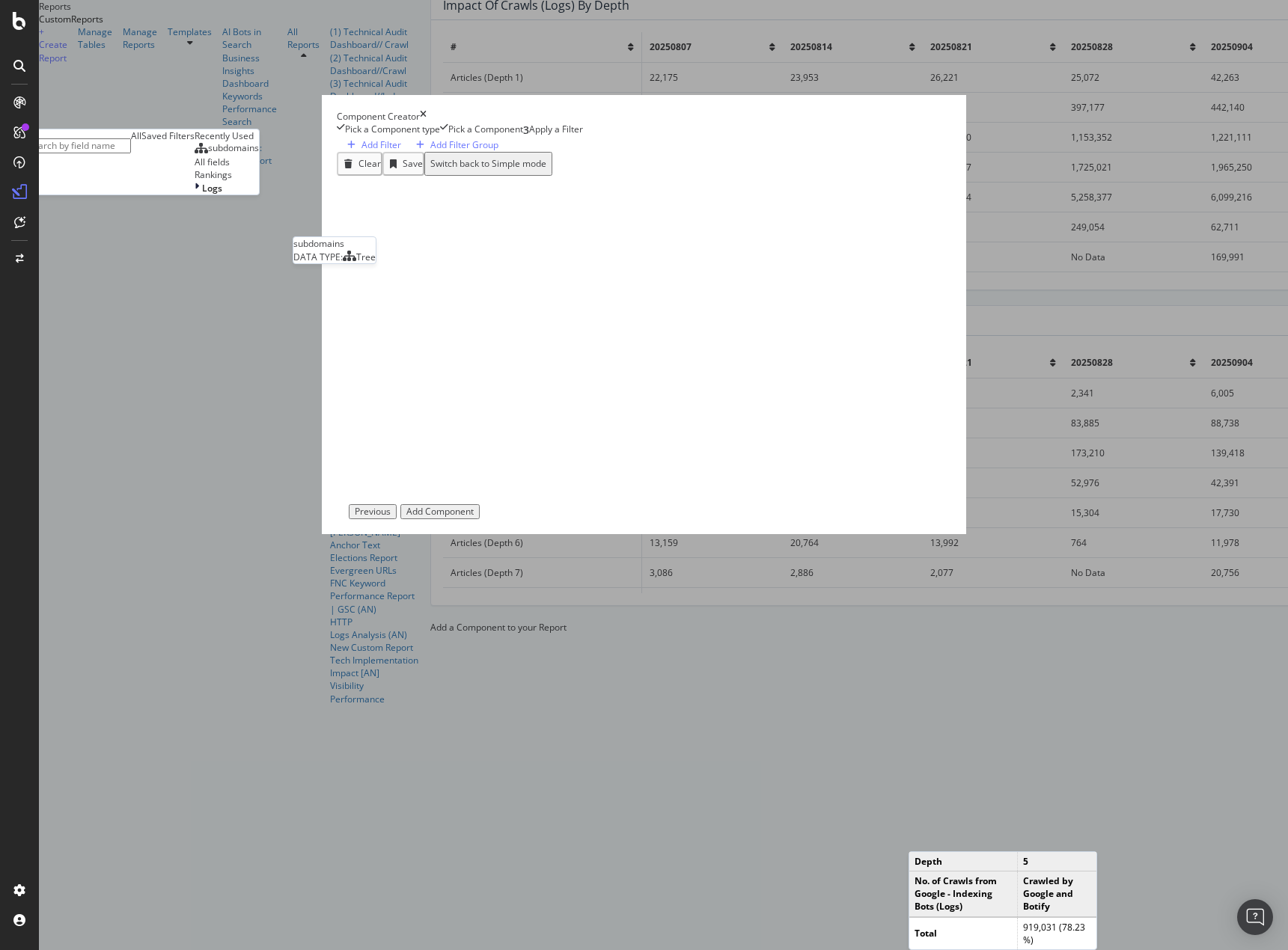
click at [259, 154] on div "subdomains" at bounding box center [227, 148] width 64 height 12
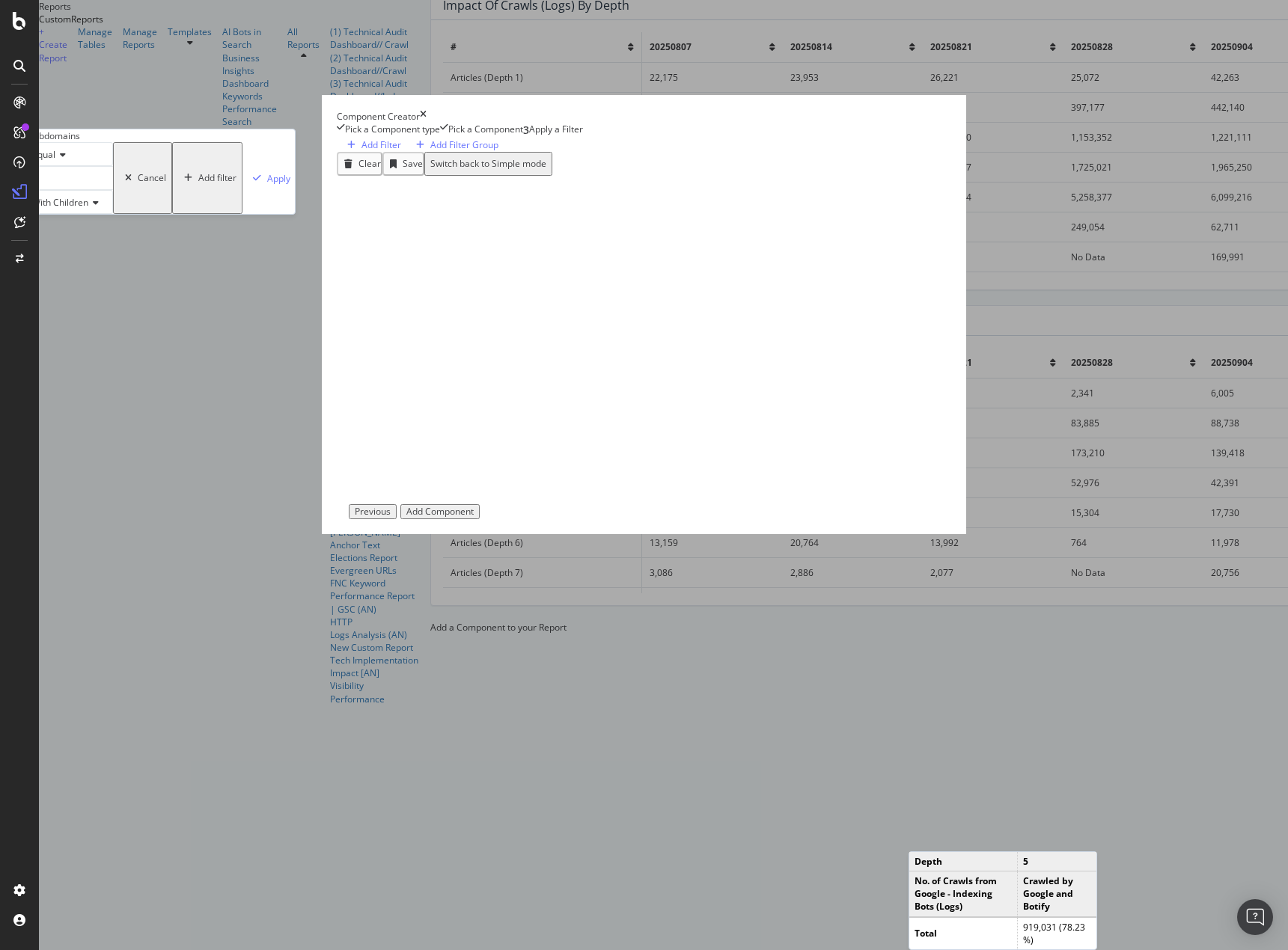
click at [113, 190] on div "modal" at bounding box center [69, 178] width 88 height 24
click at [70, 217] on span "main-foxnews" at bounding box center [53, 204] width 35 height 26
click at [474, 517] on div "Add Component" at bounding box center [440, 511] width 67 height 11
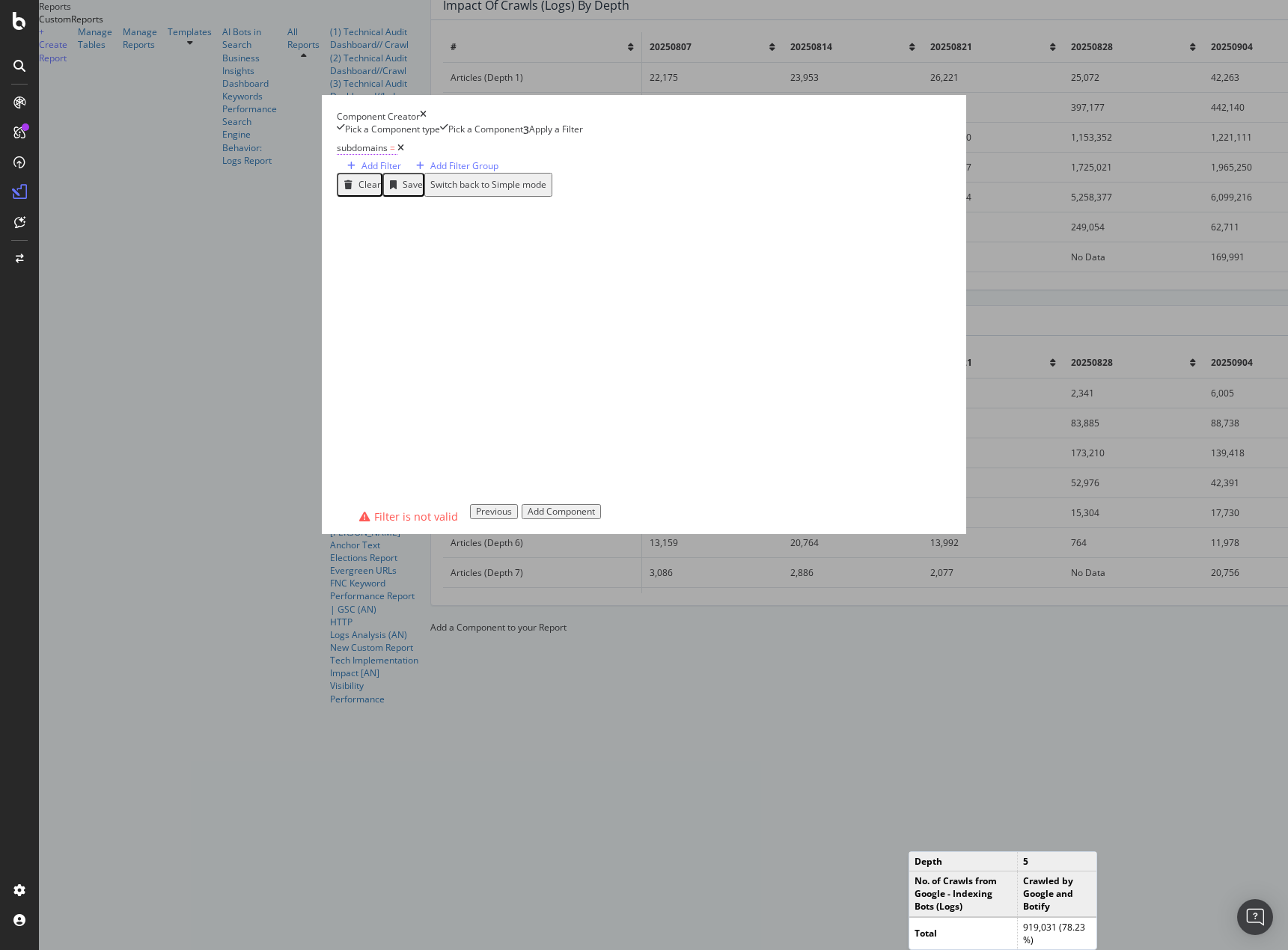
click at [390, 154] on span "=" at bounding box center [392, 147] width 5 height 12
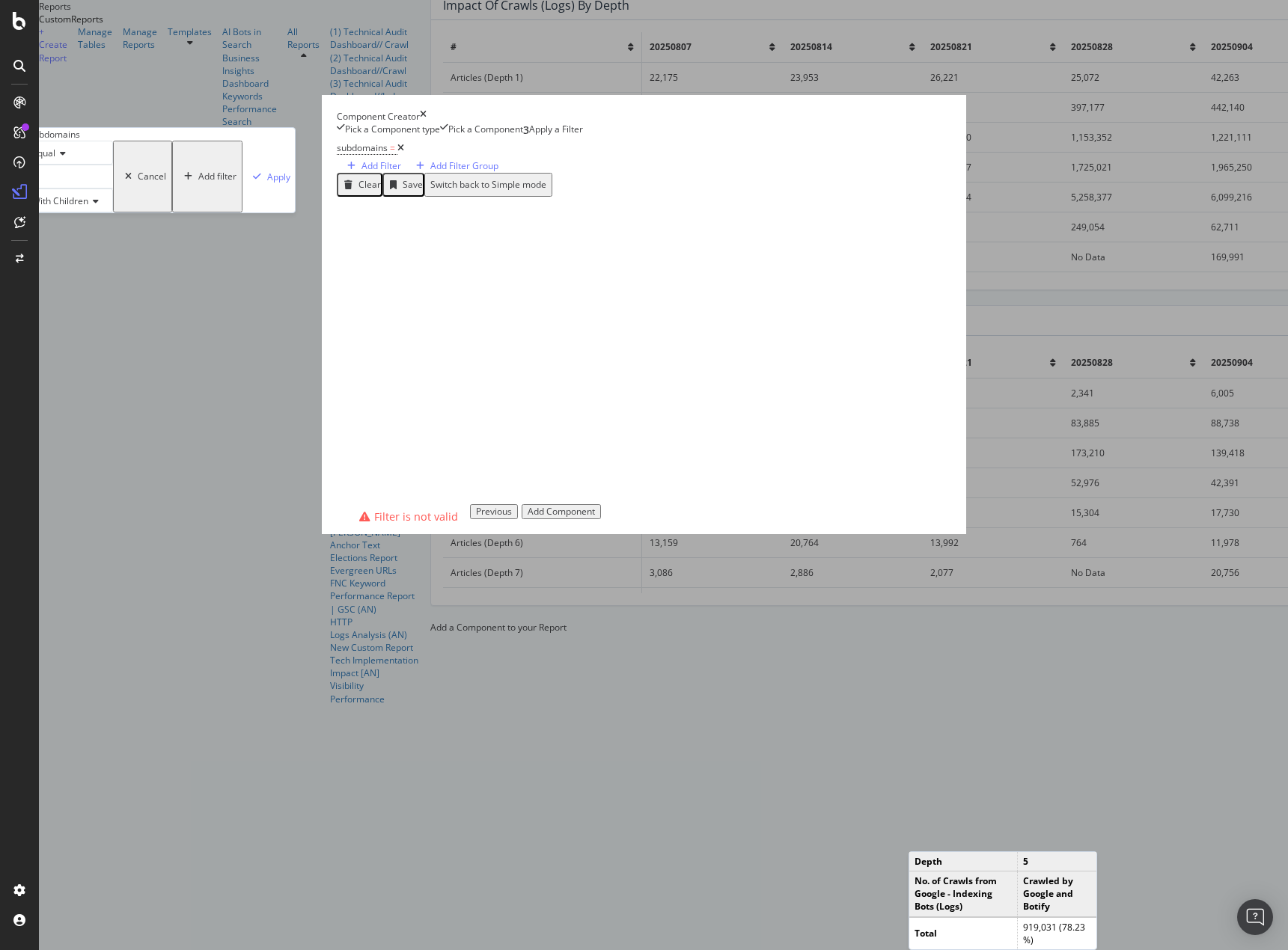
click at [113, 188] on div "modal" at bounding box center [69, 177] width 88 height 24
drag, startPoint x: 348, startPoint y: 420, endPoint x: 355, endPoint y: 434, distance: 15.7
click at [70, 216] on span "main-foxnews" at bounding box center [53, 202] width 35 height 26
click at [292, 183] on div "Apply" at bounding box center [280, 177] width 23 height 12
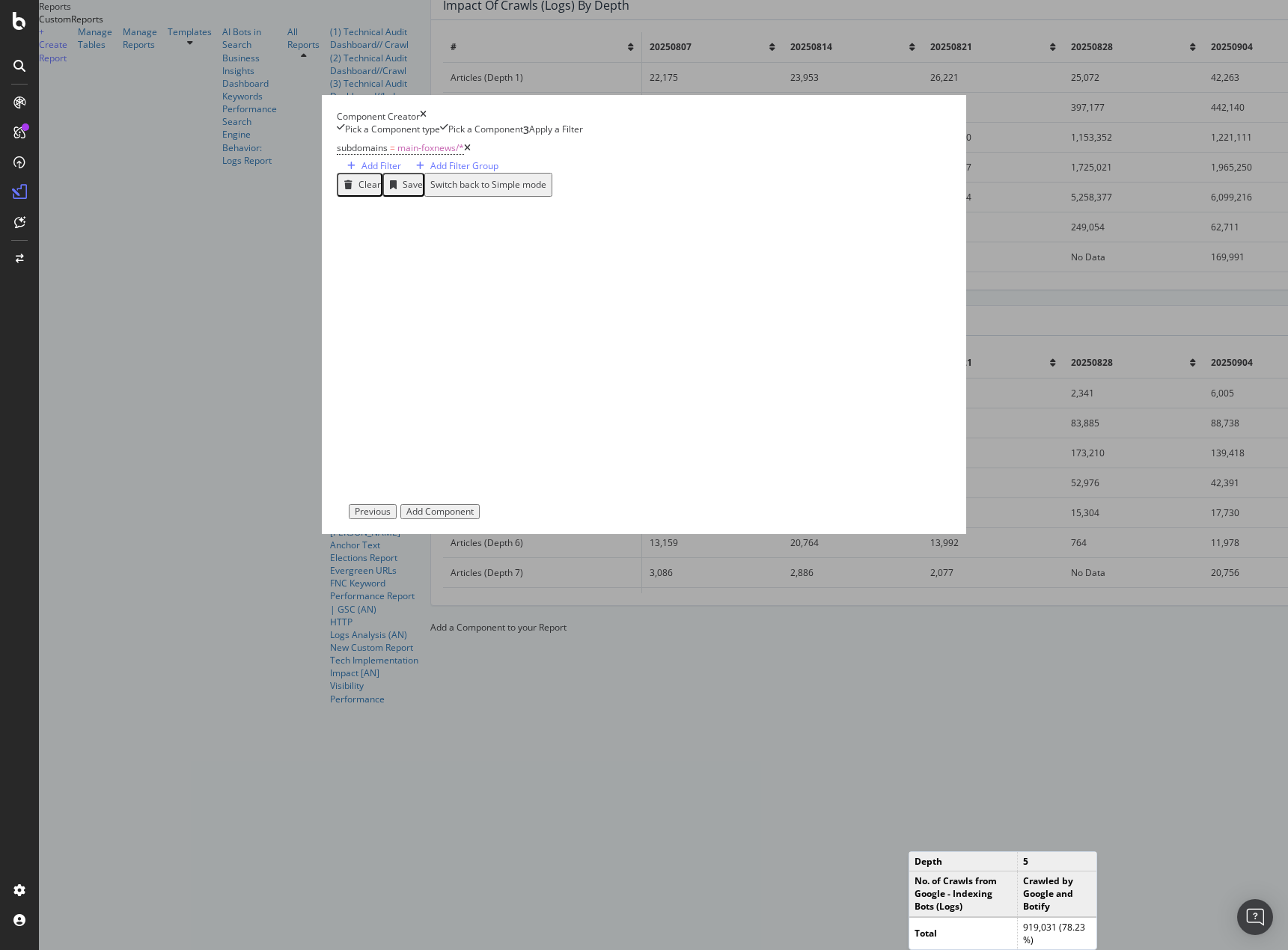
click at [474, 517] on div "Add Component" at bounding box center [440, 511] width 67 height 11
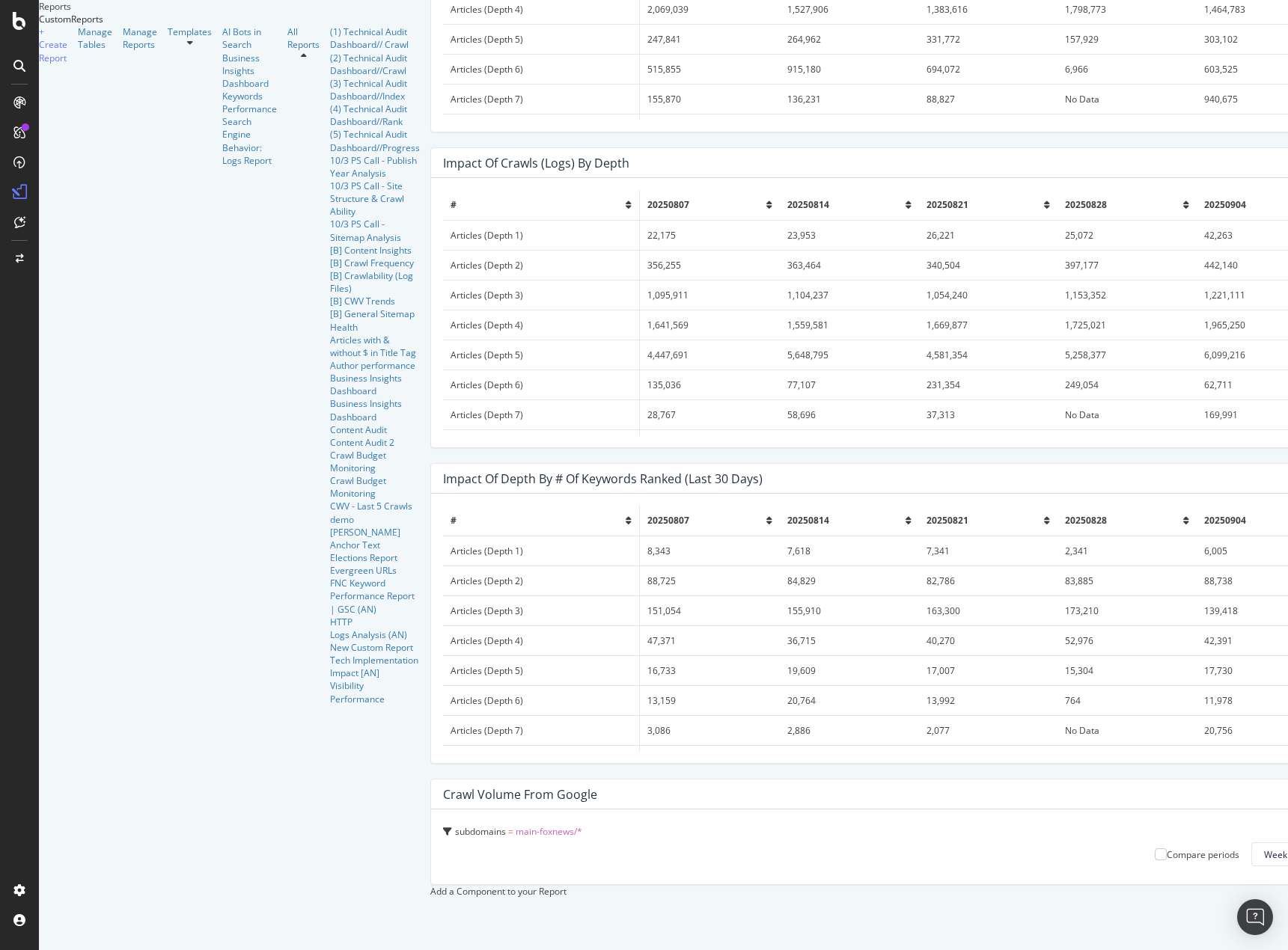
drag, startPoint x: 706, startPoint y: 715, endPoint x: 1288, endPoint y: 776, distance: 585.2
click at [1287, 776] on html "Reports CustomReports + Create Report Manage Tables Manage Reports Templates AI…" at bounding box center [644, 475] width 1288 height 950
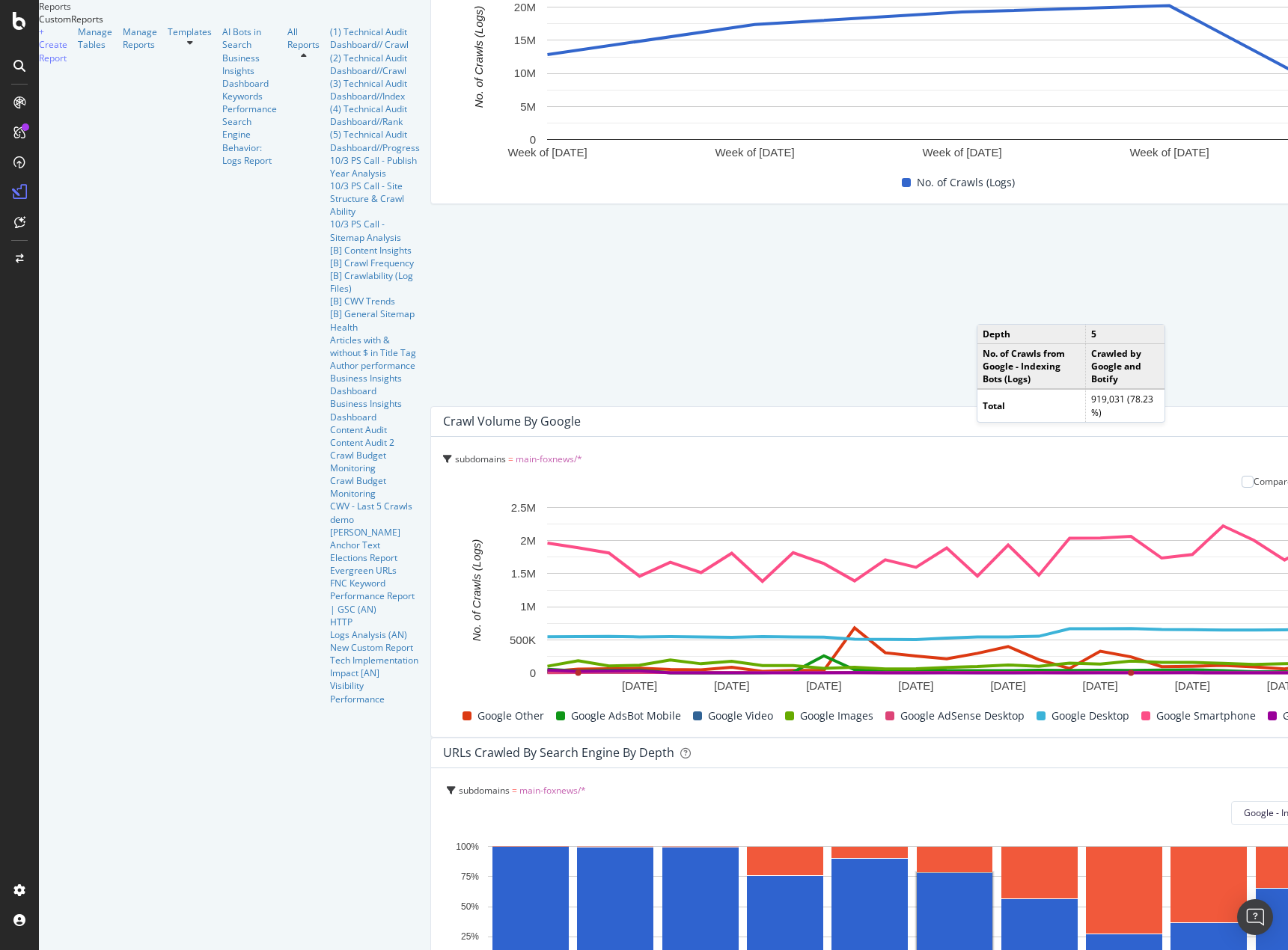
scroll to position [0, 0]
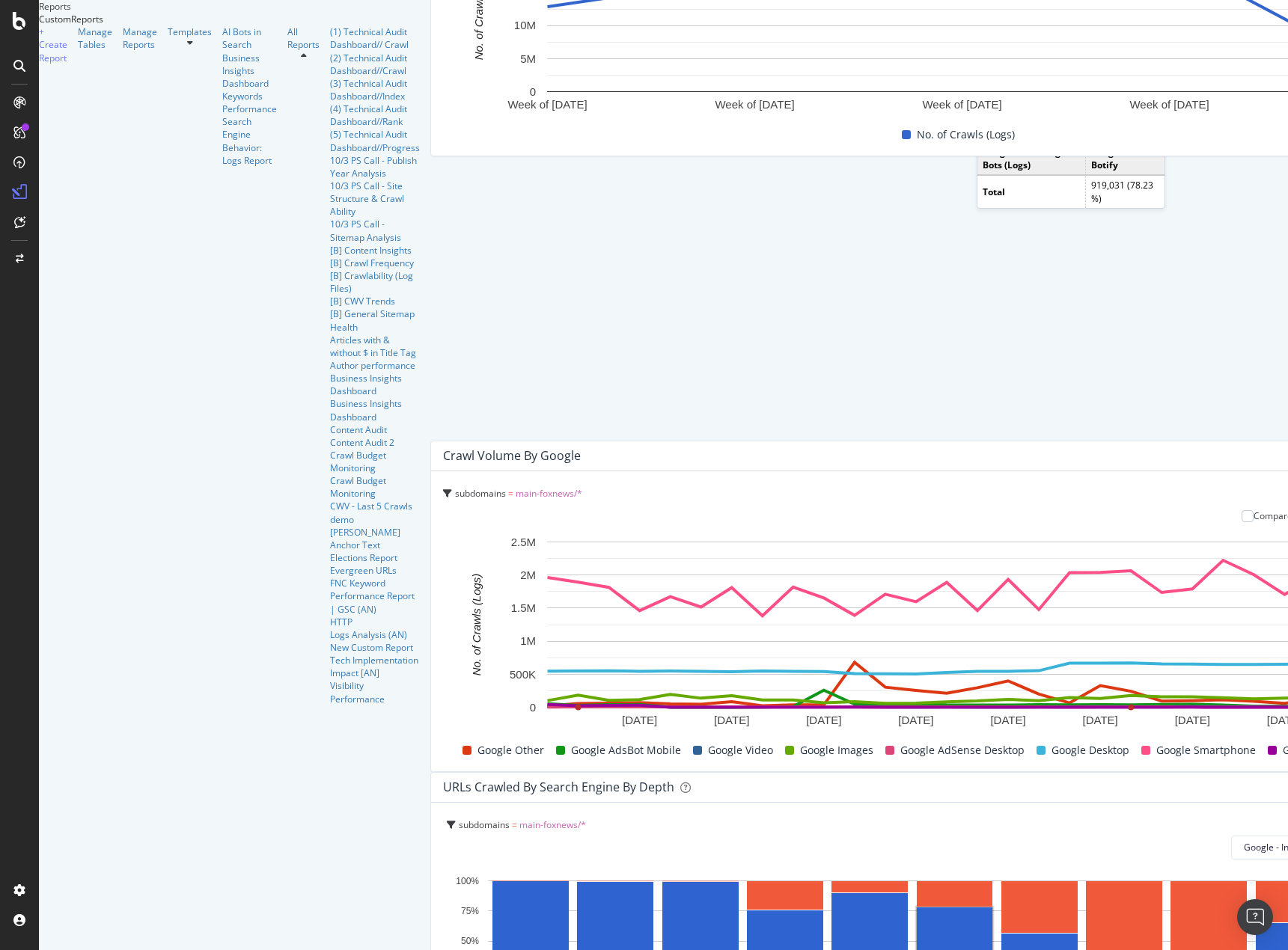
drag, startPoint x: 720, startPoint y: 607, endPoint x: 806, endPoint y: 188, distance: 427.7
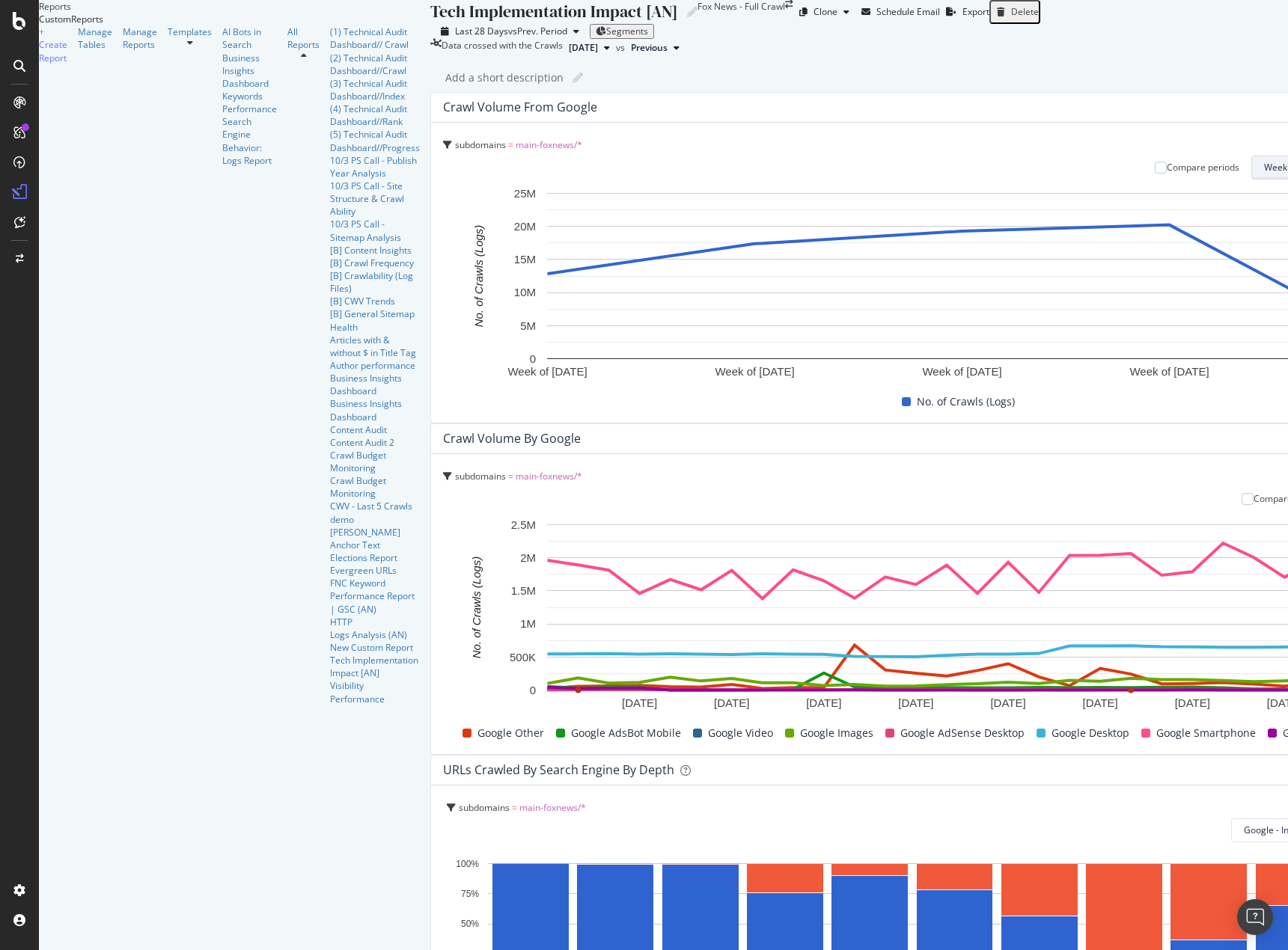
click at [1252, 179] on button "Week" at bounding box center [1281, 167] width 60 height 24
click at [1029, 258] on span "Day" at bounding box center [1033, 255] width 27 height 13
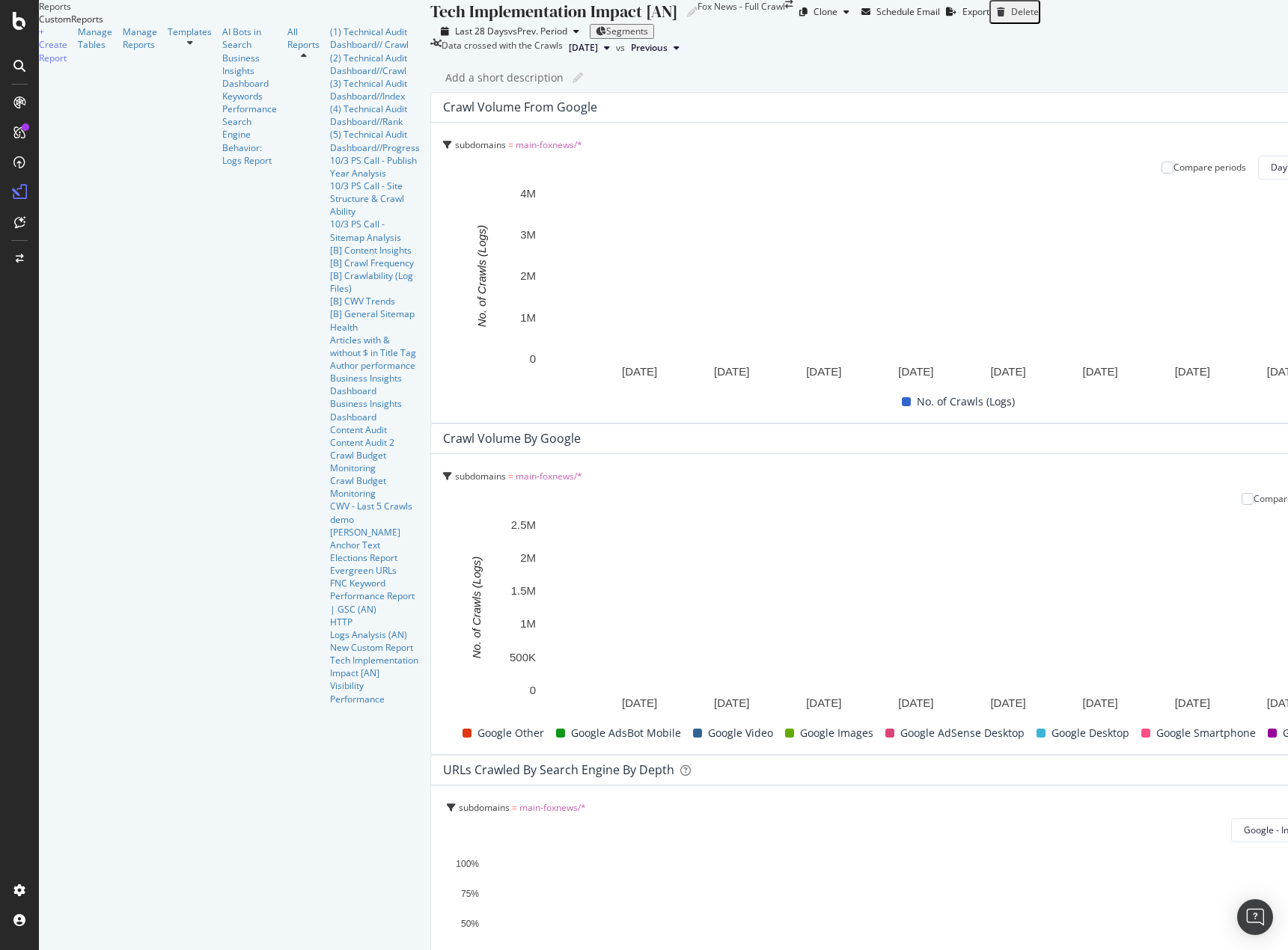
click at [1241, 755] on div at bounding box center [964, 755] width 1068 height 0
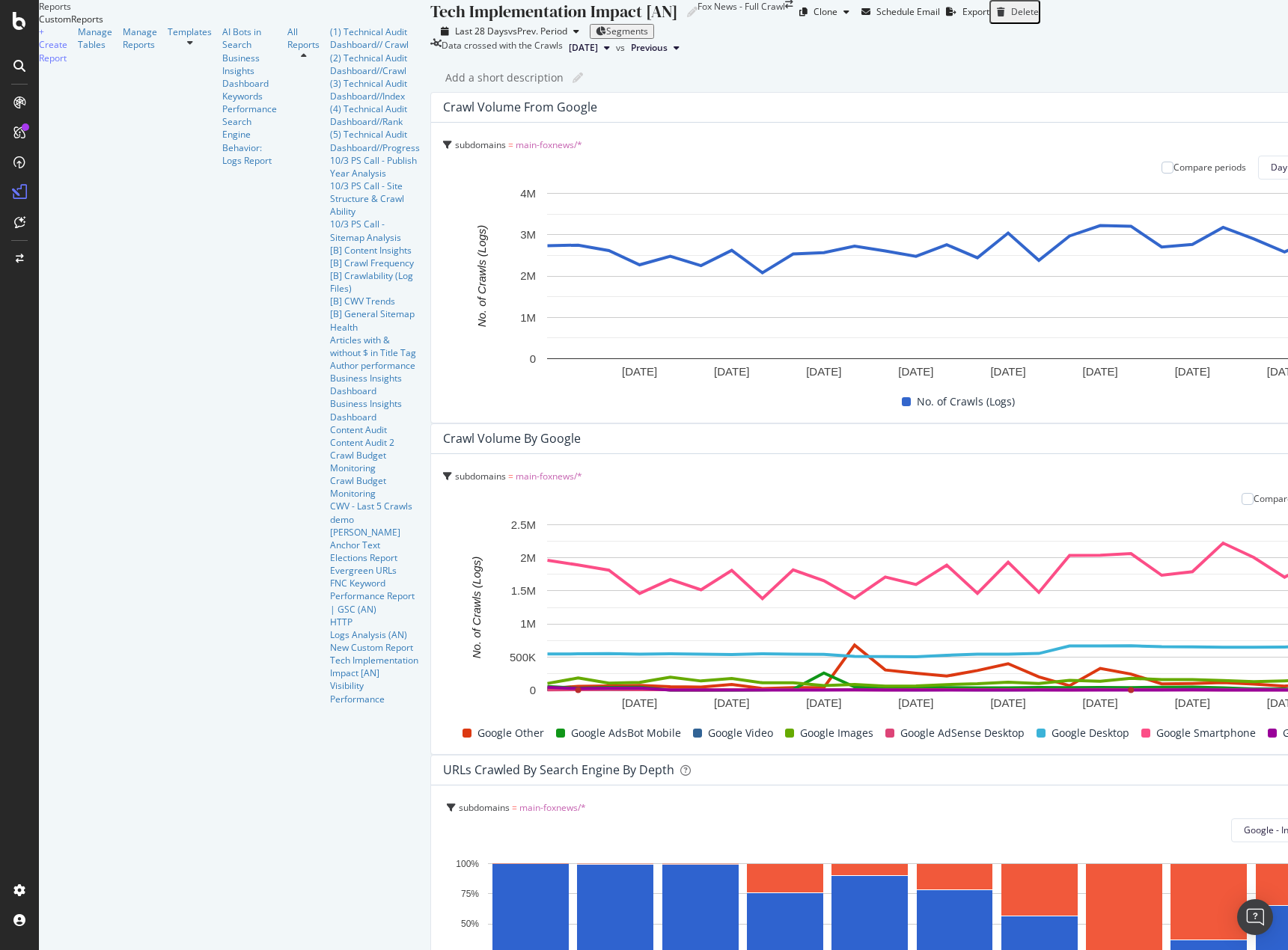
click at [1155, 591] on span "Delete" at bounding box center [1160, 598] width 112 height 13
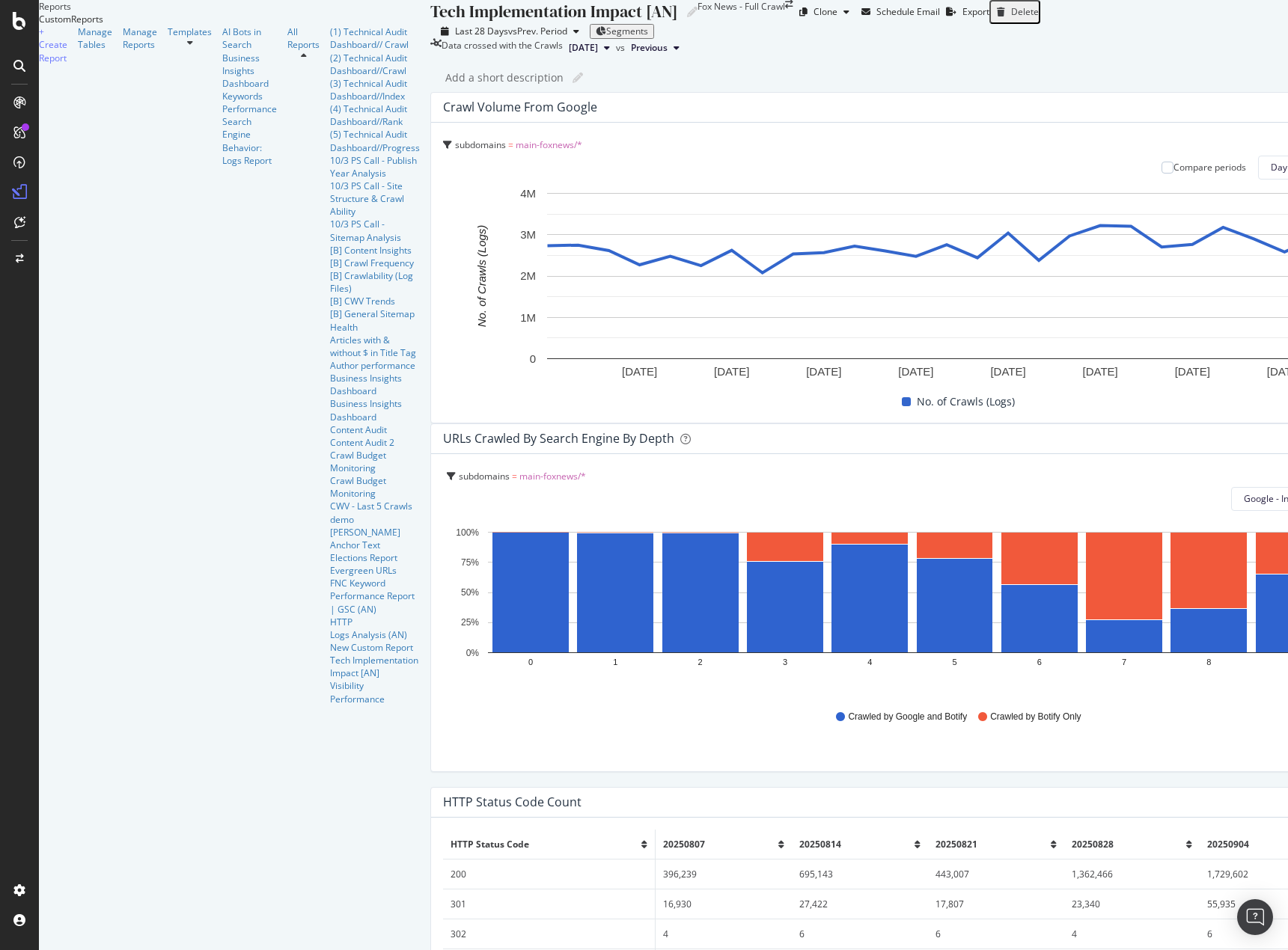
click at [1204, 267] on rect "A chart." at bounding box center [962, 289] width 1038 height 207
click at [1271, 174] on span "Day" at bounding box center [1278, 167] width 16 height 12
click at [1044, 306] on span "Month" at bounding box center [1040, 311] width 27 height 13
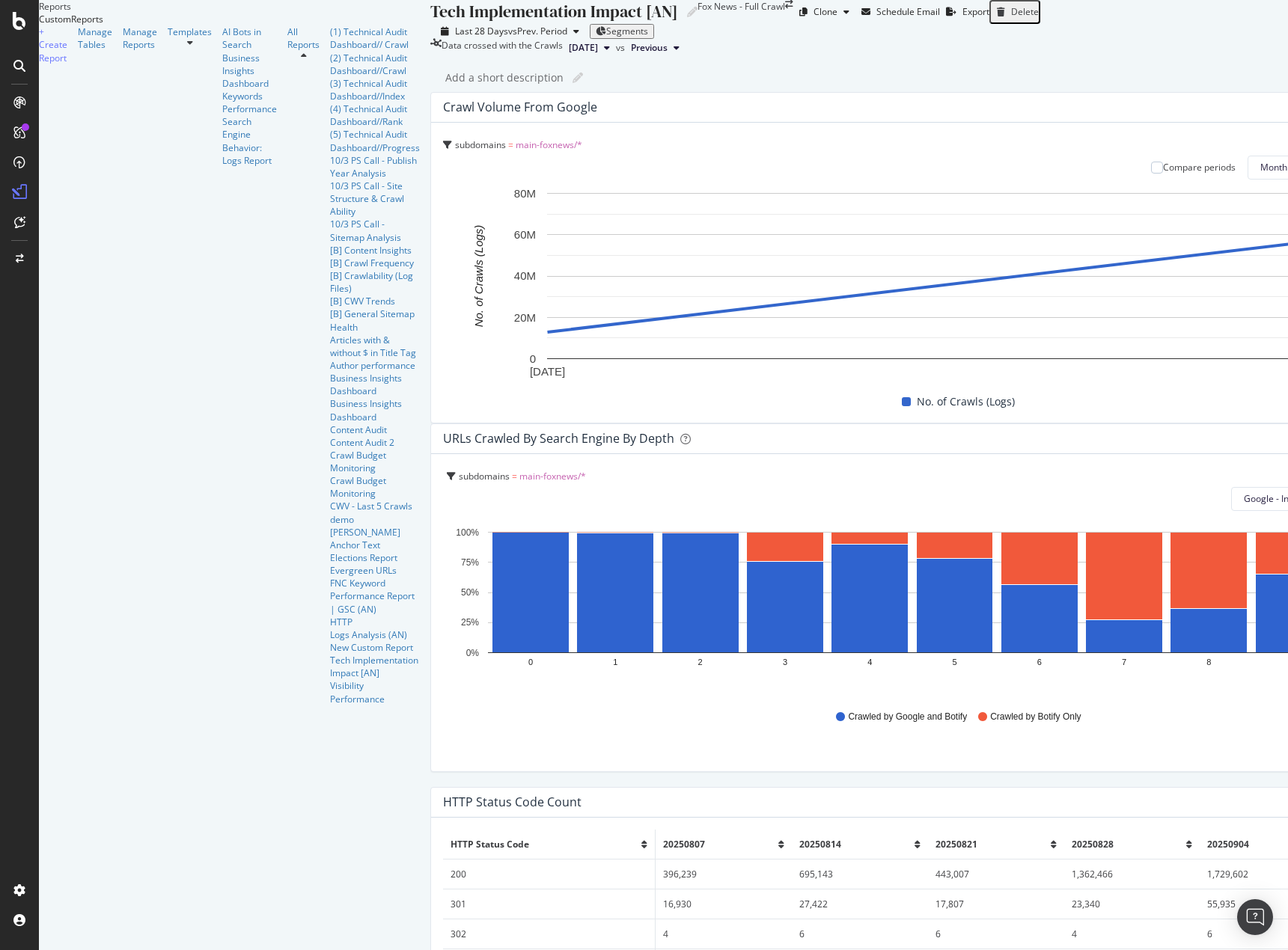
click at [430, 137] on div "Tech Implementation Impact [AN] Tech Implementation Impact [AN] Fox News - Full…" at bounding box center [964, 475] width 1068 height 950
